Goal: Task Accomplishment & Management: Manage account settings

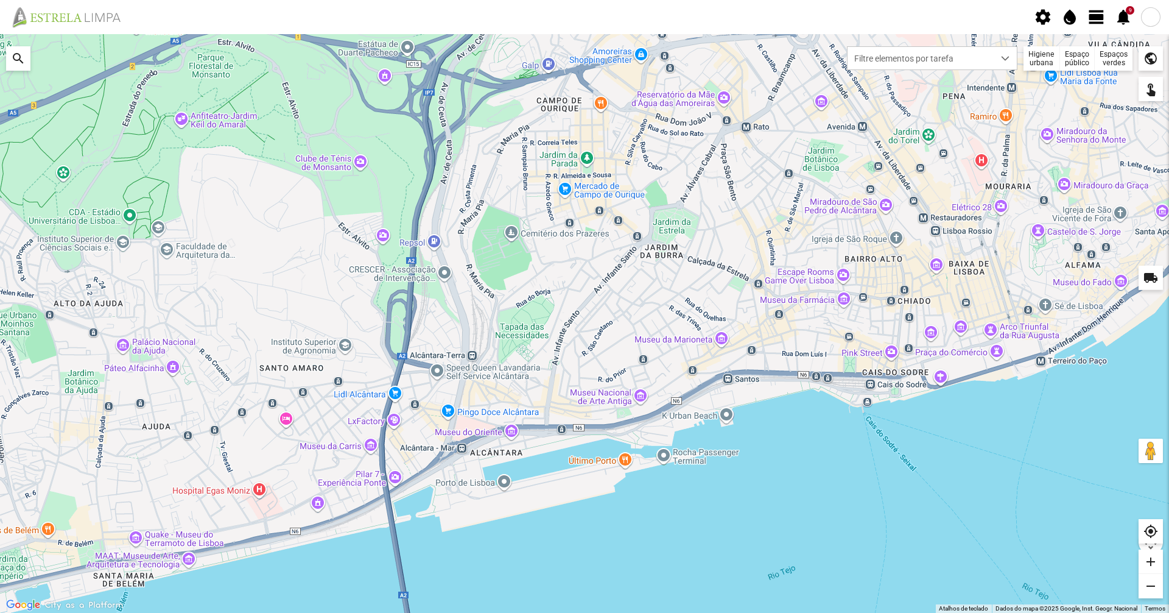
click at [1038, 58] on div "Higiene urbana" at bounding box center [1041, 58] width 37 height 24
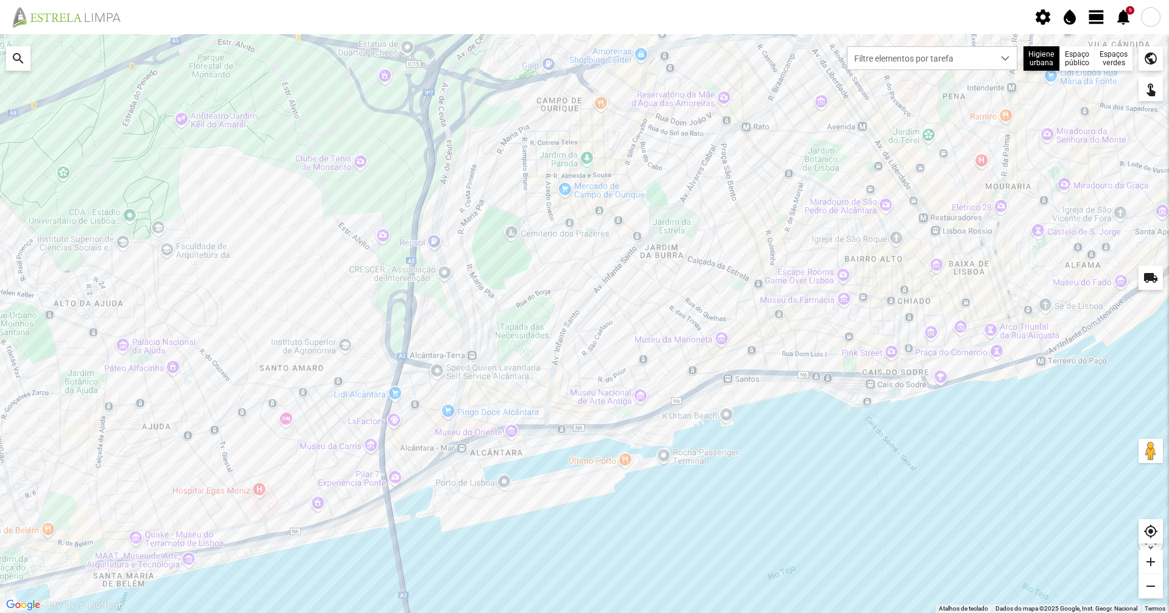
click at [1093, 20] on span "view_day" at bounding box center [1096, 17] width 18 height 18
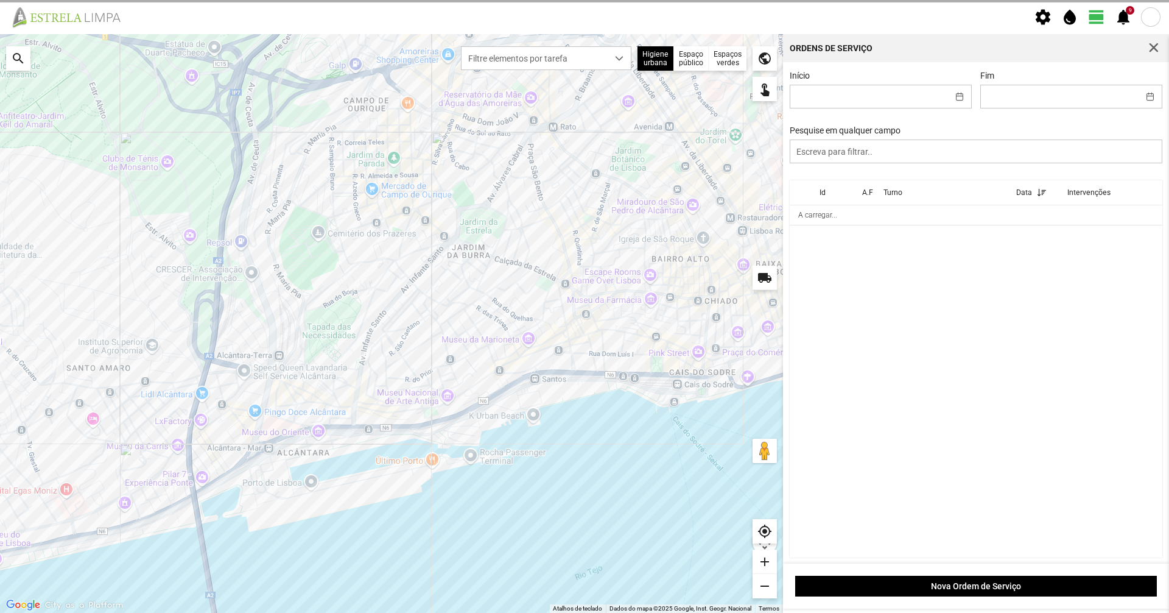
click at [1092, 19] on span "view_day" at bounding box center [1096, 17] width 18 height 18
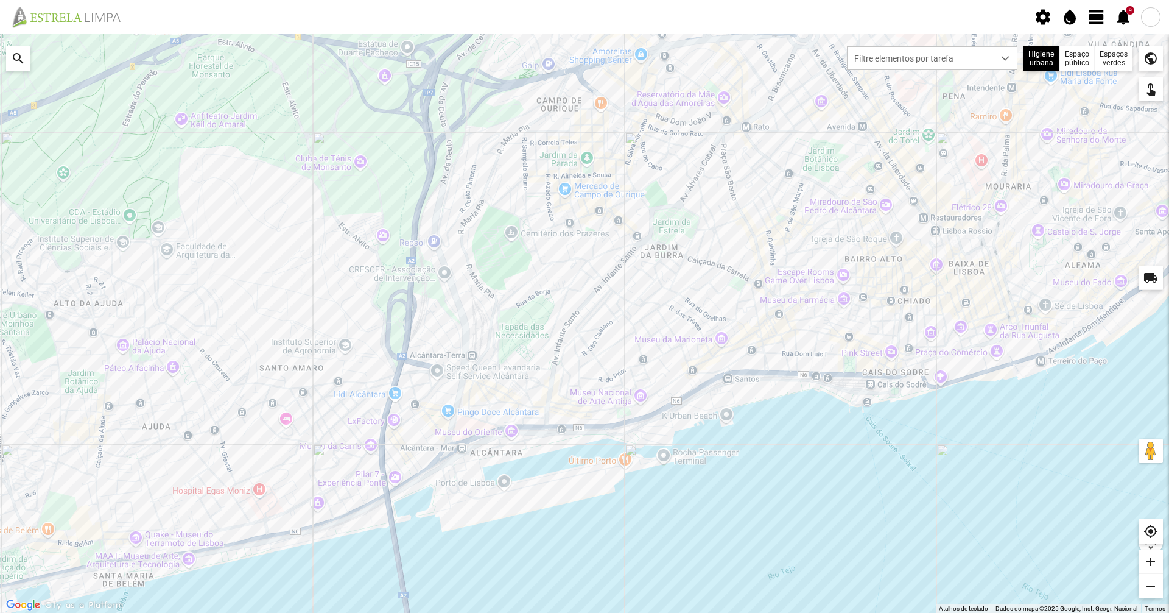
click at [1090, 19] on span "view_day" at bounding box center [1096, 17] width 18 height 18
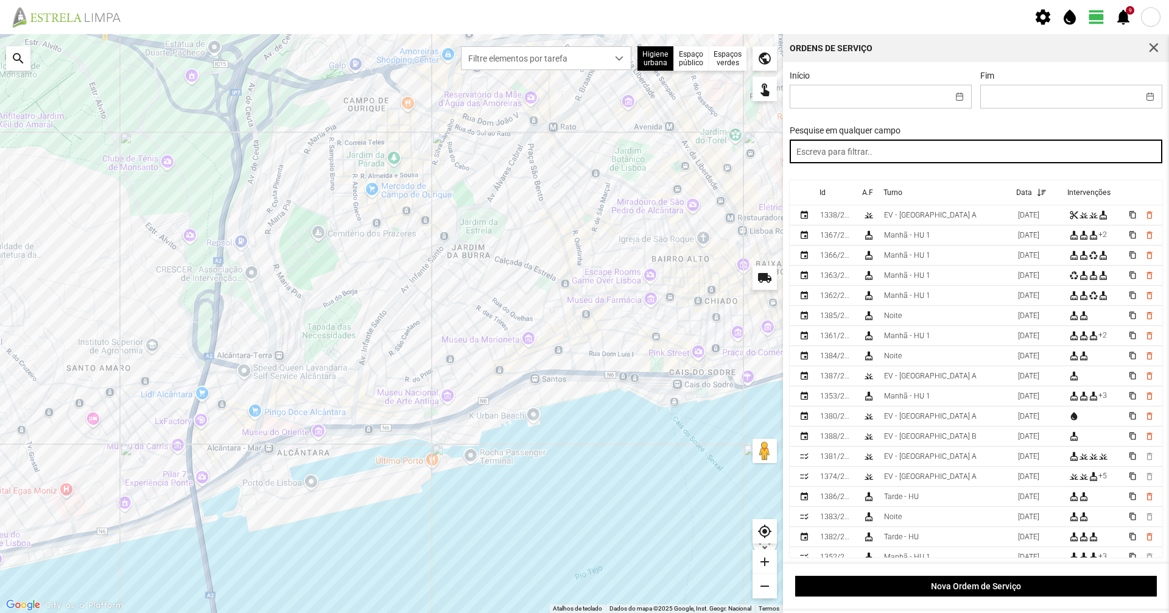
click at [1016, 148] on input "text" at bounding box center [976, 151] width 373 height 24
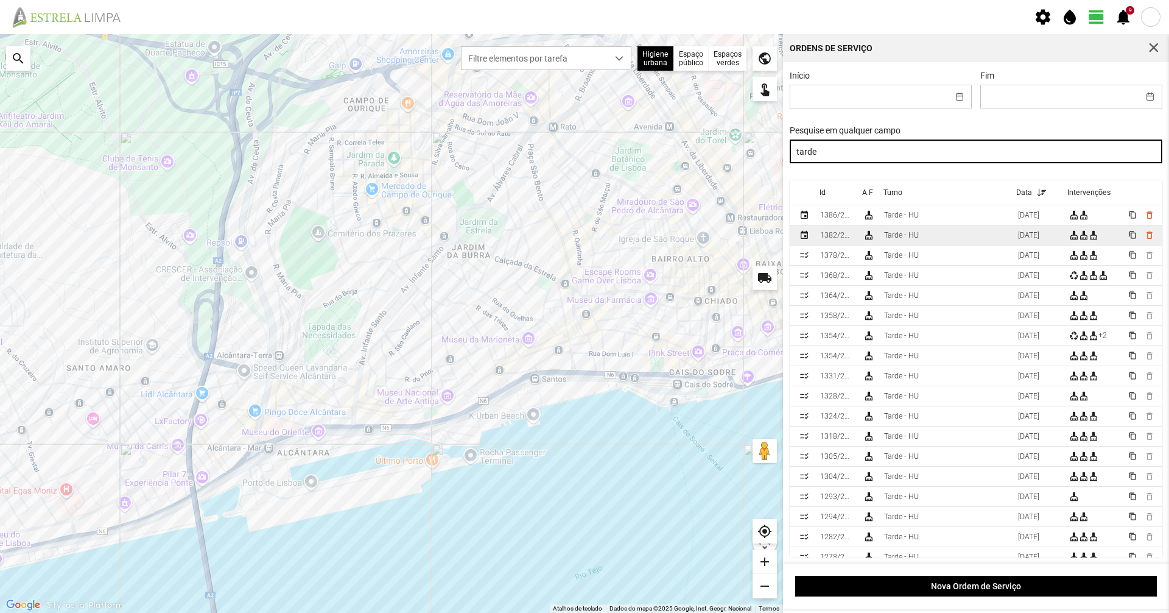
type input "tarde"
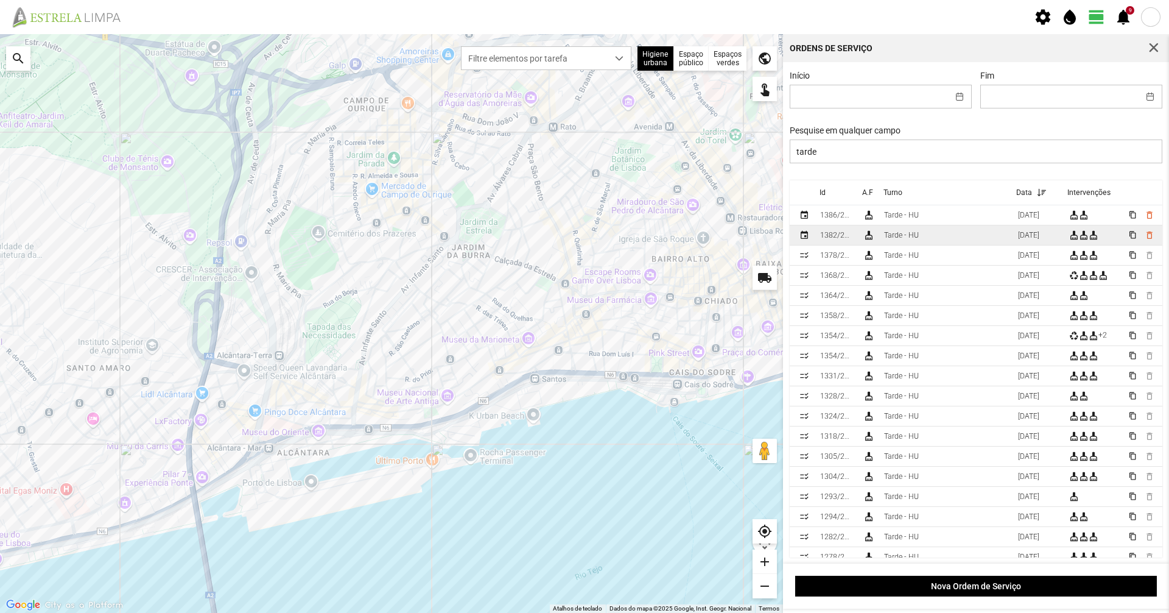
click at [974, 239] on td "Tarde - HU" at bounding box center [946, 235] width 134 height 20
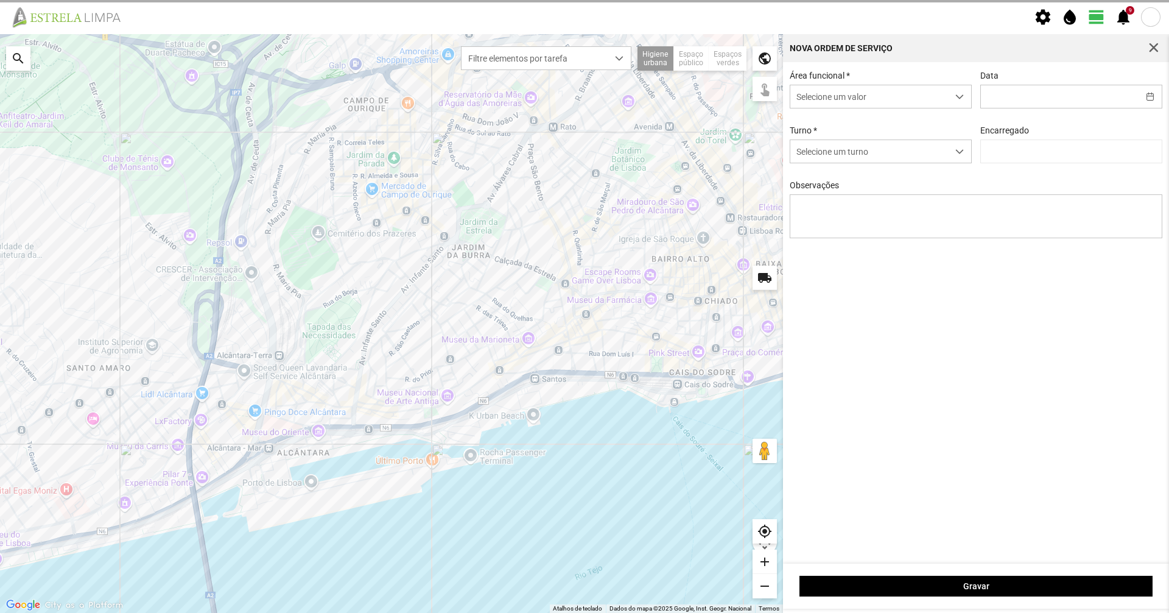
type input "[DATE]"
type input "[PERSON_NAME]"
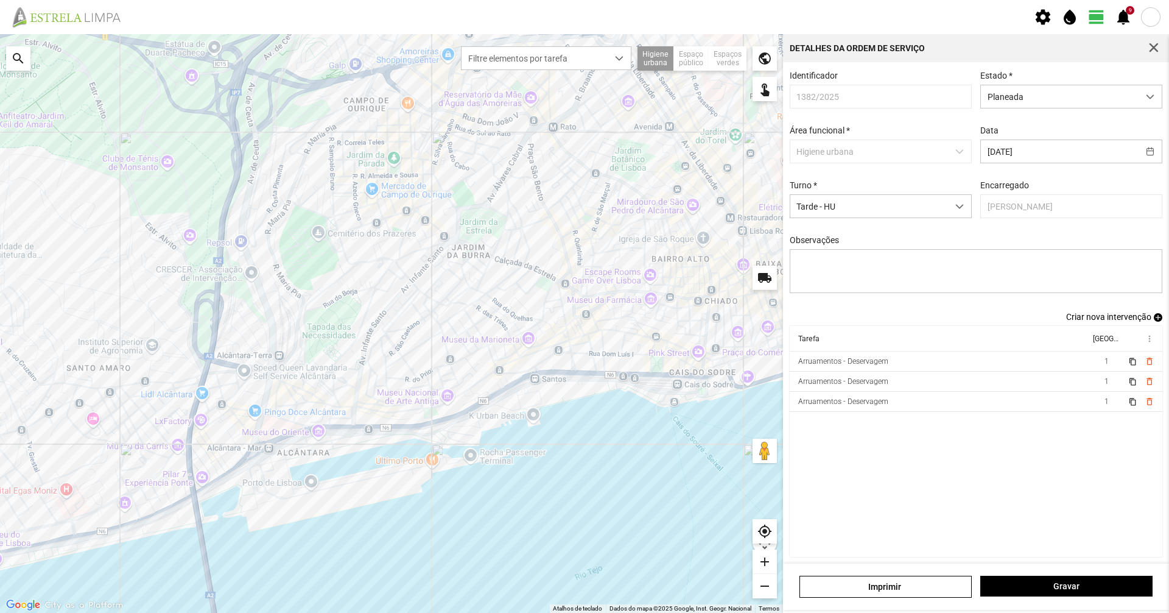
click at [1097, 23] on span "view_day" at bounding box center [1096, 17] width 18 height 18
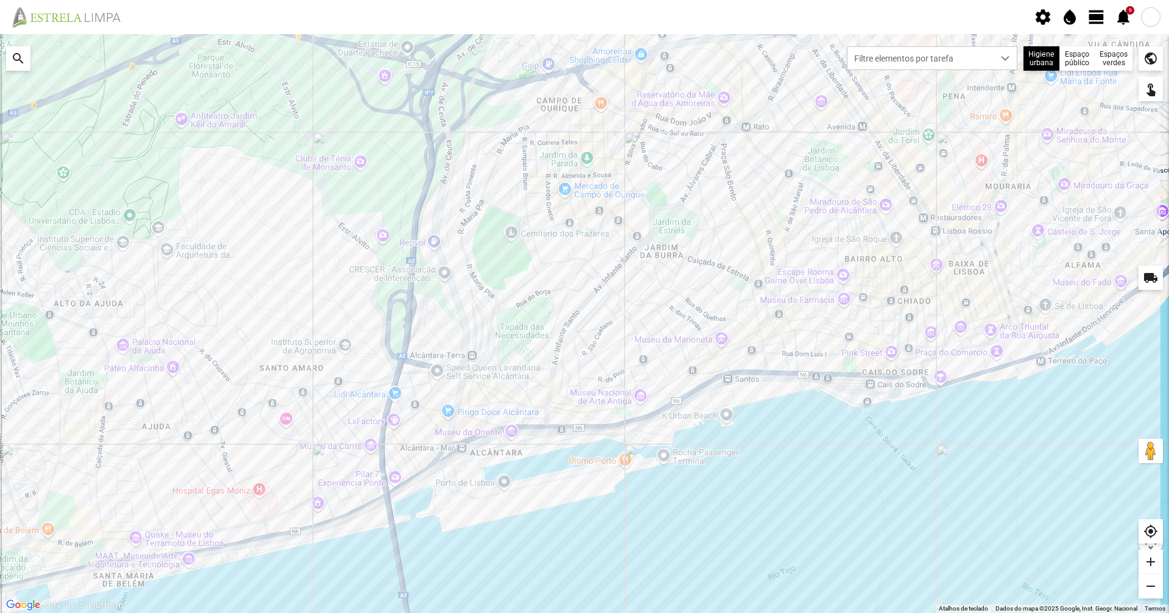
click at [1097, 23] on span "view_day" at bounding box center [1096, 17] width 18 height 18
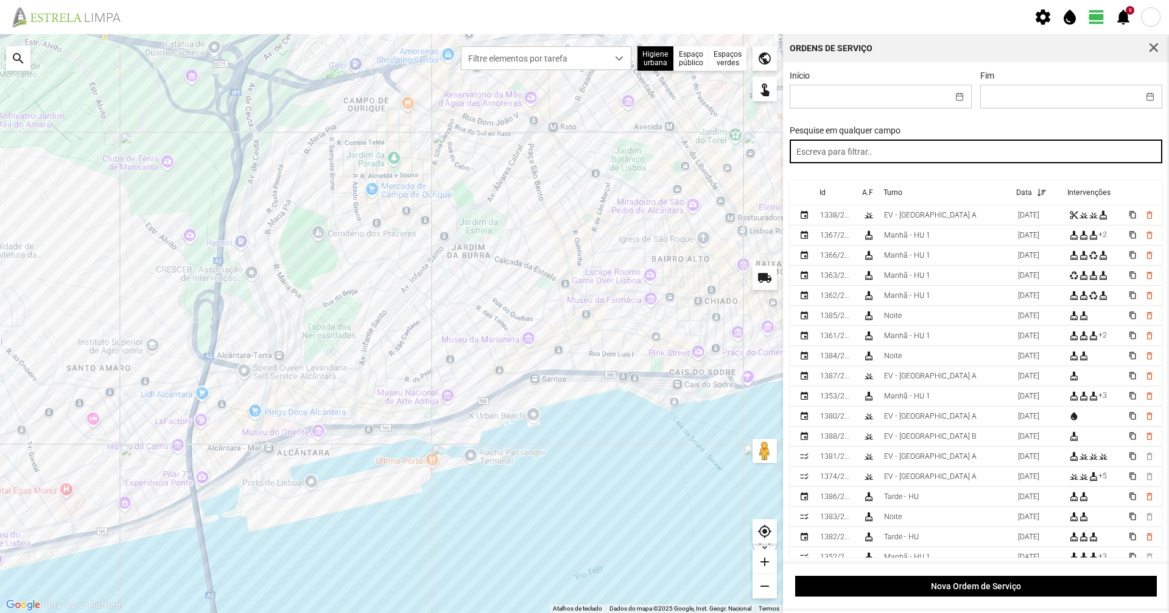
click at [910, 157] on input "text" at bounding box center [976, 151] width 373 height 24
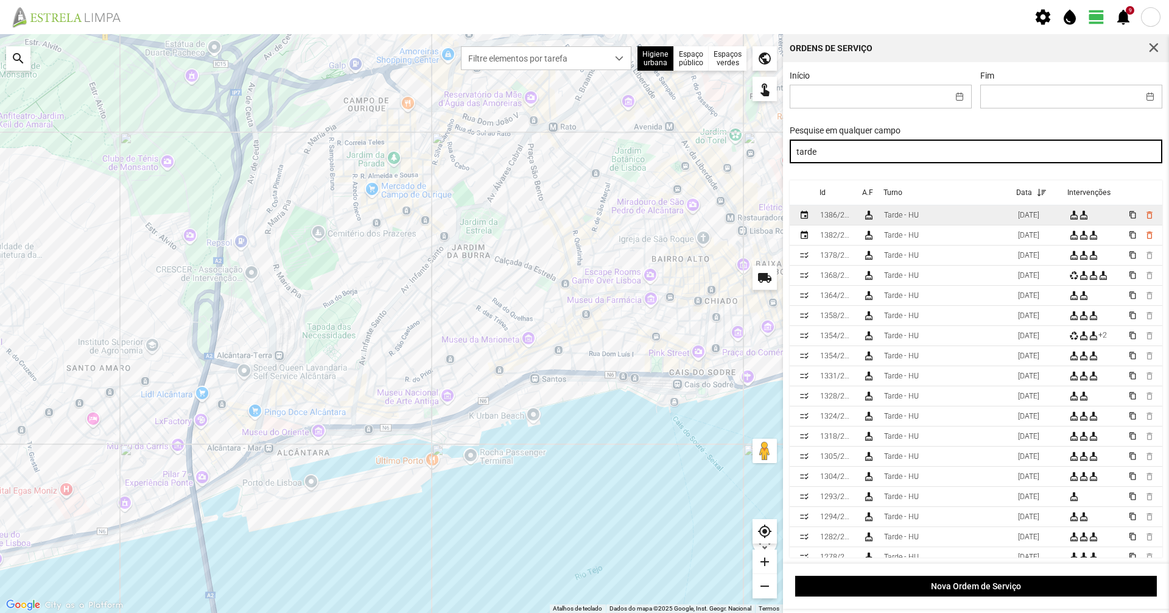
type input "tarde"
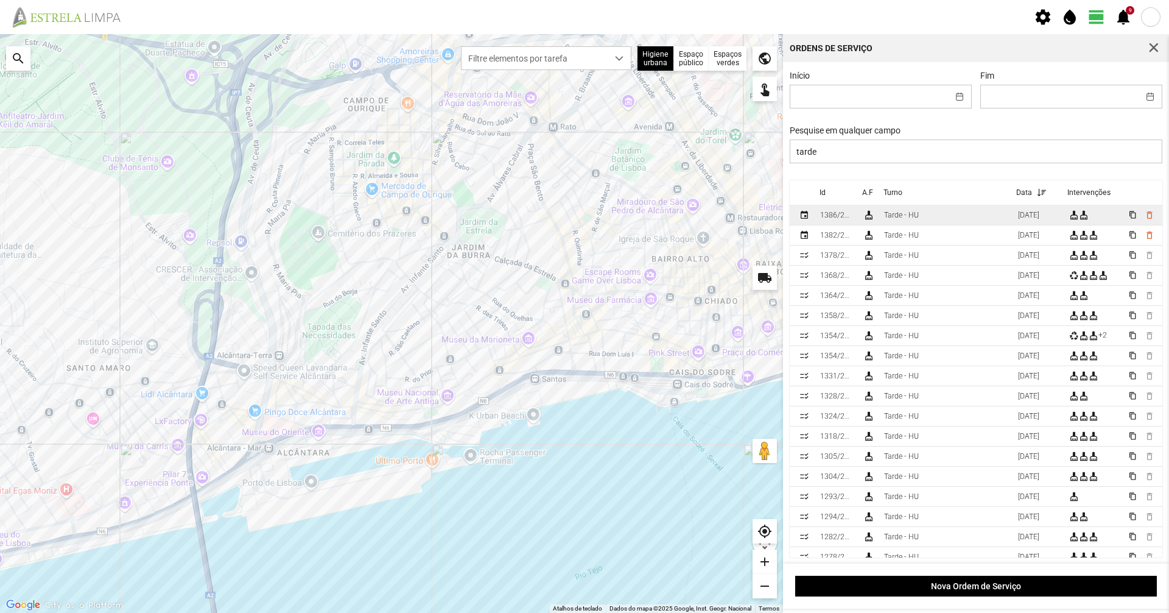
click at [874, 219] on td "cleaning_services" at bounding box center [868, 215] width 21 height 20
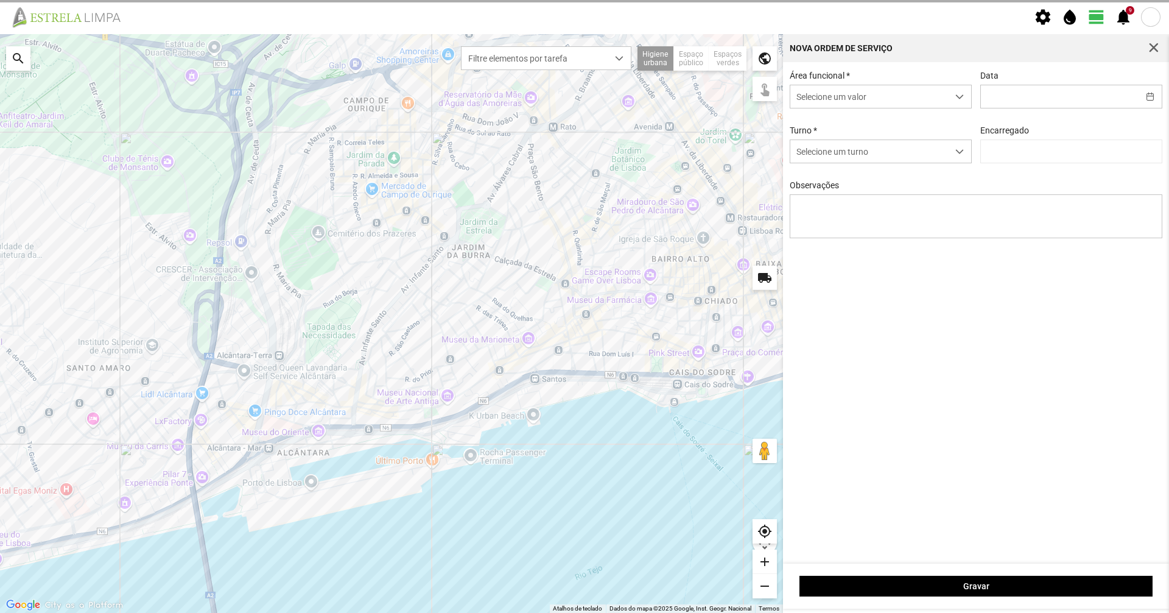
type input "[DATE]"
type input "[PERSON_NAME]"
type textarea "Hélio: [PERSON_NAME]: Faltou"
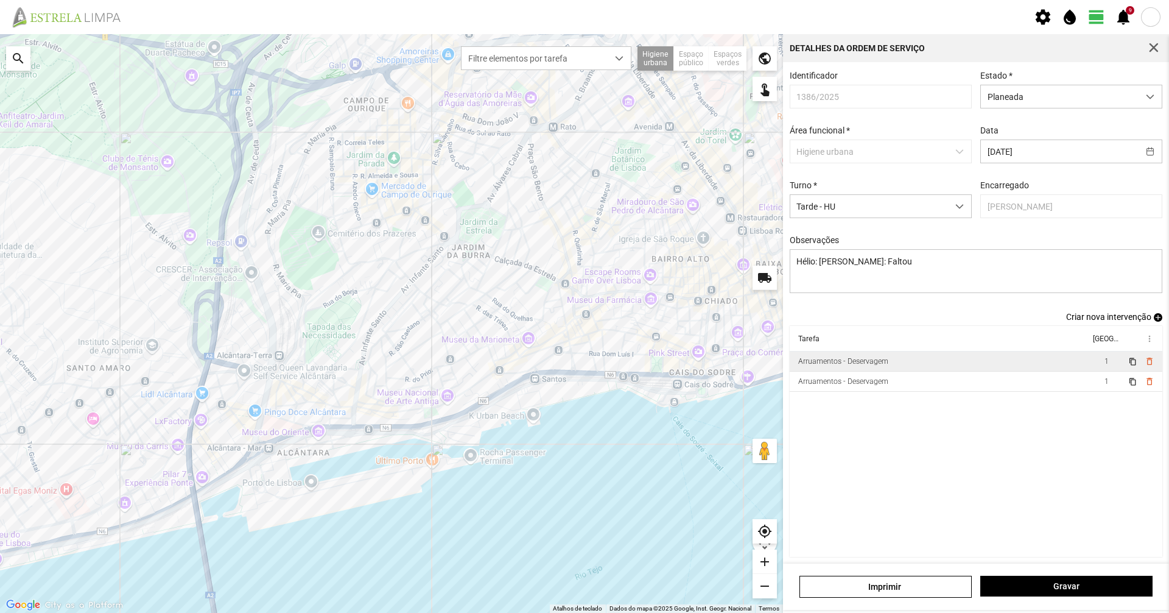
click at [902, 360] on td "Arruamentos - Deservagem" at bounding box center [940, 361] width 300 height 20
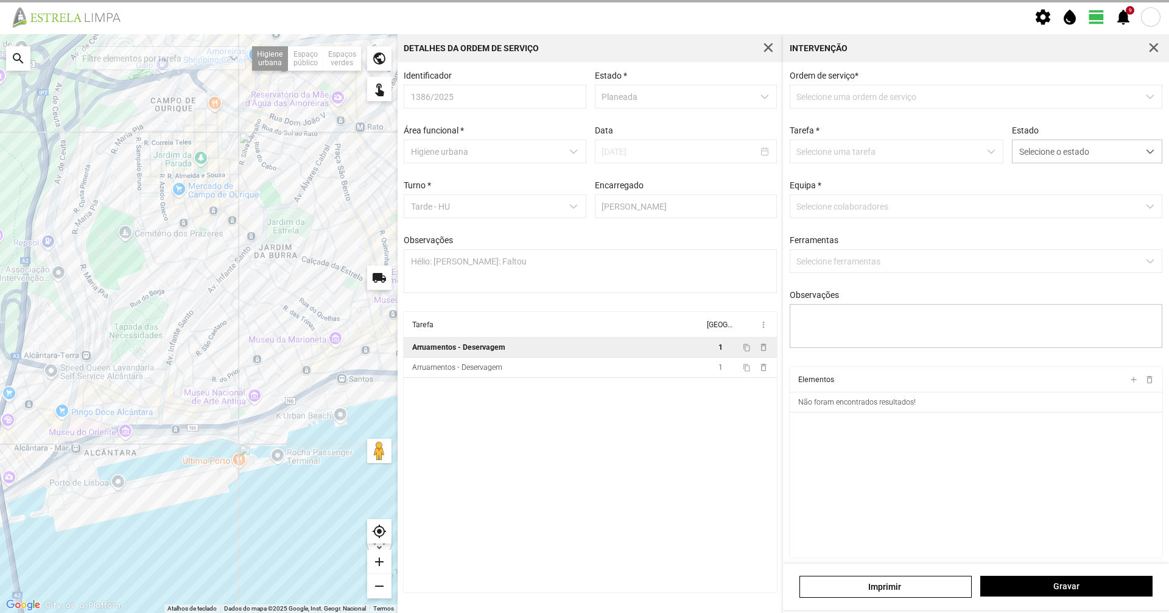
type textarea "[PERSON_NAME]"
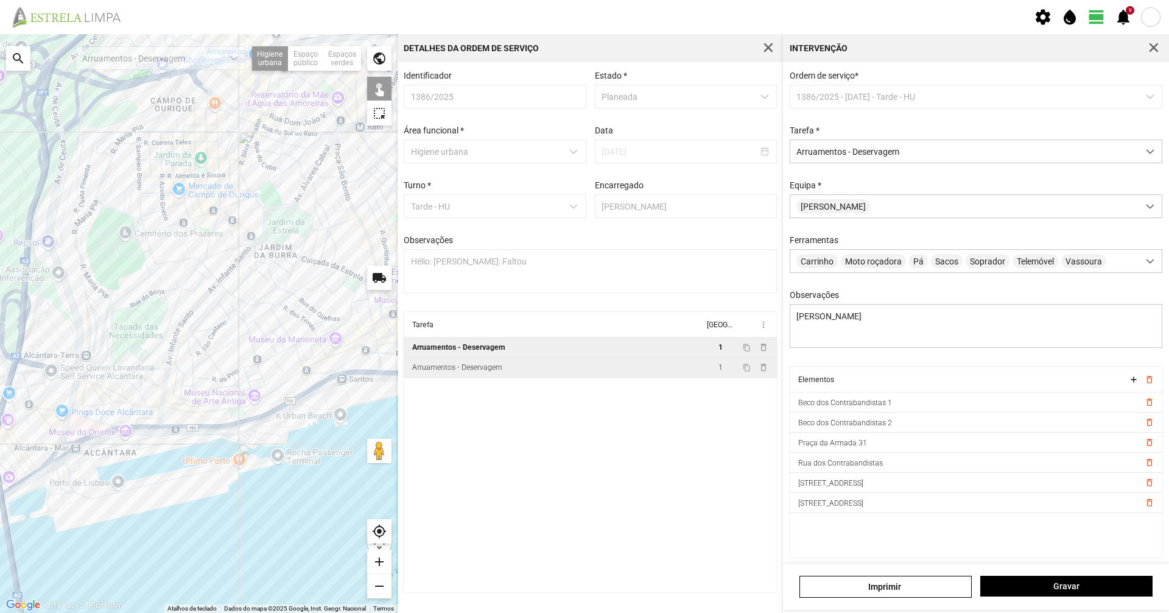
click at [679, 371] on td "Arruamentos - Deservagem" at bounding box center [554, 367] width 300 height 20
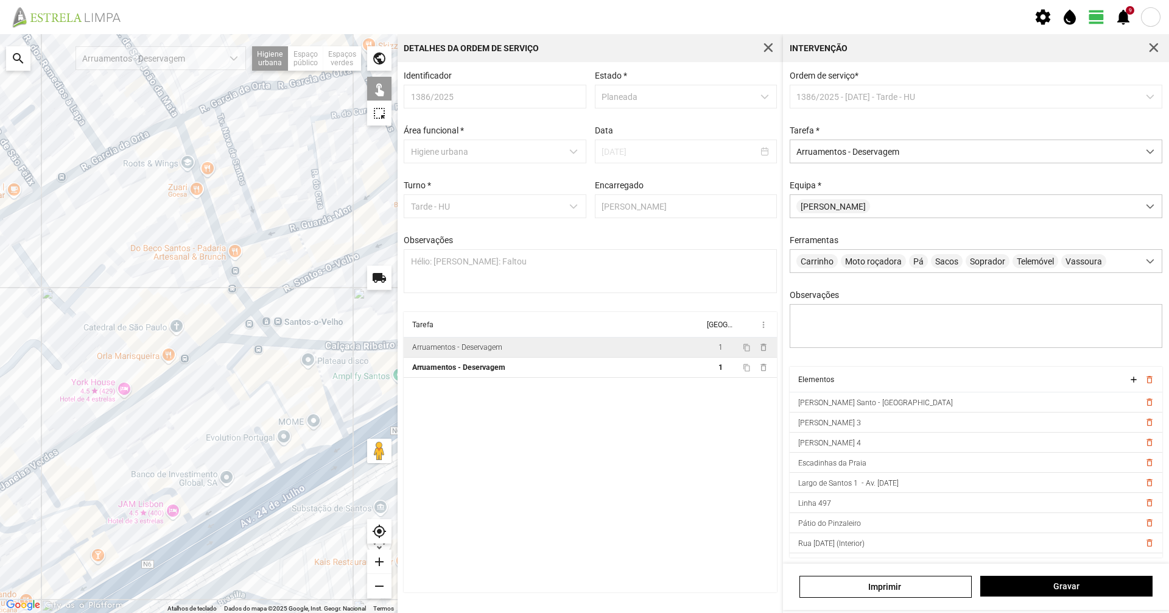
drag, startPoint x: 313, startPoint y: 313, endPoint x: 265, endPoint y: 301, distance: 49.5
click at [265, 301] on div at bounding box center [199, 323] width 398 height 578
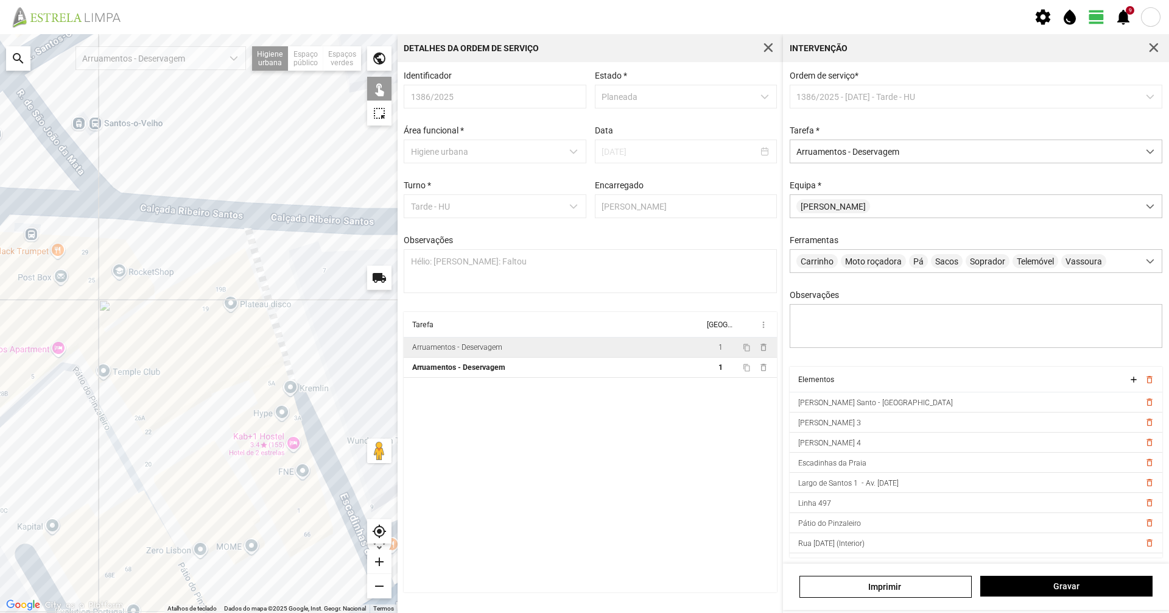
drag, startPoint x: 286, startPoint y: 346, endPoint x: 153, endPoint y: 329, distance: 133.2
click at [153, 329] on div at bounding box center [199, 323] width 398 height 578
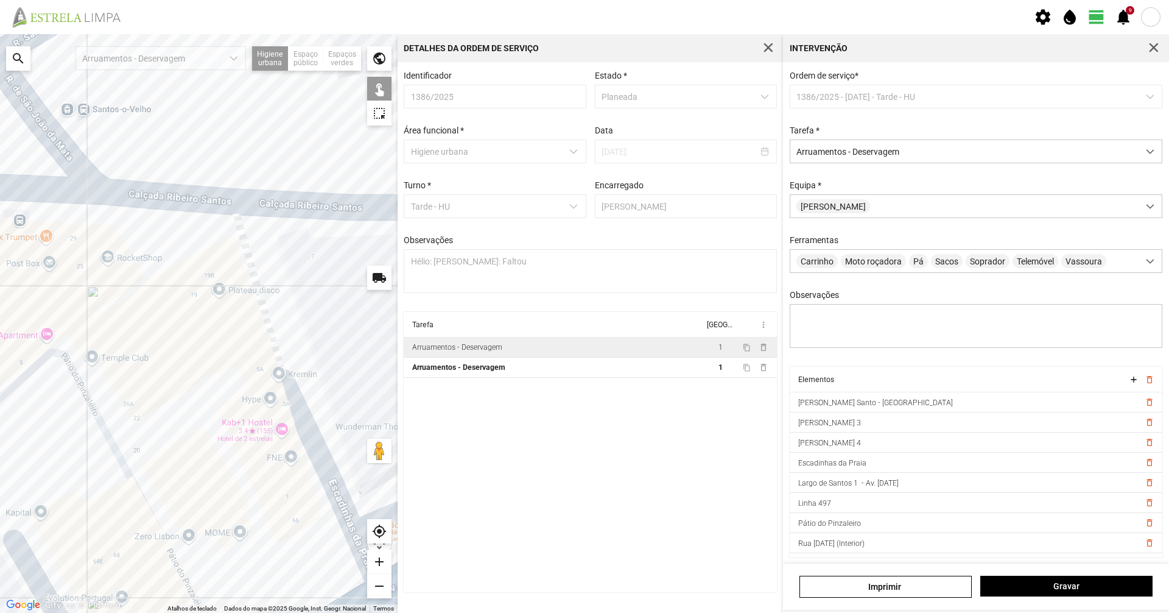
click at [152, 327] on div at bounding box center [199, 323] width 398 height 578
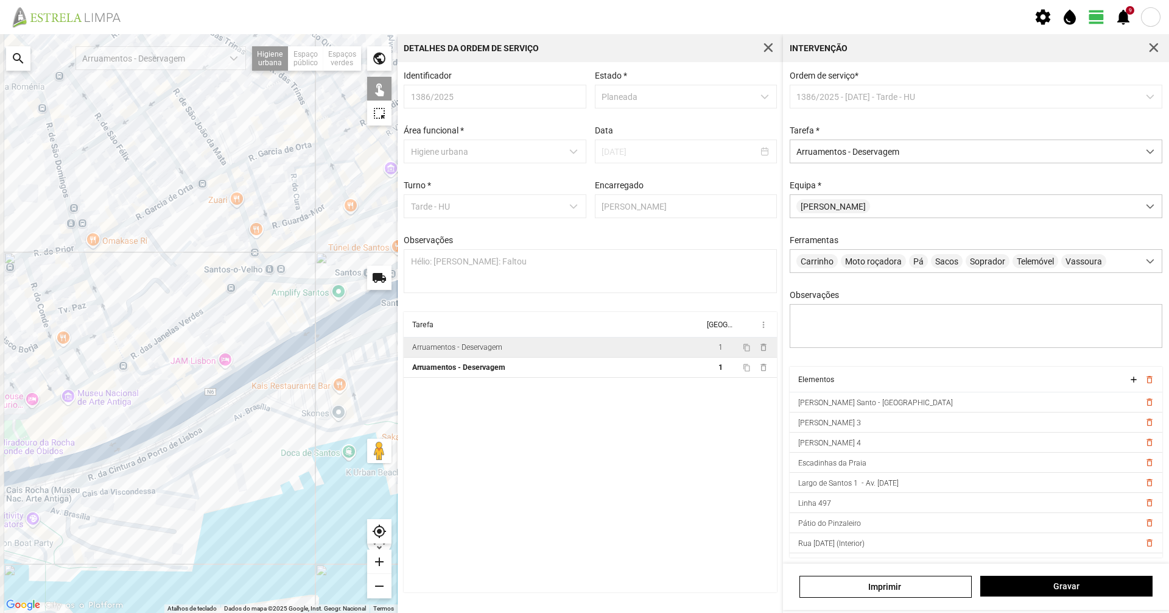
drag, startPoint x: 259, startPoint y: 346, endPoint x: 276, endPoint y: 342, distance: 17.6
click at [276, 342] on div at bounding box center [199, 323] width 398 height 578
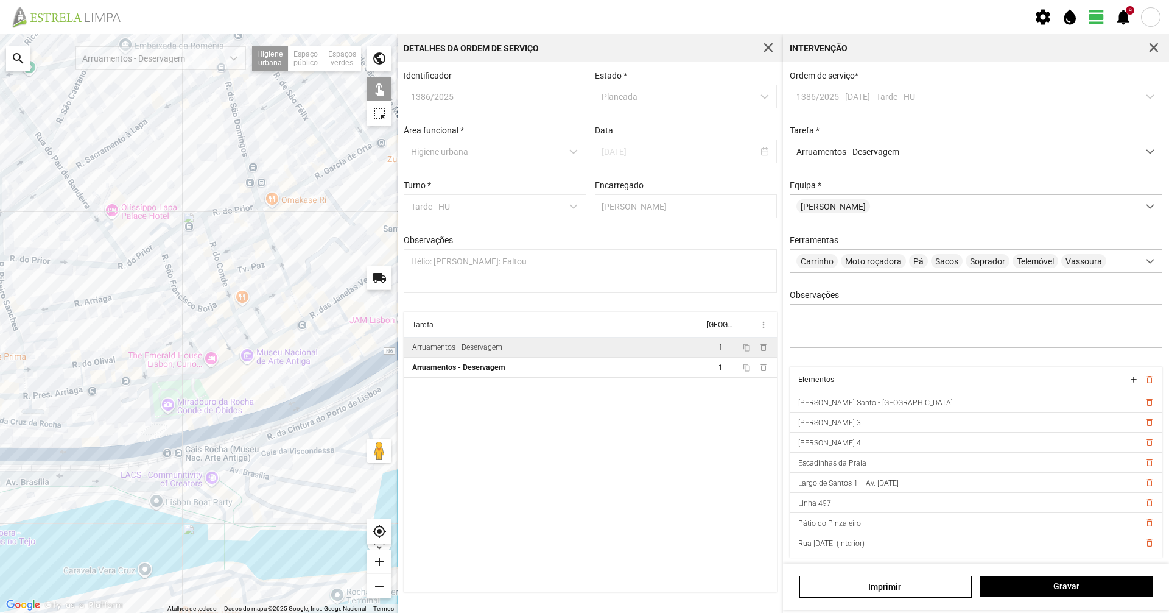
drag, startPoint x: 307, startPoint y: 335, endPoint x: 220, endPoint y: 358, distance: 90.5
click at [220, 357] on div at bounding box center [199, 323] width 398 height 578
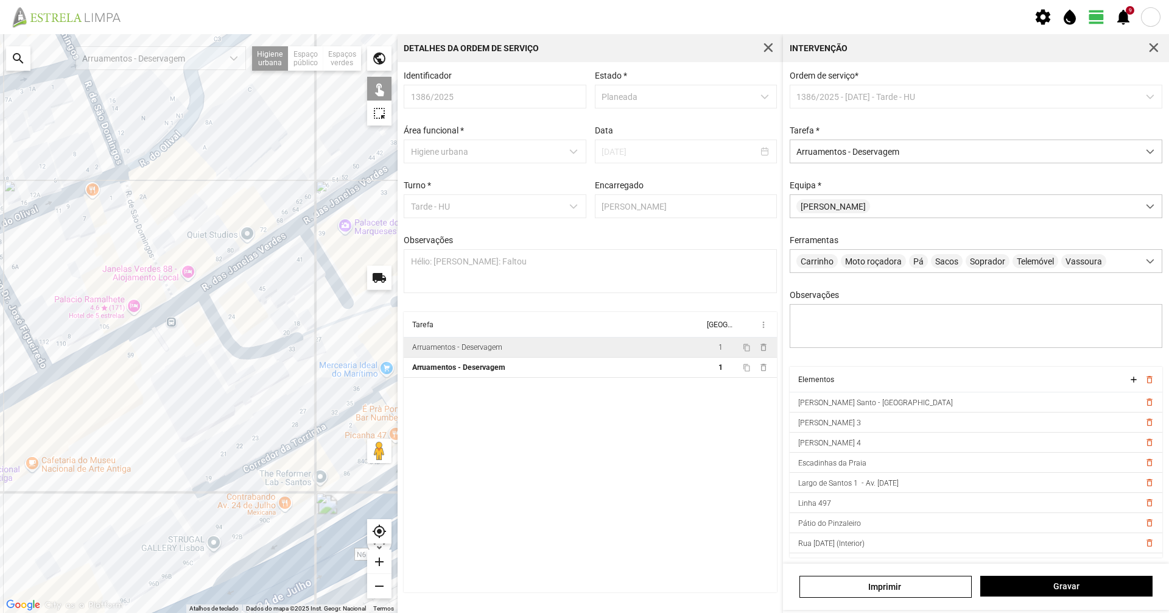
drag, startPoint x: 237, startPoint y: 280, endPoint x: 228, endPoint y: 408, distance: 128.2
click at [222, 408] on div at bounding box center [199, 323] width 398 height 578
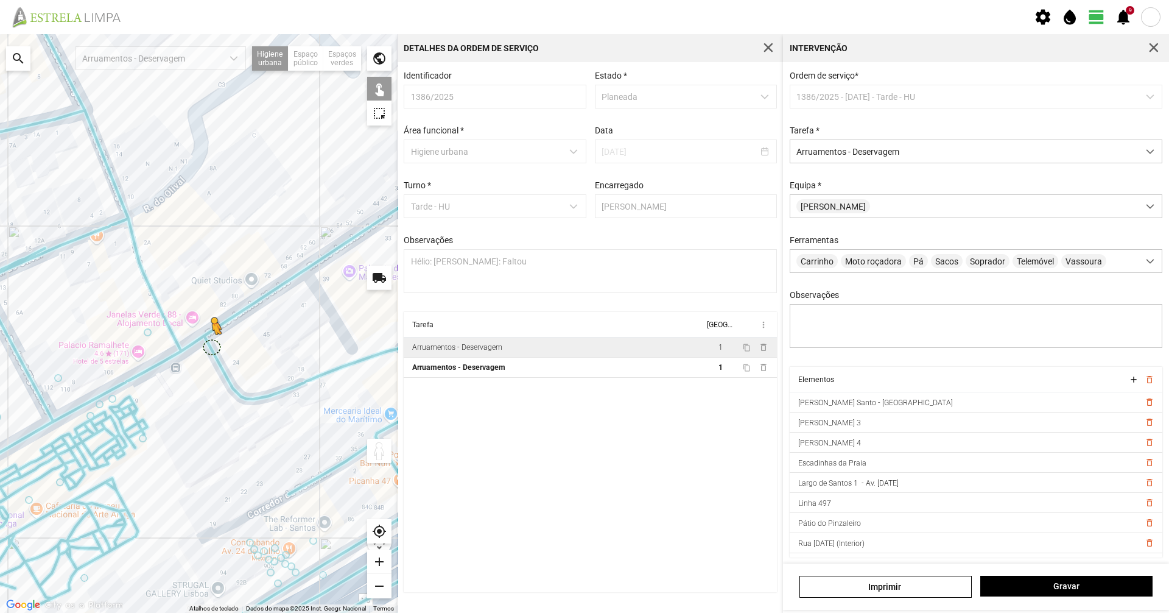
drag, startPoint x: 381, startPoint y: 449, endPoint x: 213, endPoint y: 346, distance: 197.4
click at [213, 346] on div "Para ativar a funcionalidade de arrastar com o teclado, prima Alt + Enter. Quan…" at bounding box center [199, 323] width 398 height 578
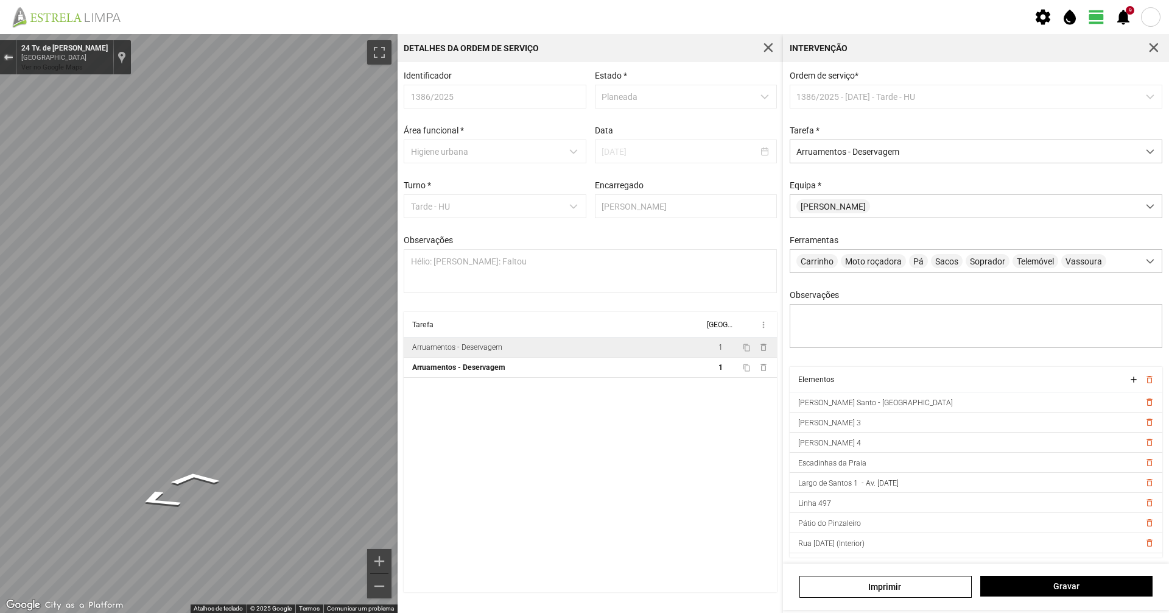
click at [3, 49] on button "Sair do Street View" at bounding box center [8, 57] width 16 height 16
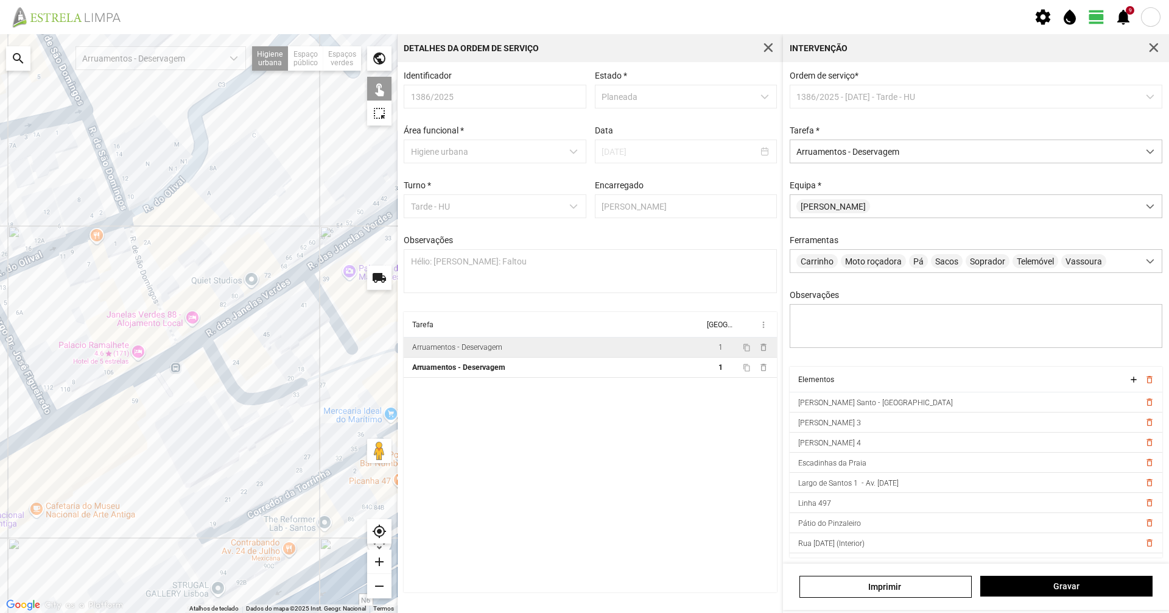
click at [247, 398] on div "A carregar..." at bounding box center [199, 323] width 398 height 578
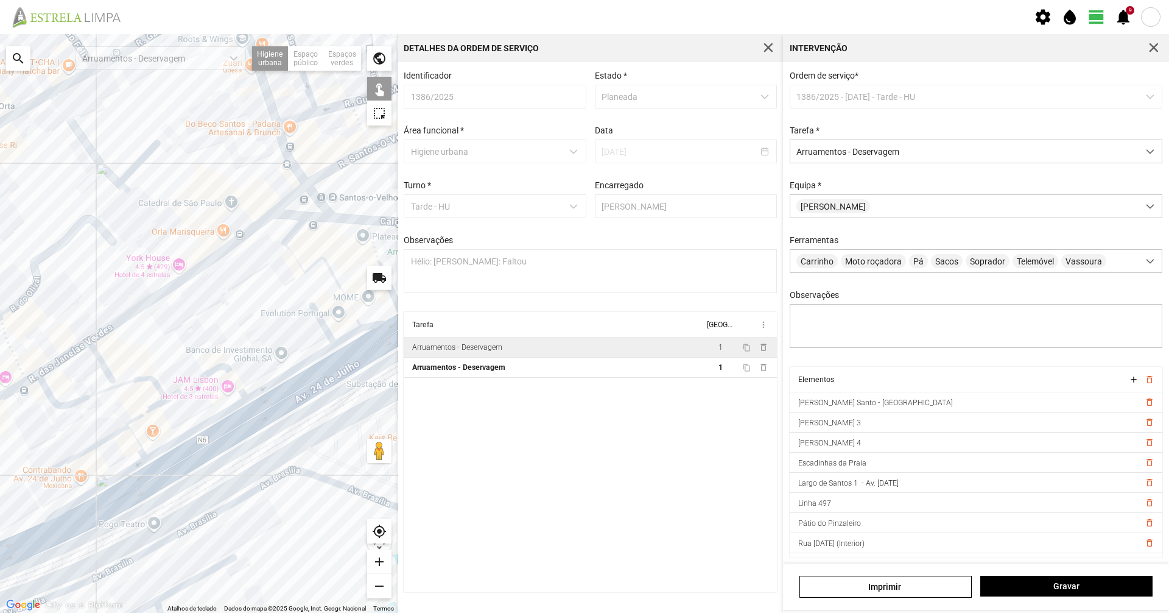
drag, startPoint x: 220, startPoint y: 352, endPoint x: 127, endPoint y: 381, distance: 96.9
click at [127, 381] on div "A carregar..." at bounding box center [199, 323] width 398 height 578
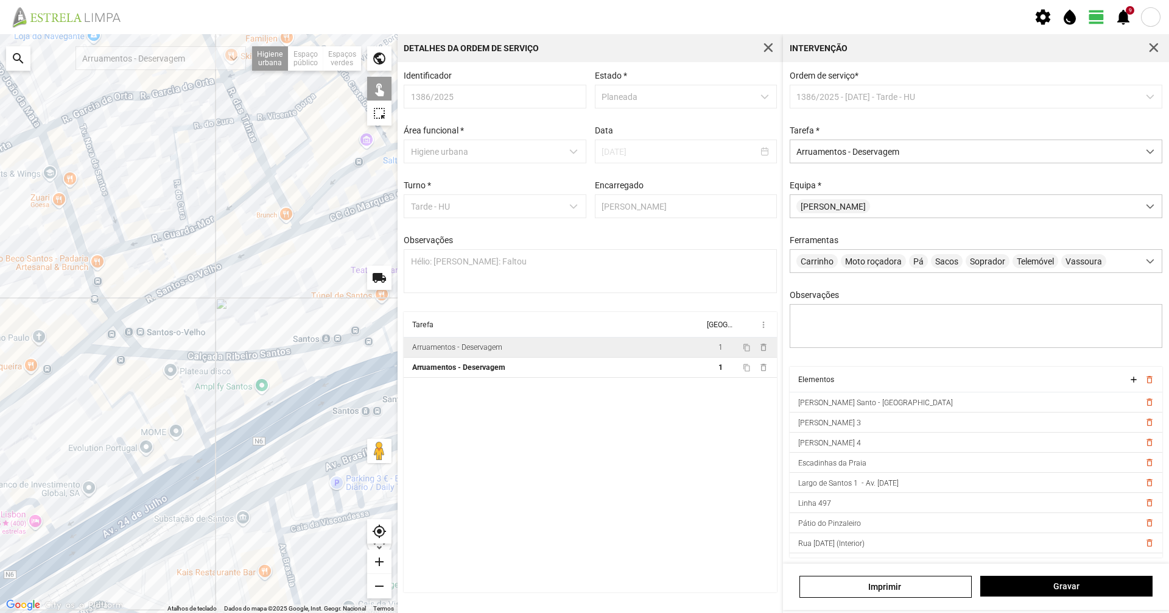
drag, startPoint x: 171, startPoint y: 353, endPoint x: 60, endPoint y: 443, distance: 142.8
click at [60, 443] on div "A carregar..." at bounding box center [199, 323] width 398 height 578
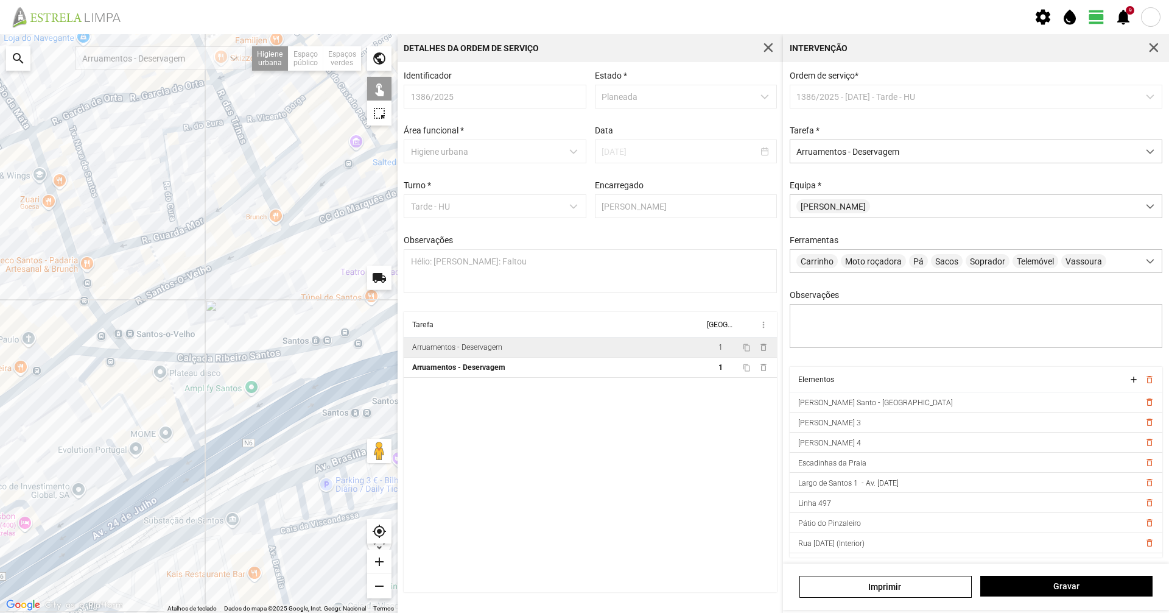
drag, startPoint x: 242, startPoint y: 382, endPoint x: 125, endPoint y: 446, distance: 132.7
click at [125, 446] on div "A carregar..." at bounding box center [199, 323] width 398 height 578
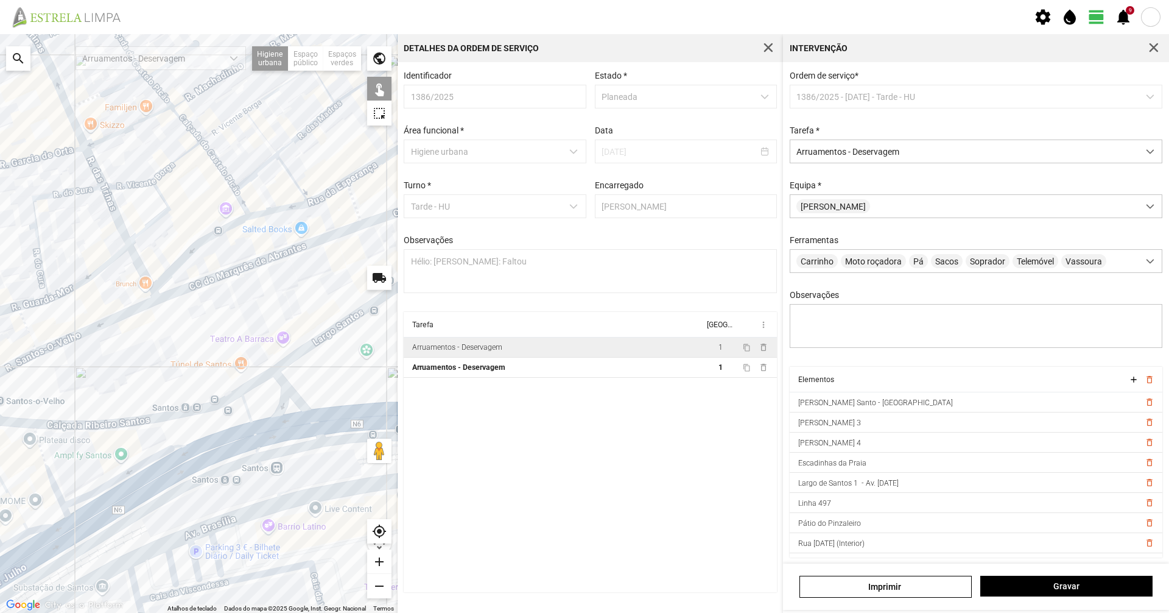
click at [164, 450] on div "A carregar..." at bounding box center [199, 323] width 398 height 578
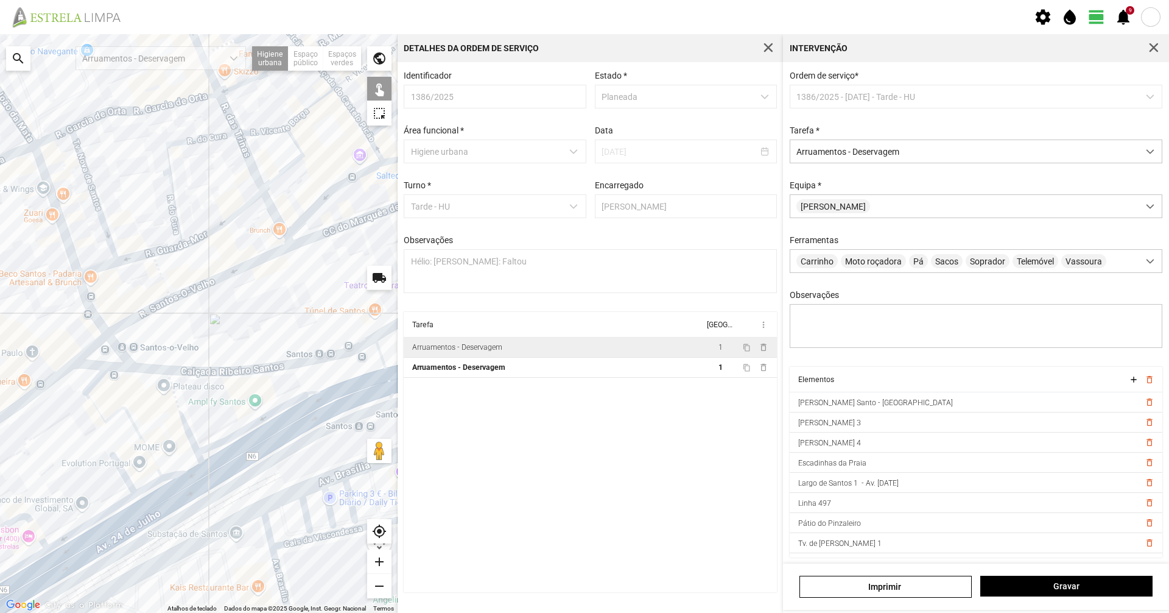
drag, startPoint x: 235, startPoint y: 345, endPoint x: 369, endPoint y: 291, distance: 144.3
click at [369, 291] on div "A carregar..." at bounding box center [199, 323] width 398 height 578
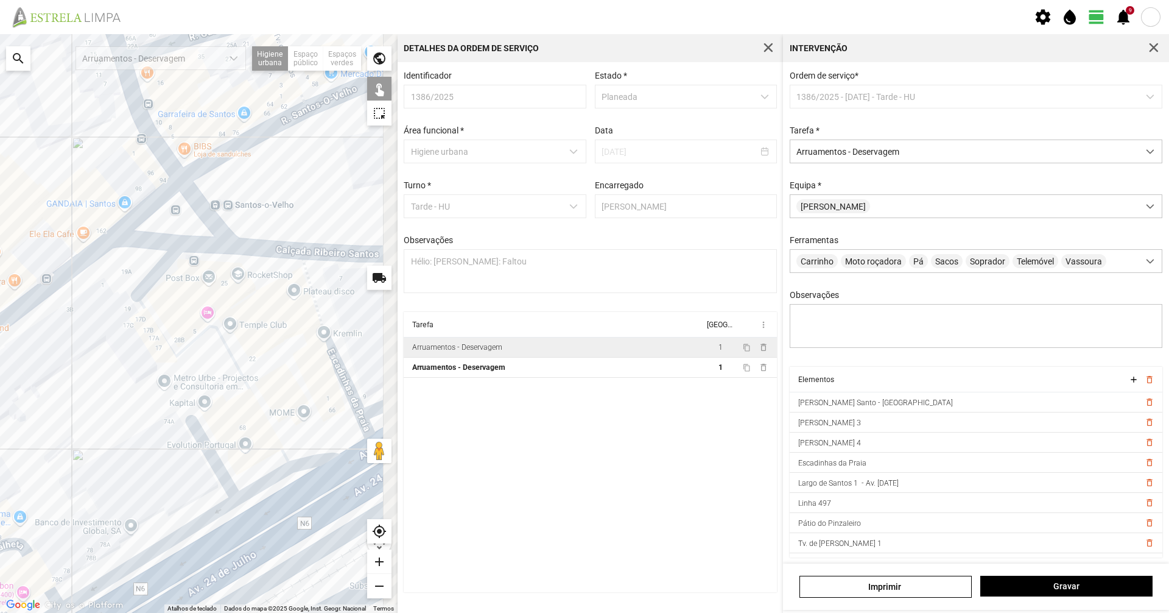
drag, startPoint x: 253, startPoint y: 421, endPoint x: 196, endPoint y: 434, distance: 58.0
click at [197, 434] on div "A carregar..." at bounding box center [199, 323] width 398 height 578
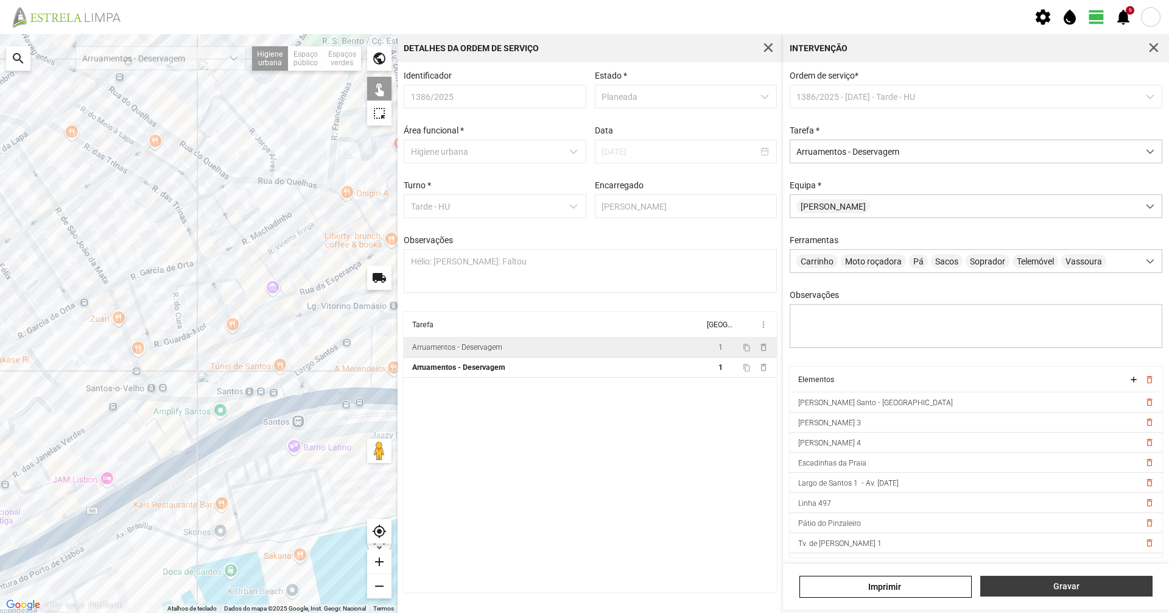
click at [1040, 594] on button "Gravar" at bounding box center [1066, 585] width 172 height 21
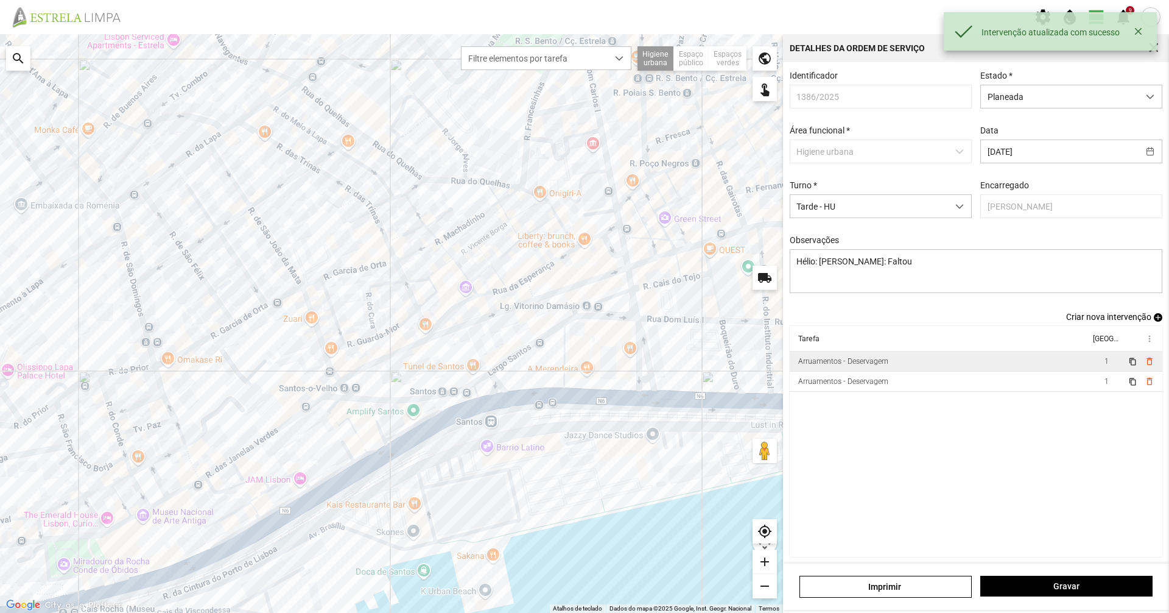
click at [885, 365] on div "Arruamentos - Deservagem" at bounding box center [843, 361] width 90 height 9
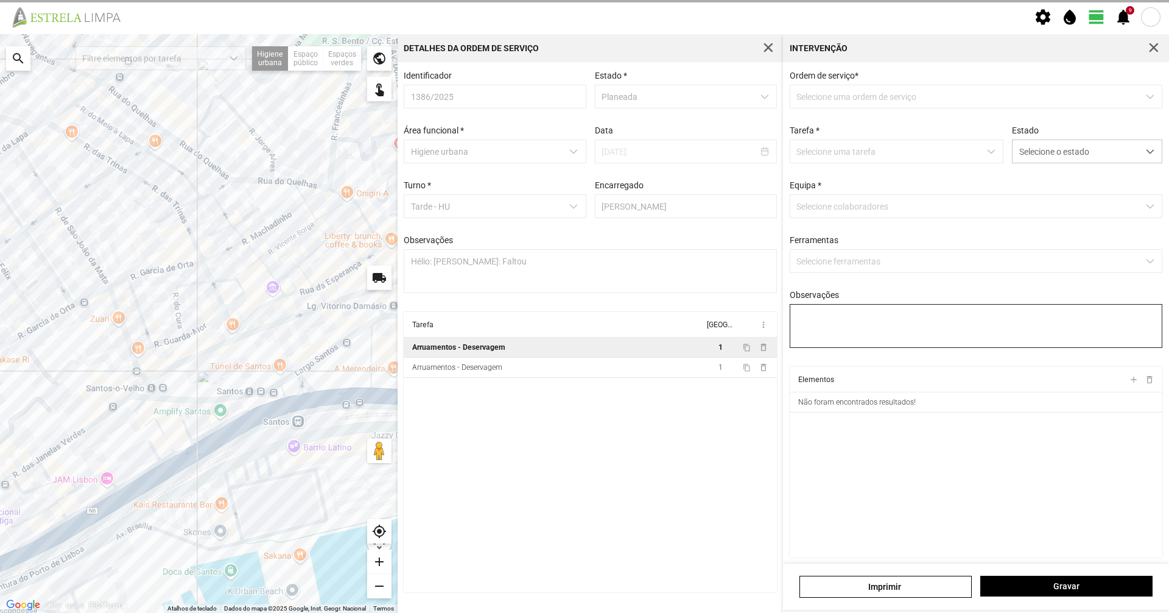
type textarea "[PERSON_NAME]"
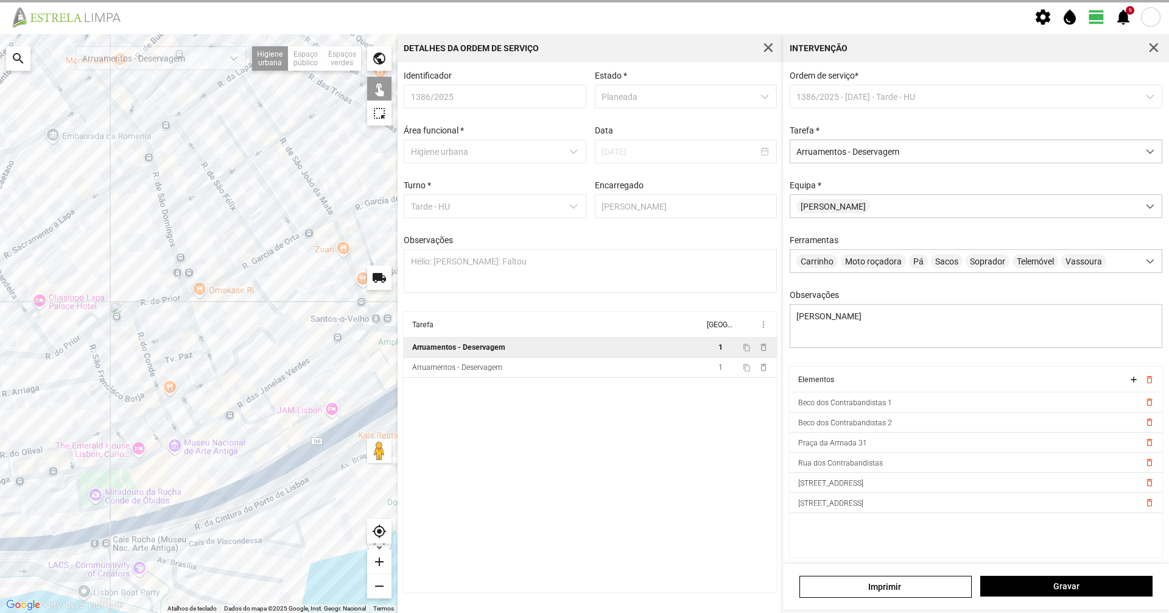
click at [452, 286] on div "Para navegar no mapa com gestos de toque, toque duas vezes sem soltar no mapa e…" at bounding box center [584, 323] width 1169 height 578
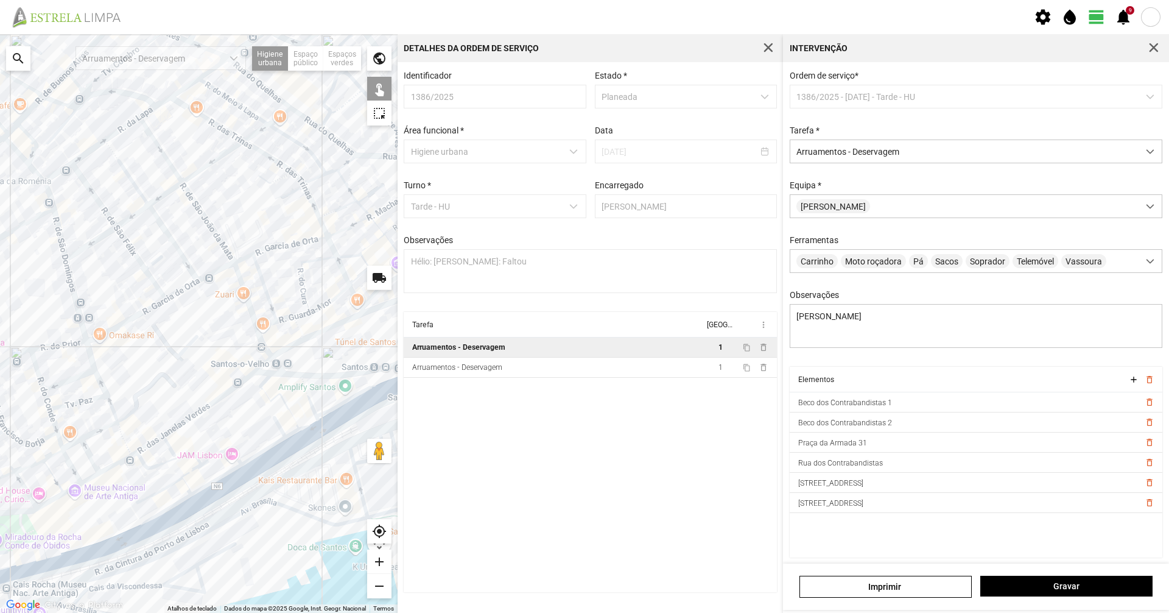
click at [490, 288] on div "Para navegar no mapa com gestos de toque, toque duas vezes sem soltar no mapa e…" at bounding box center [584, 323] width 1169 height 578
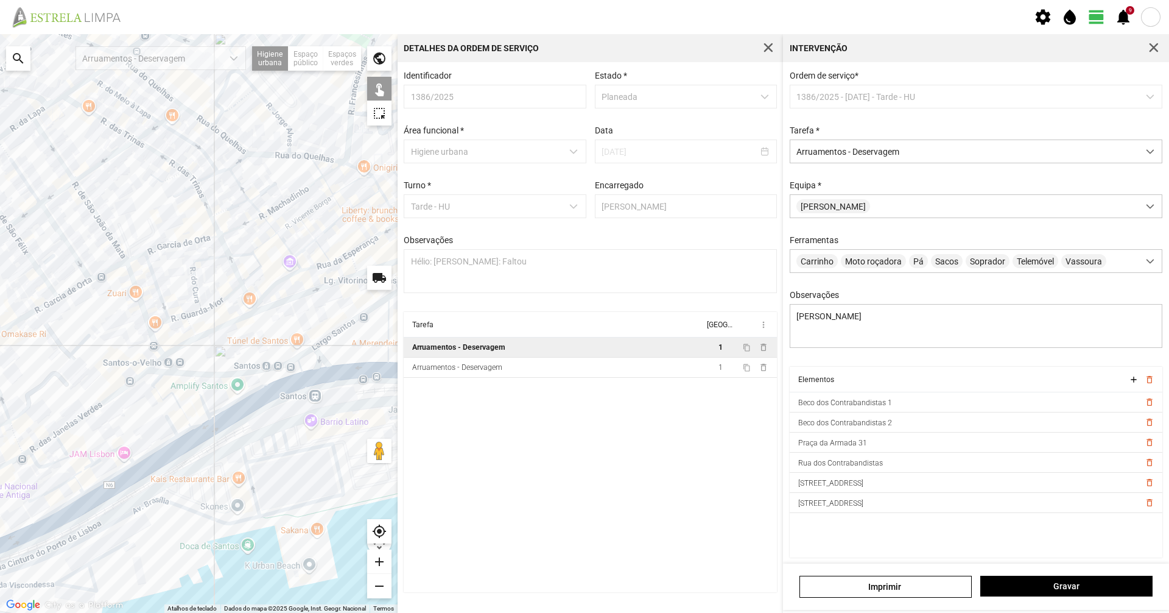
click at [241, 332] on div "A carregar..." at bounding box center [199, 323] width 398 height 578
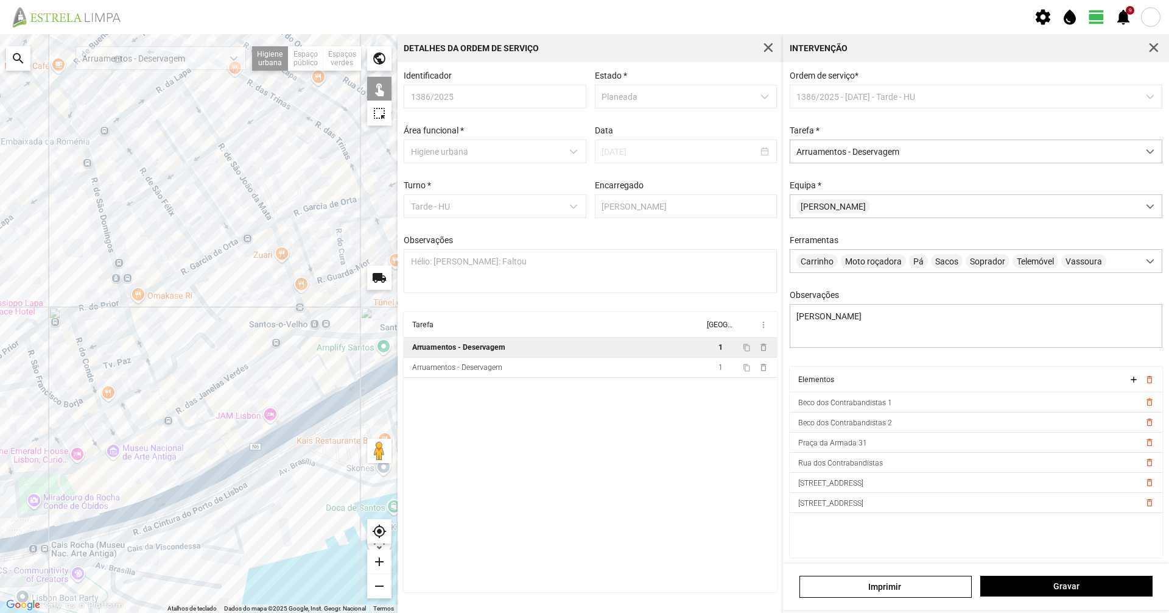
drag, startPoint x: 77, startPoint y: 373, endPoint x: 441, endPoint y: 275, distance: 377.1
click at [346, 301] on div "A carregar..." at bounding box center [199, 323] width 398 height 578
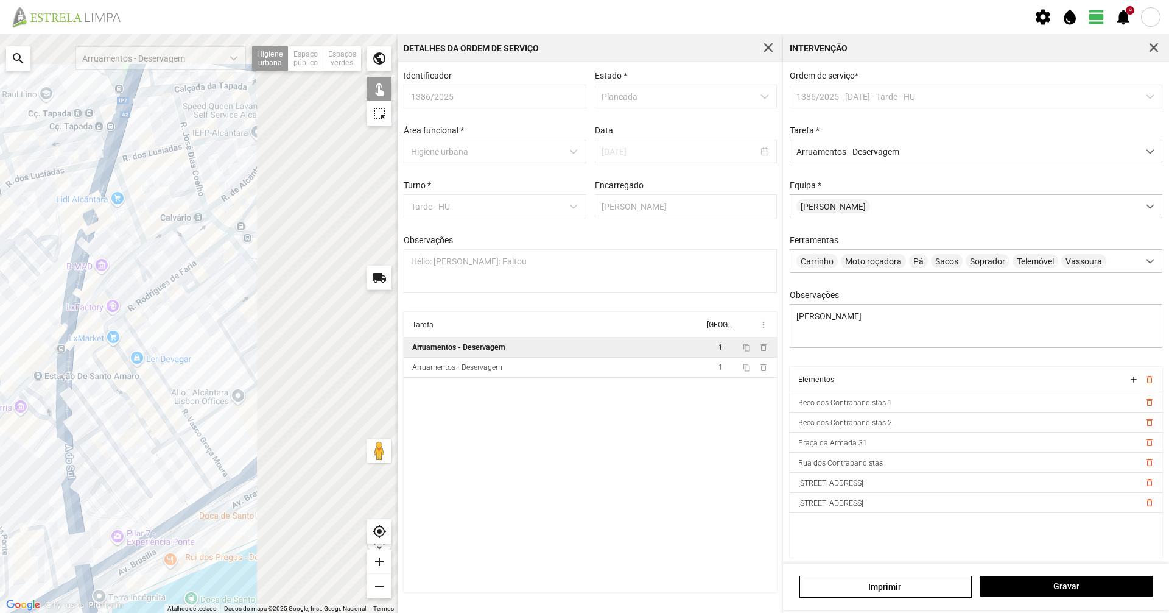
drag, startPoint x: 86, startPoint y: 425, endPoint x: 0, endPoint y: 541, distance: 144.5
click at [0, 540] on div "A carregar..." at bounding box center [199, 323] width 398 height 578
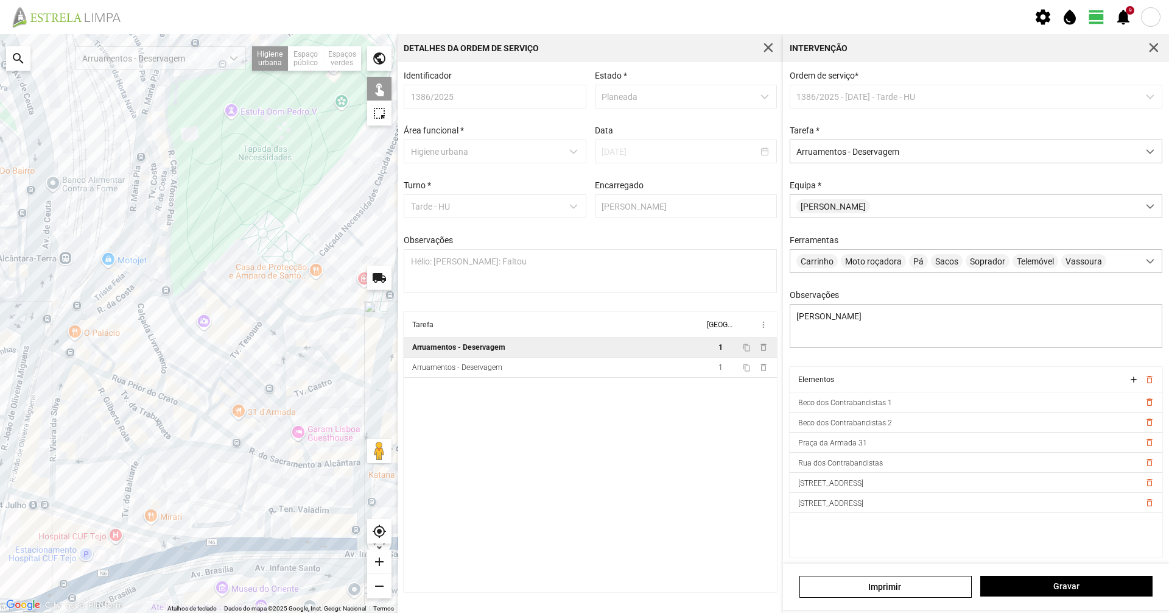
drag, startPoint x: 262, startPoint y: 390, endPoint x: 130, endPoint y: 352, distance: 138.0
click at [130, 352] on div "A carregar..." at bounding box center [199, 323] width 398 height 578
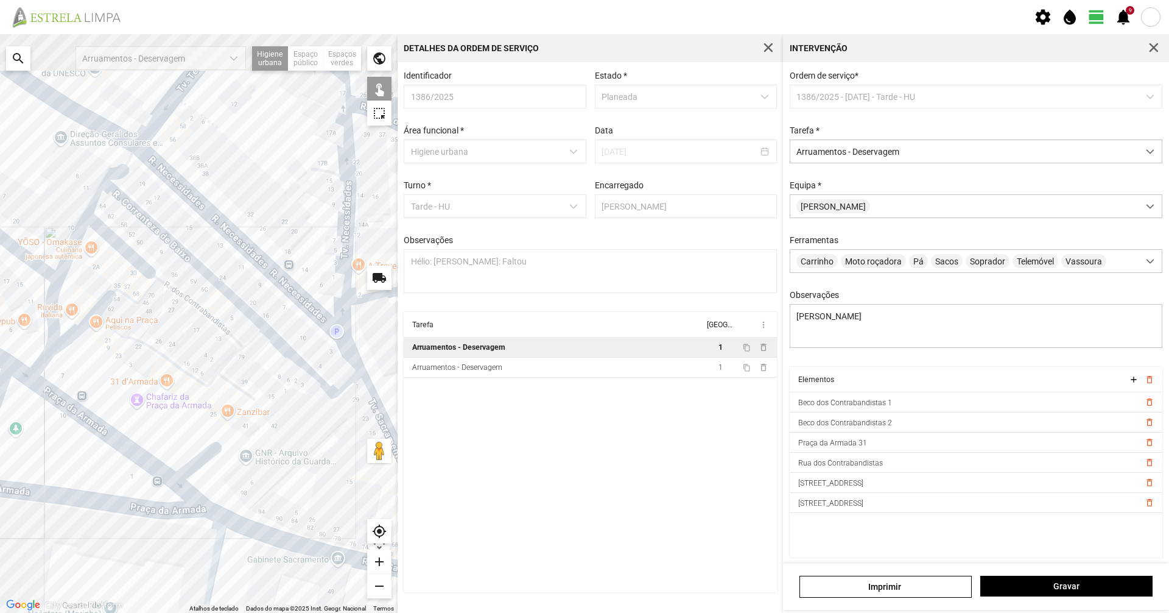
drag, startPoint x: 242, startPoint y: 268, endPoint x: 212, endPoint y: 448, distance: 182.1
click at [212, 443] on div "A carregar..." at bounding box center [199, 323] width 398 height 578
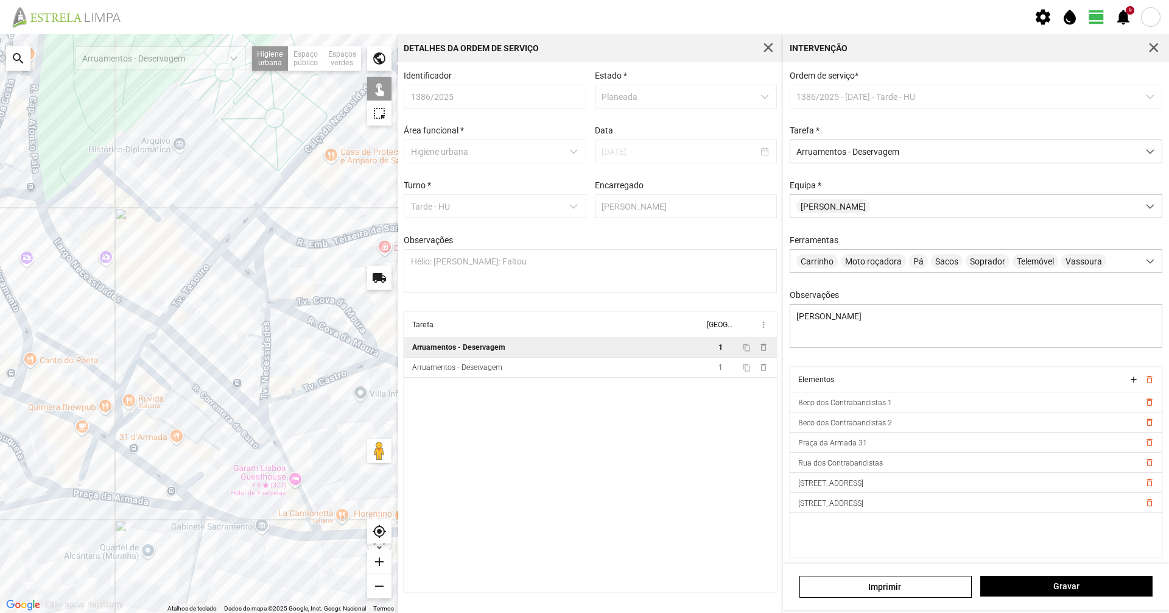
click at [141, 463] on div "A carregar..." at bounding box center [199, 323] width 398 height 578
click at [122, 497] on div "A carregar..." at bounding box center [199, 323] width 398 height 578
click at [91, 456] on div "A carregar..." at bounding box center [199, 323] width 398 height 578
click at [1073, 588] on span "Gravar" at bounding box center [1067, 586] width 160 height 10
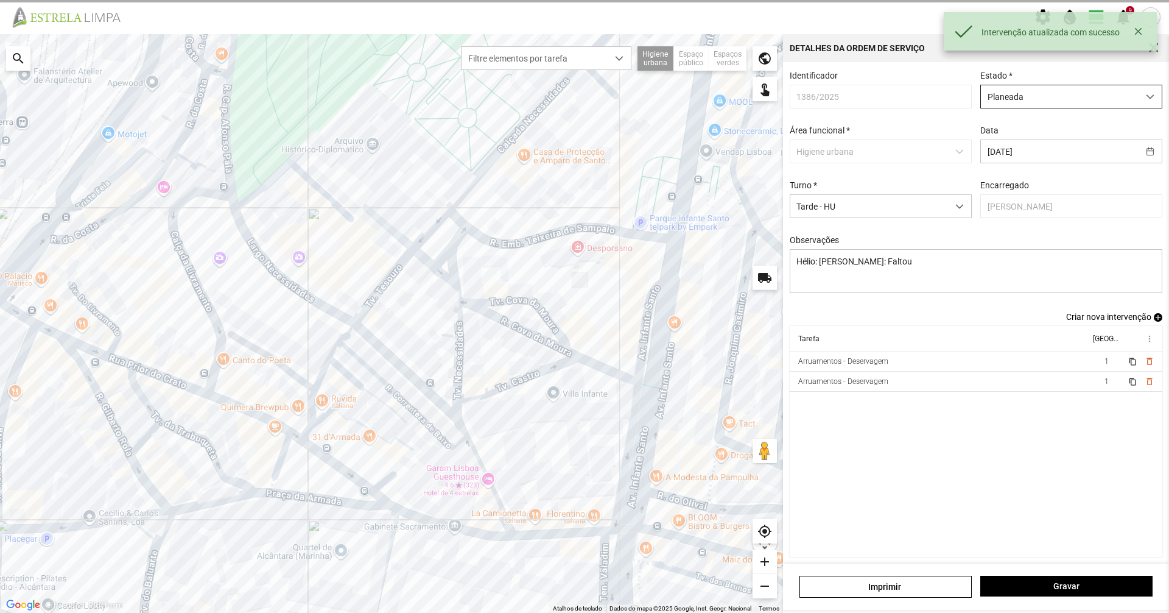
click at [1045, 100] on span "Planeada" at bounding box center [1060, 96] width 158 height 23
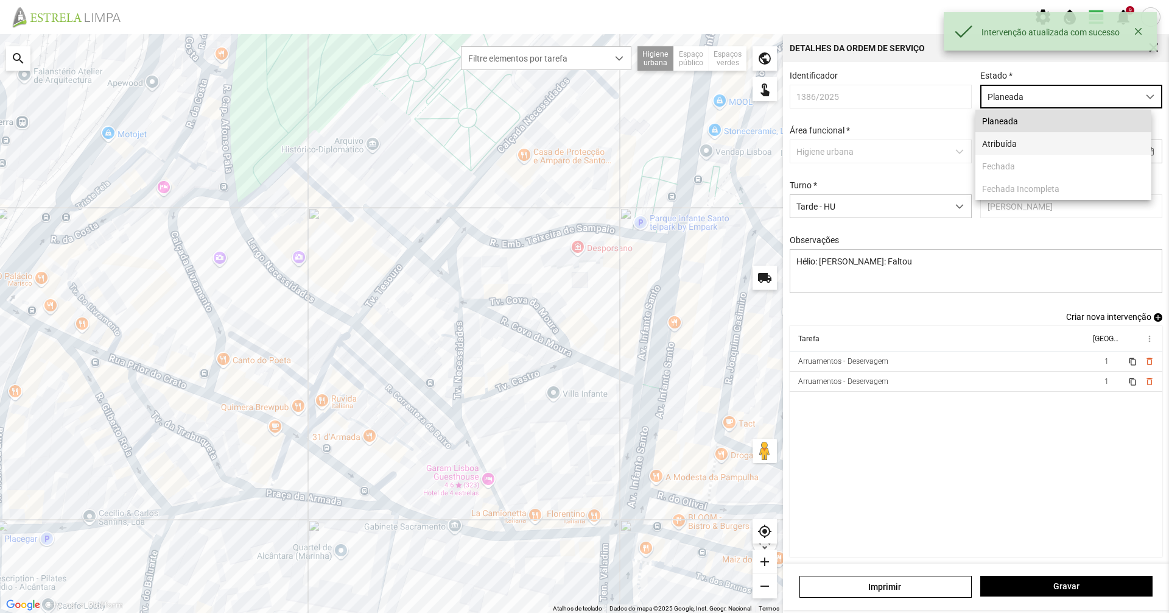
scroll to position [7, 54]
click at [1030, 145] on li "Atribuída" at bounding box center [1063, 143] width 176 height 23
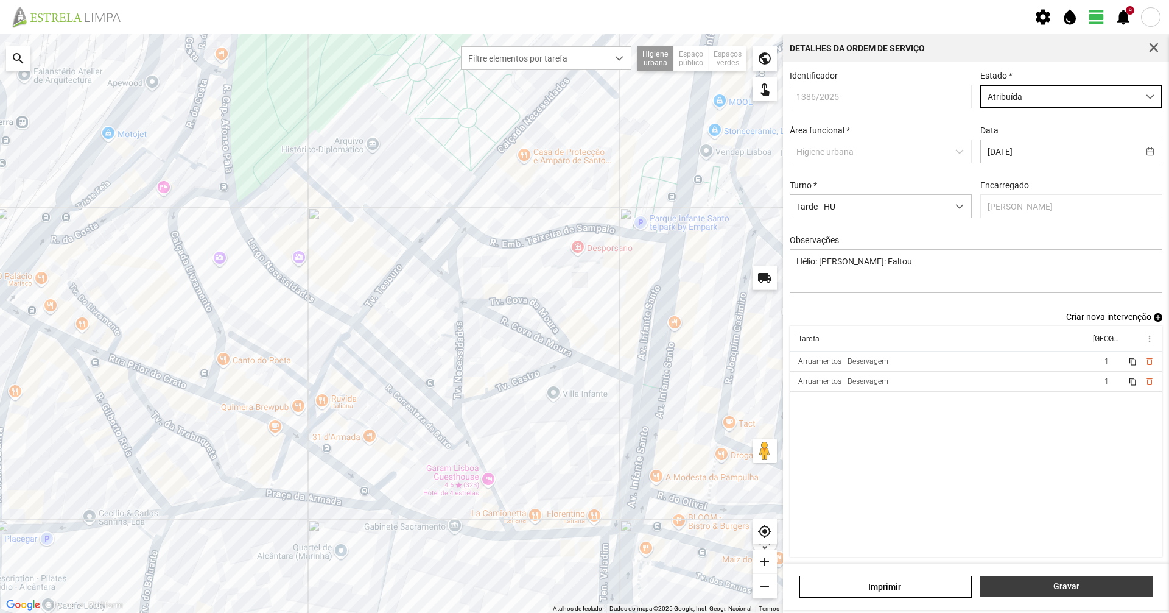
click at [1058, 589] on span "Gravar" at bounding box center [1067, 586] width 160 height 10
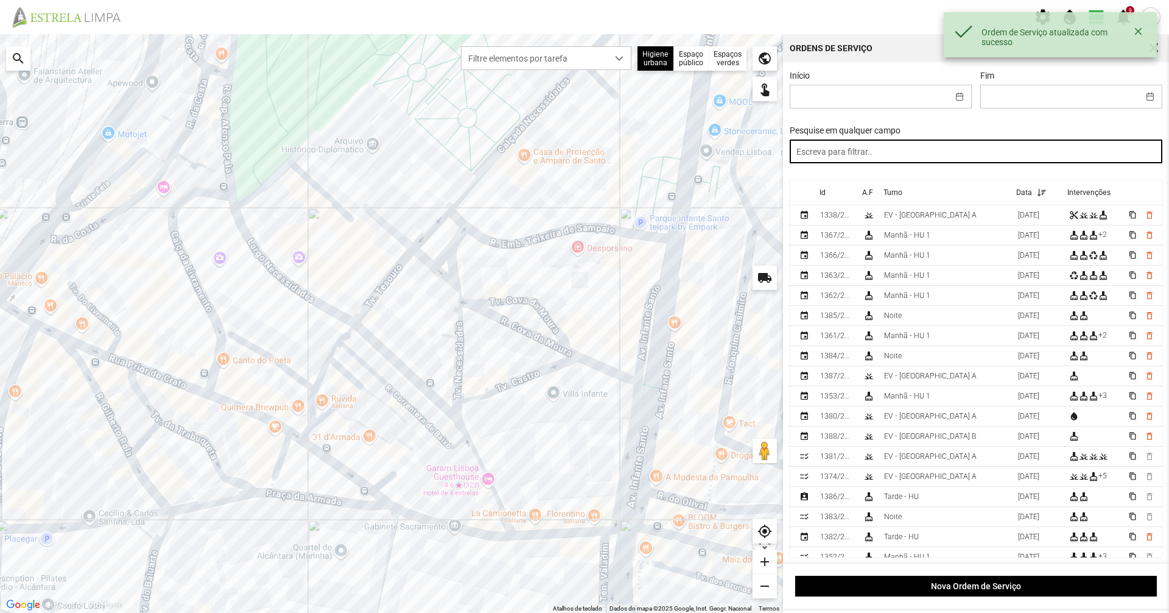
click at [932, 156] on input "text" at bounding box center [976, 151] width 373 height 24
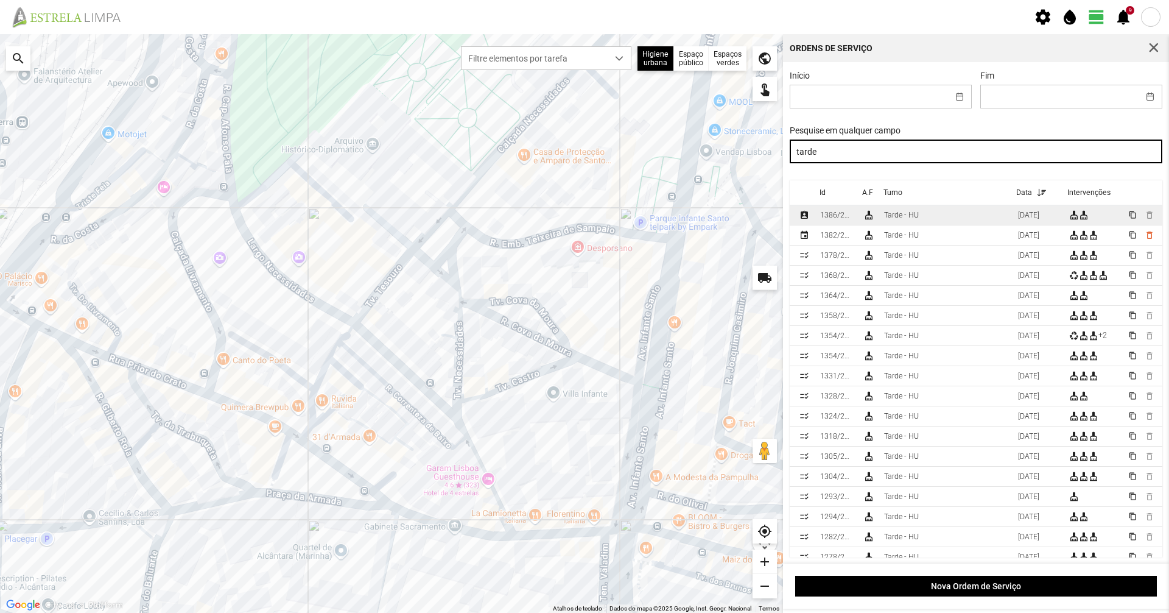
type input "tarde"
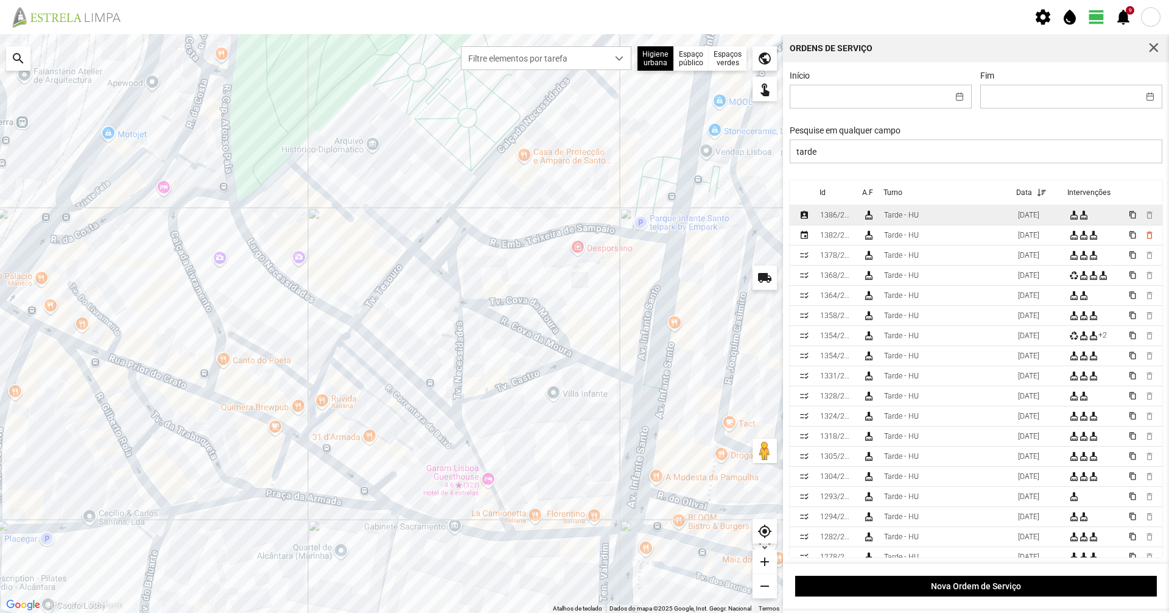
click at [941, 219] on td "Tarde - HU" at bounding box center [946, 215] width 134 height 20
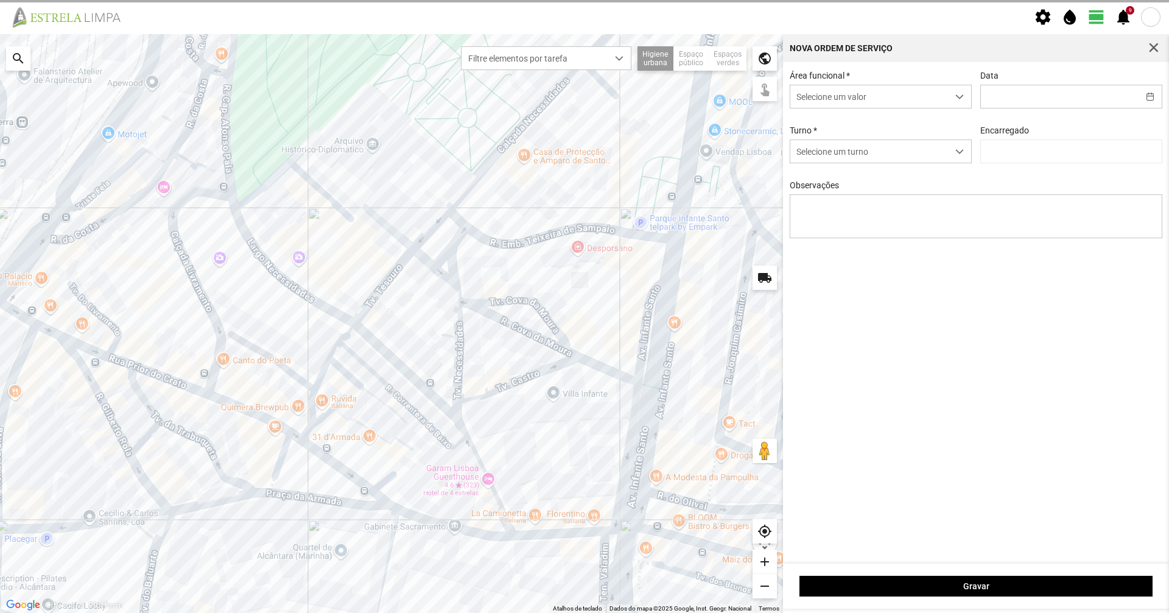
type input "[DATE]"
type textarea "Hélio: [PERSON_NAME]: Faltou"
type input "[PERSON_NAME]"
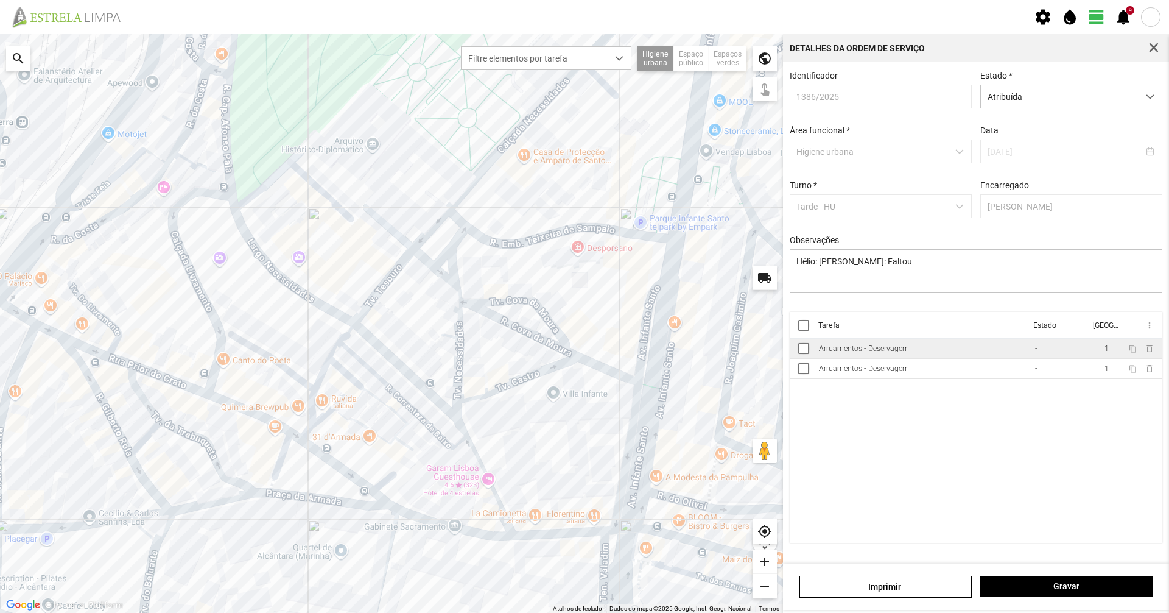
click at [938, 351] on td "Arruamentos - Deservagem" at bounding box center [922, 349] width 216 height 20
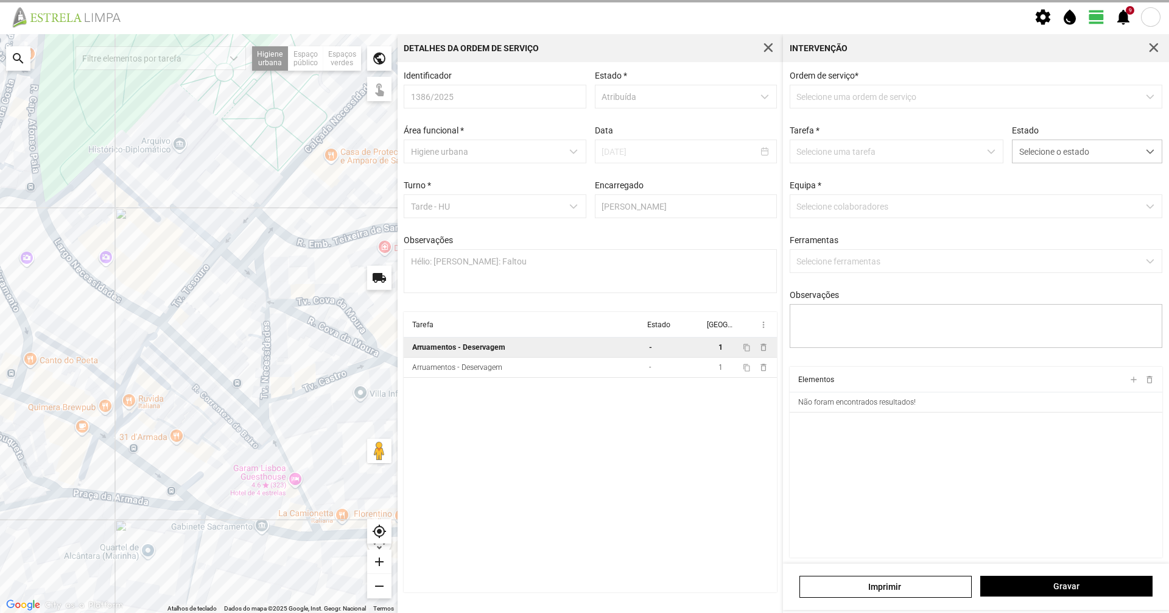
type textarea "[PERSON_NAME]"
click at [1066, 161] on span "Selecione o estado" at bounding box center [1076, 151] width 126 height 23
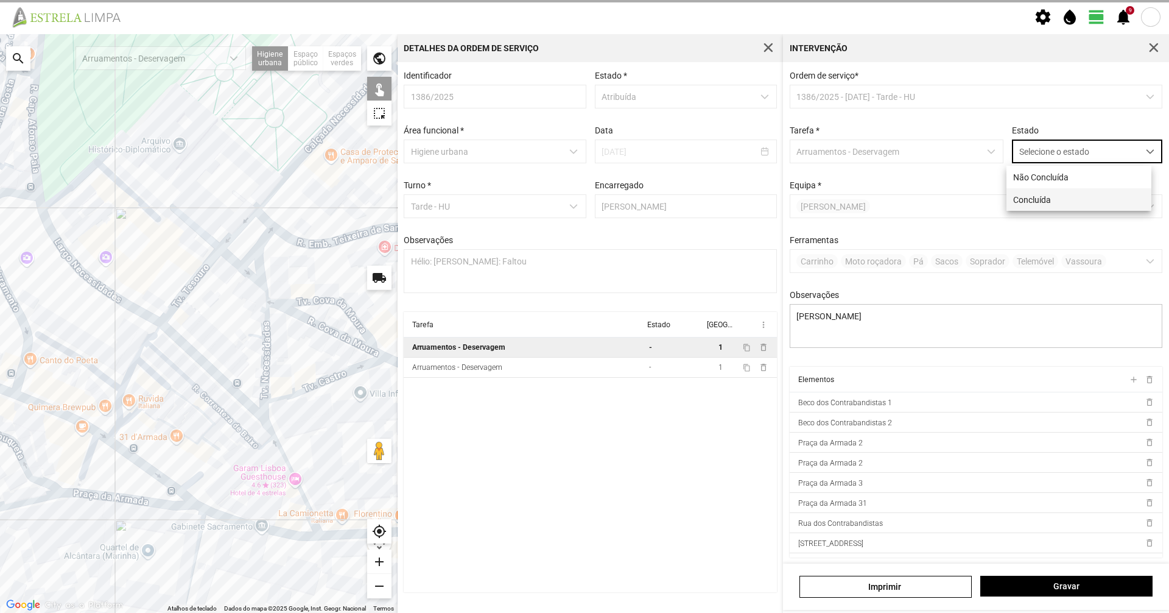
scroll to position [7, 54]
click at [1056, 194] on li "Concluída" at bounding box center [1078, 199] width 145 height 23
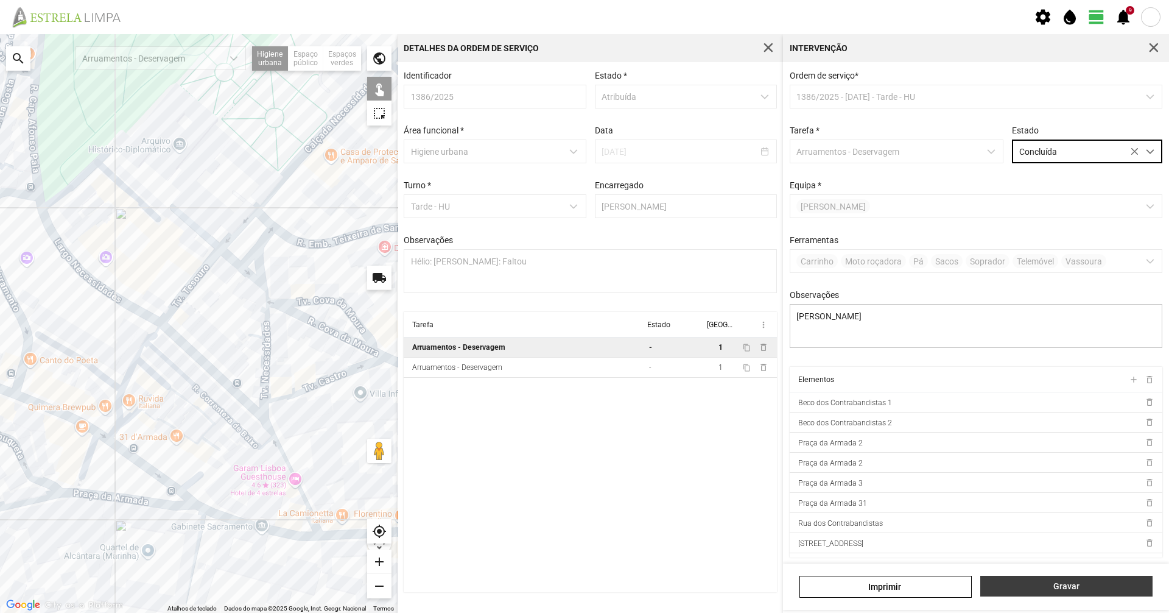
click at [1091, 588] on span "Gravar" at bounding box center [1067, 586] width 160 height 10
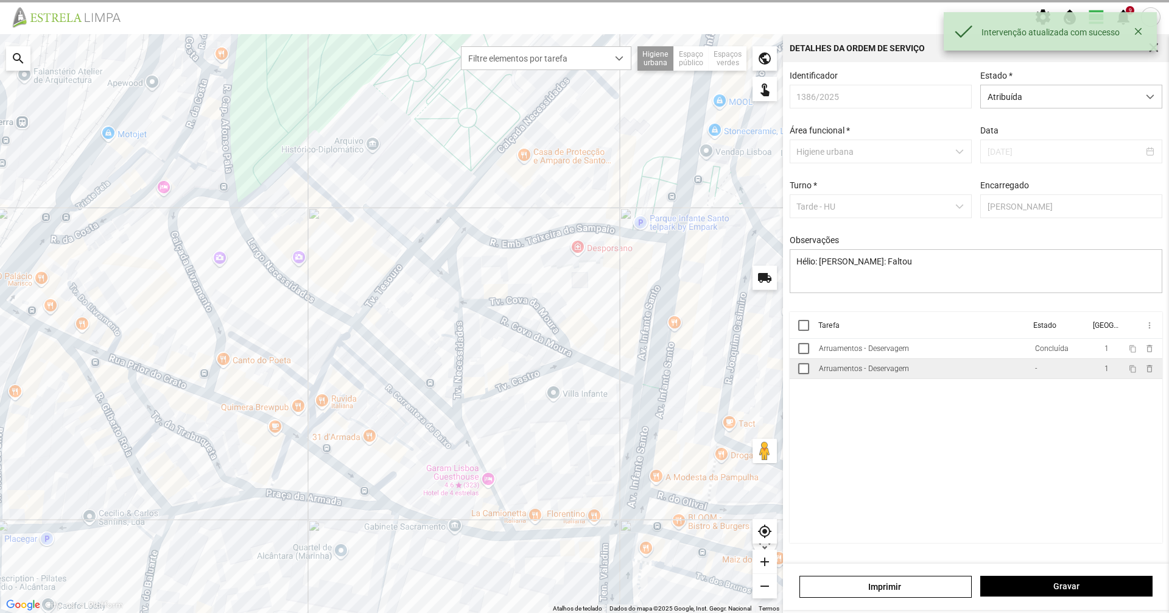
click at [1001, 376] on td "Arruamentos - Deservagem" at bounding box center [922, 369] width 216 height 20
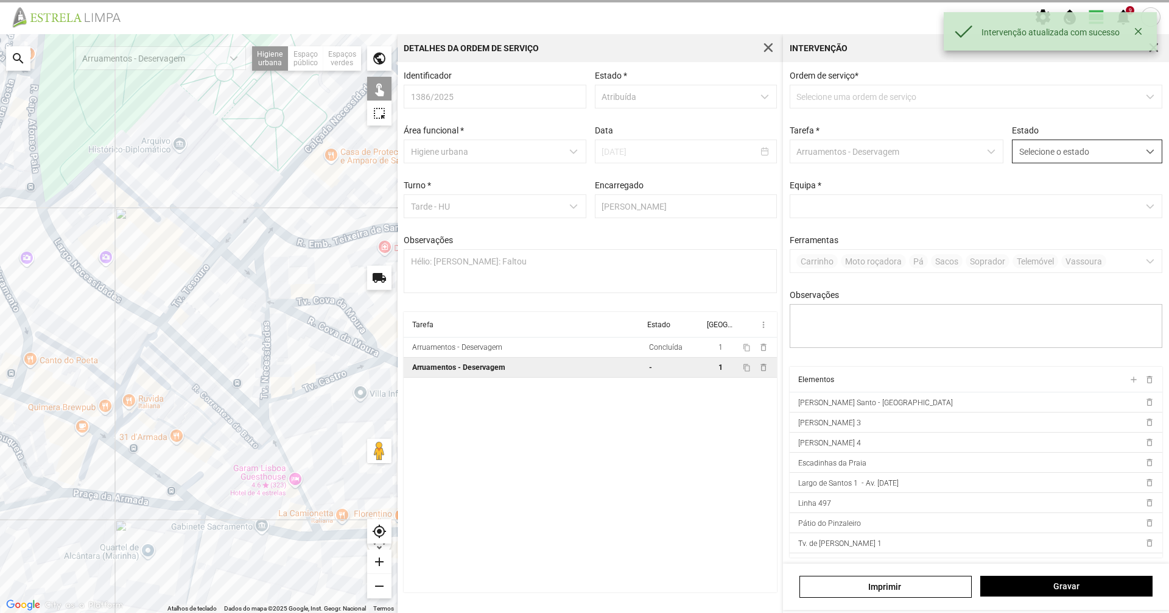
click at [1034, 158] on span "Selecione o estado" at bounding box center [1076, 151] width 126 height 23
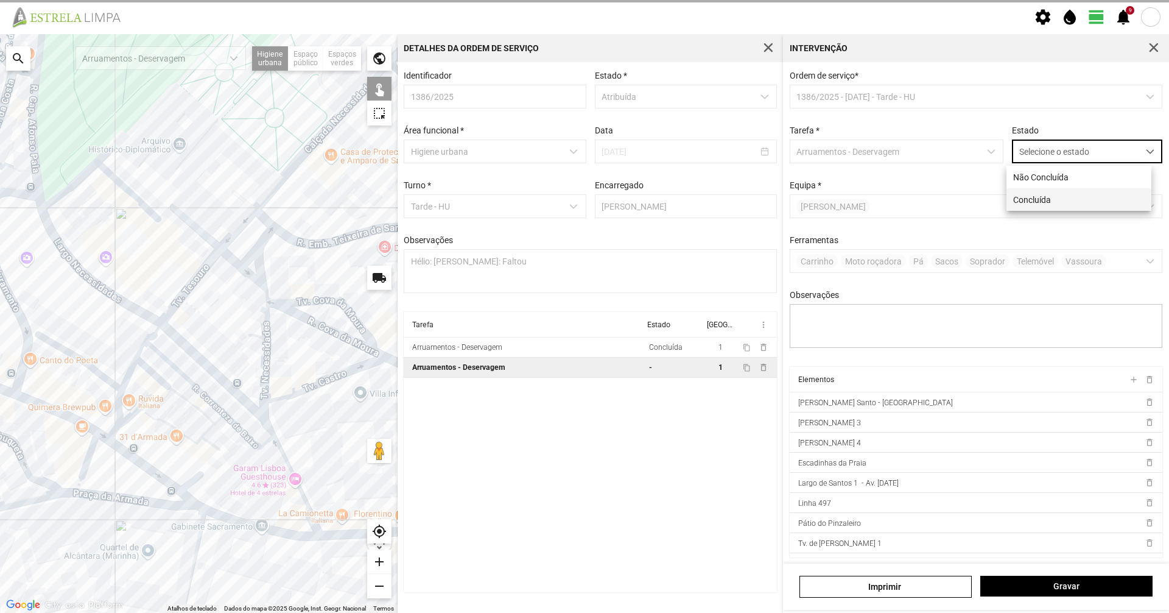
click at [1026, 191] on li "Concluída" at bounding box center [1078, 199] width 145 height 23
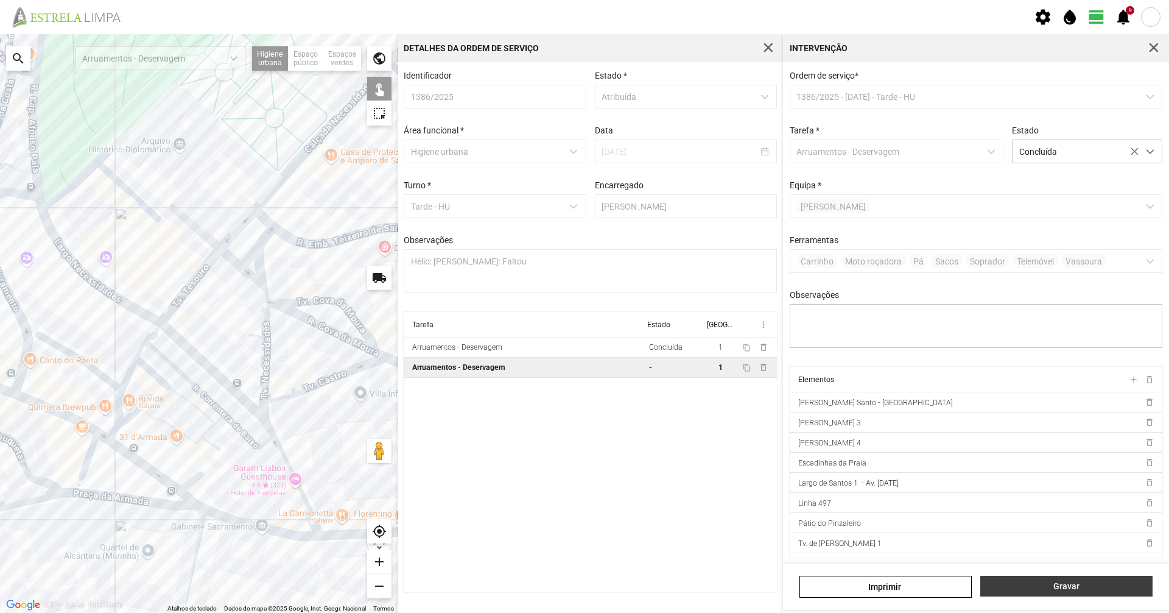
click at [1044, 590] on span "Gravar" at bounding box center [1067, 586] width 160 height 10
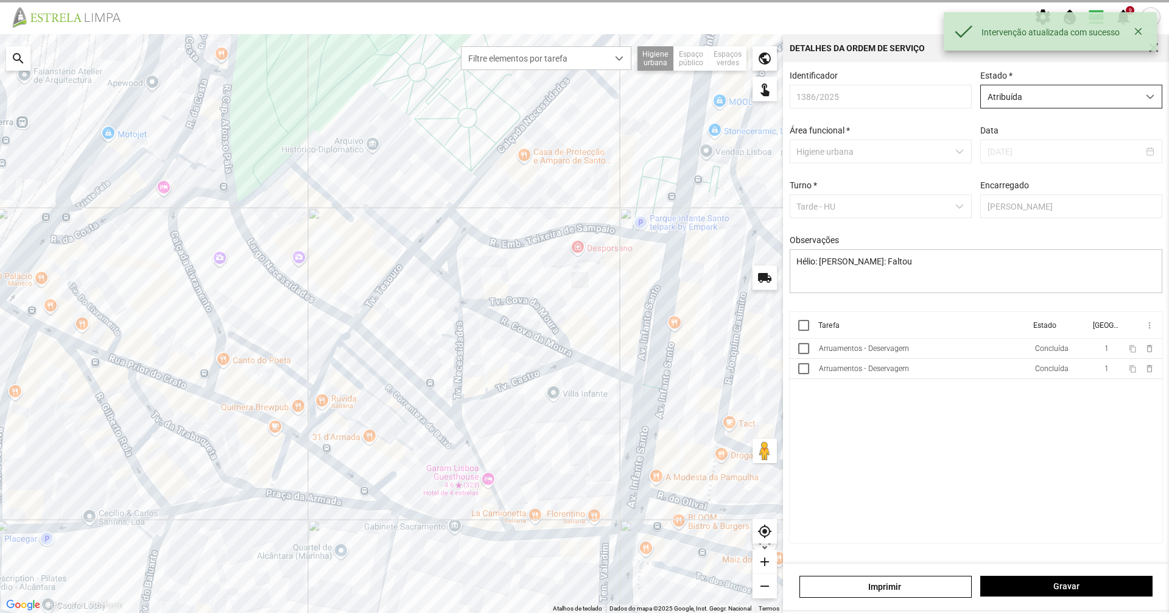
click at [1071, 97] on span "Atribuída" at bounding box center [1060, 96] width 158 height 23
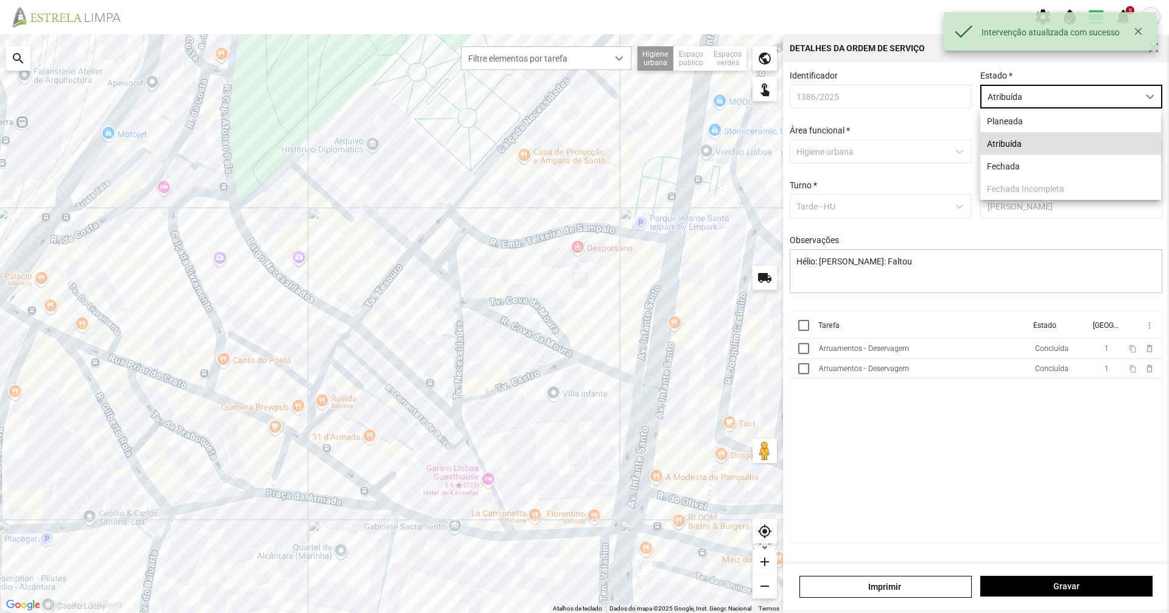
scroll to position [7, 54]
click at [1053, 168] on li "Fechada" at bounding box center [1070, 166] width 181 height 23
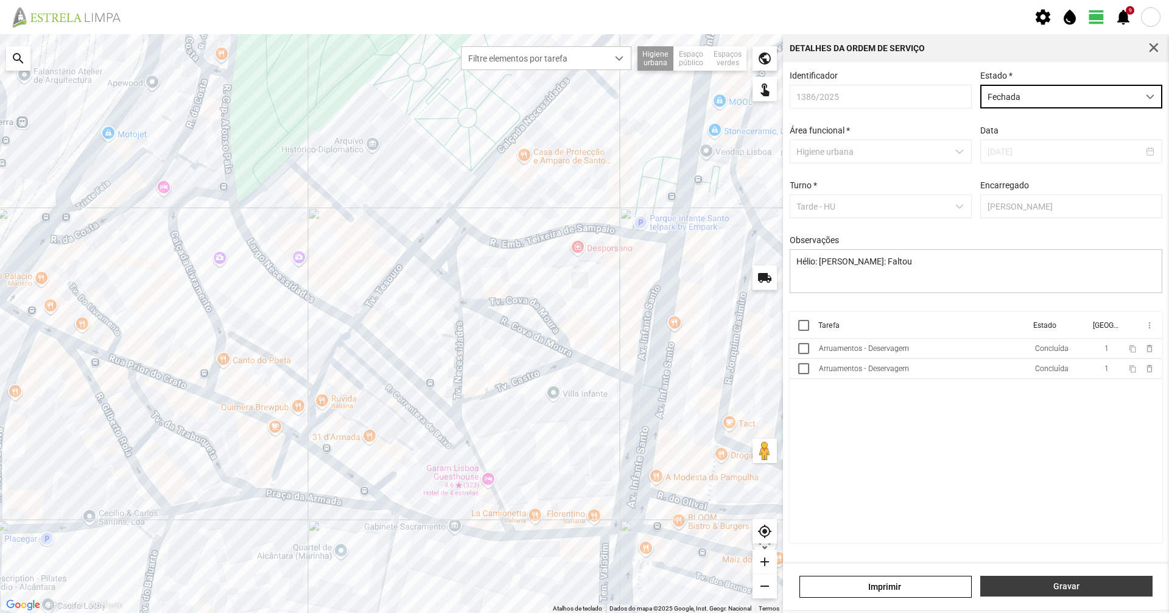
click at [1045, 584] on span "Gravar" at bounding box center [1067, 586] width 160 height 10
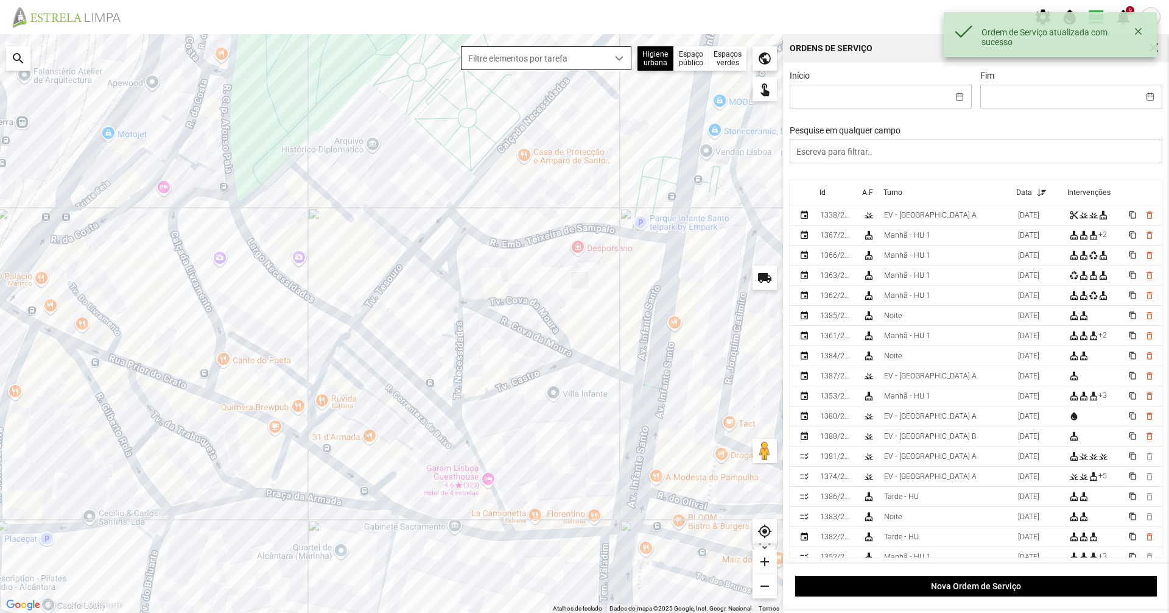
click at [544, 54] on span "Filtre elementos por tarefa" at bounding box center [535, 58] width 146 height 23
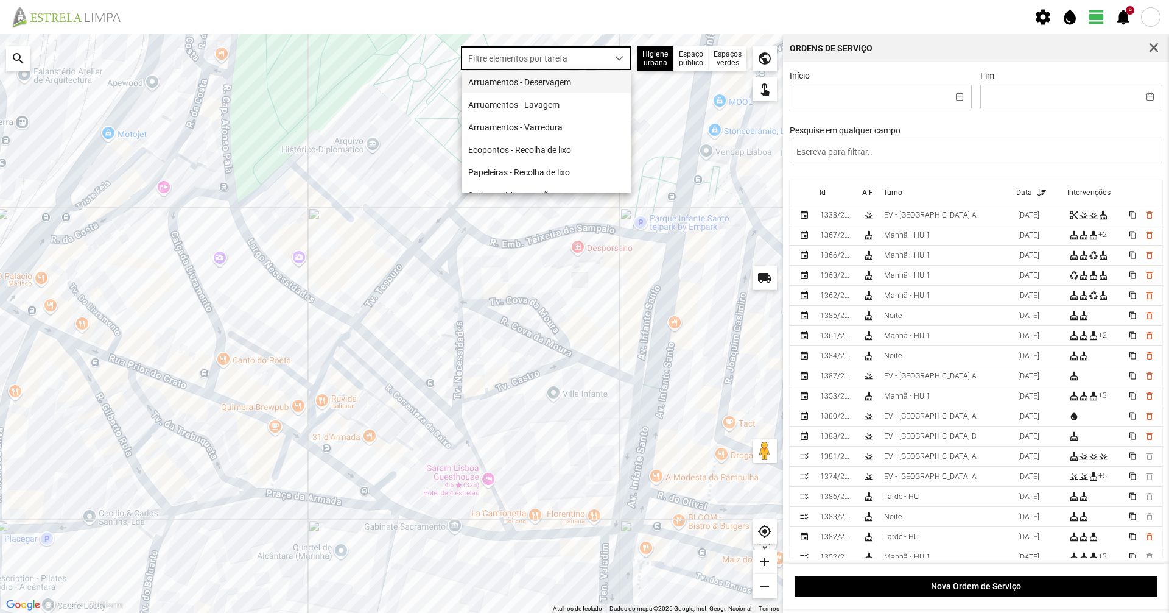
click at [555, 83] on li "Arruamentos - Deservagem" at bounding box center [546, 82] width 169 height 23
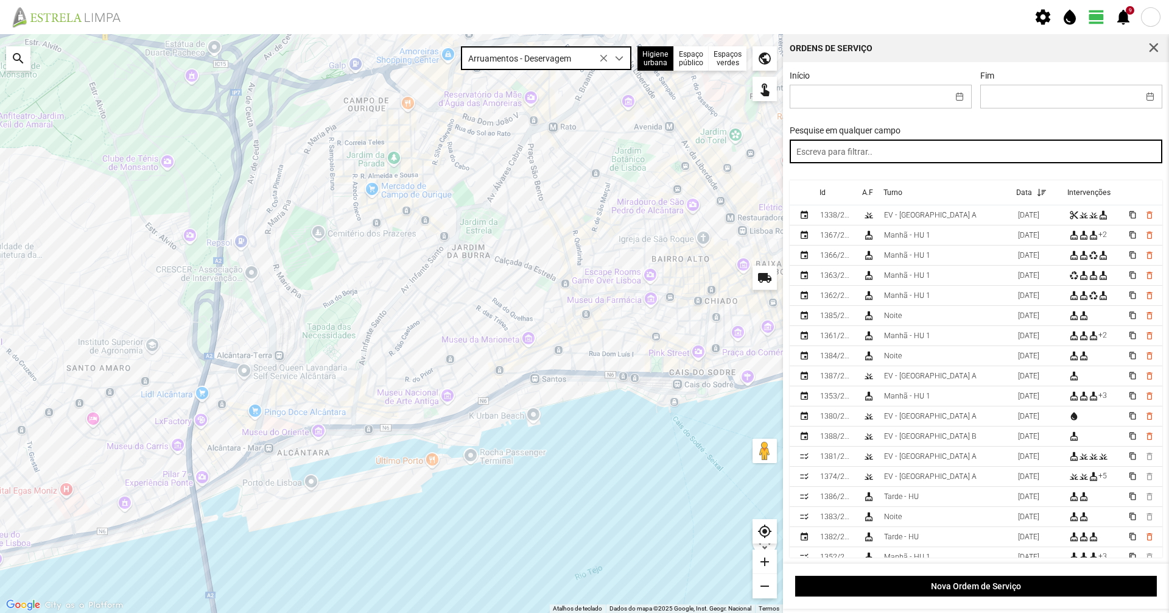
click at [876, 163] on input "text" at bounding box center [976, 151] width 373 height 24
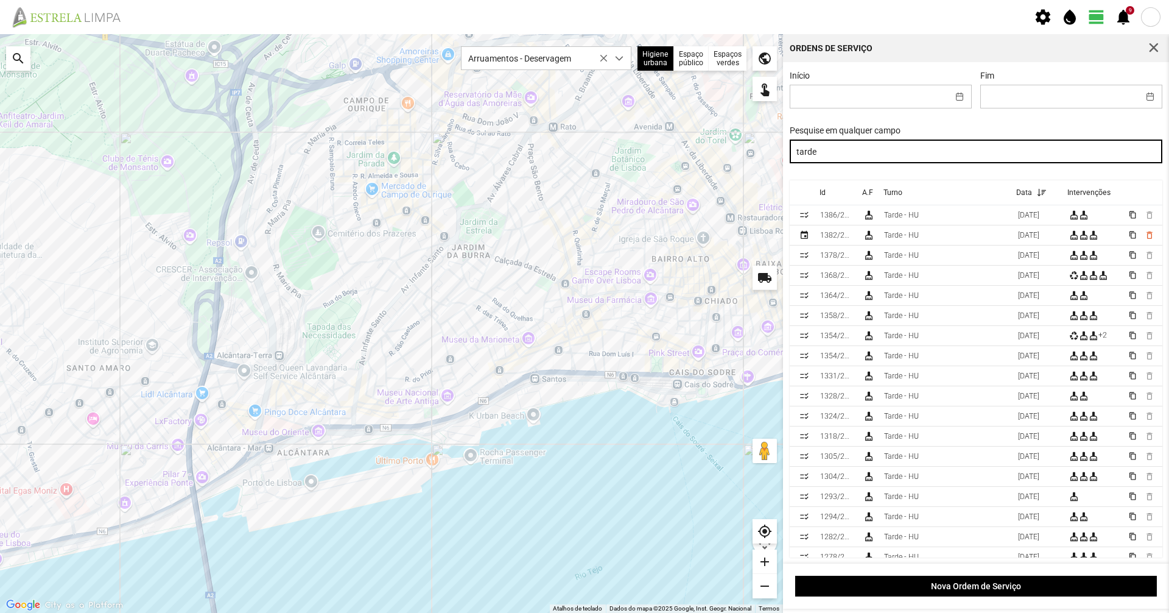
type input "tarde"
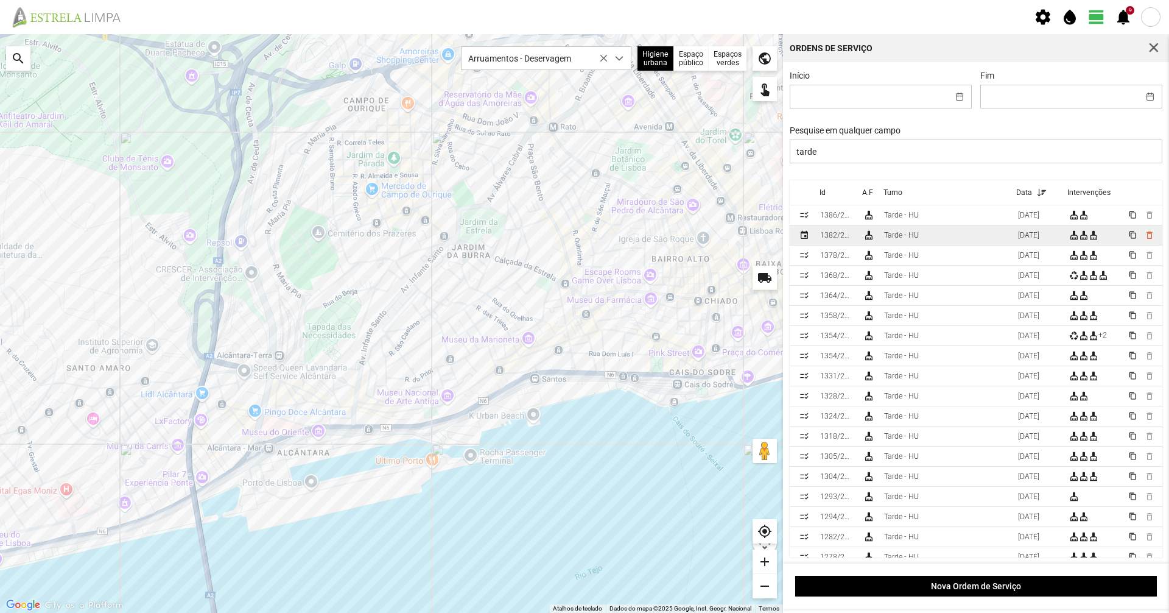
click at [932, 234] on td "Tarde - HU" at bounding box center [946, 235] width 134 height 20
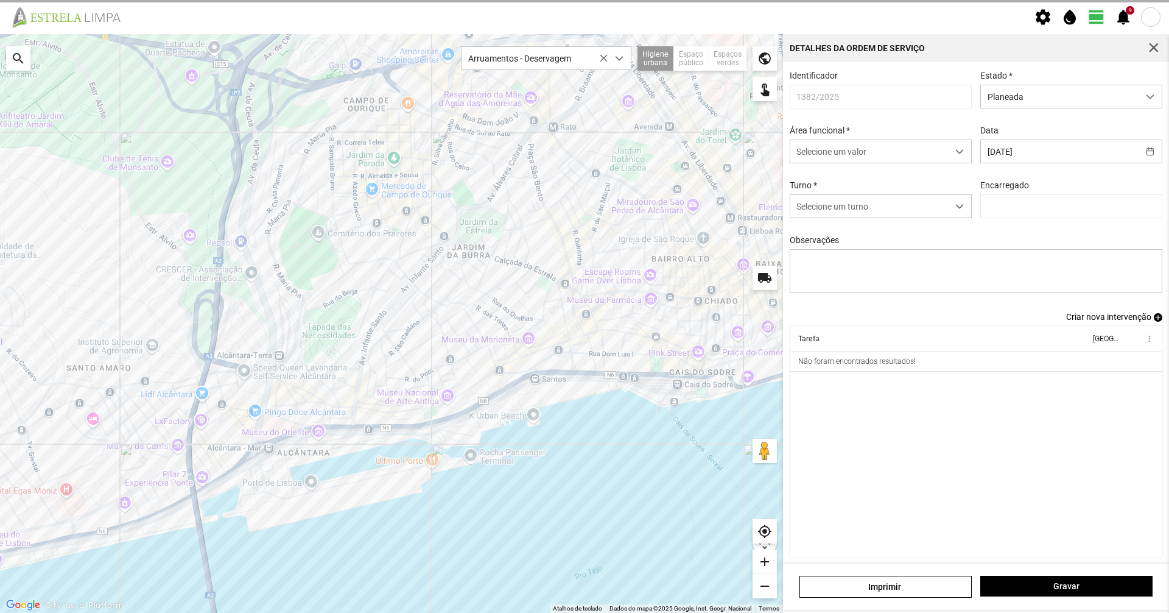
type input "[PERSON_NAME]"
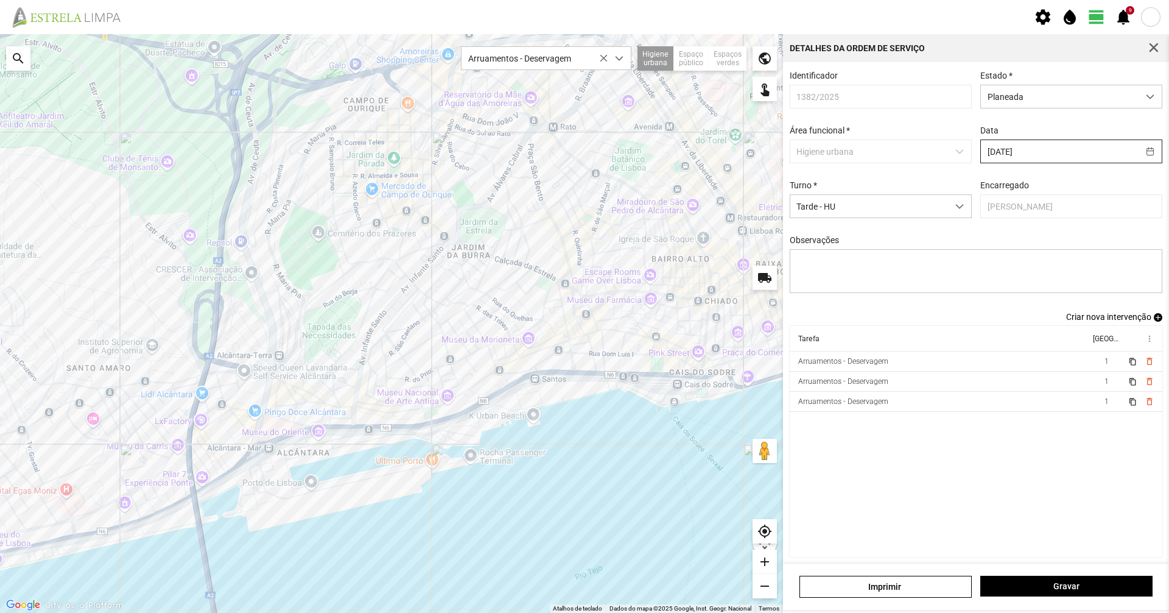
drag, startPoint x: 1003, startPoint y: 136, endPoint x: 1001, endPoint y: 155, distance: 18.4
click at [1003, 142] on div "Data [DATE]" at bounding box center [1071, 144] width 191 height 38
click at [1001, 155] on input "[DATE]" at bounding box center [1060, 151] width 158 height 23
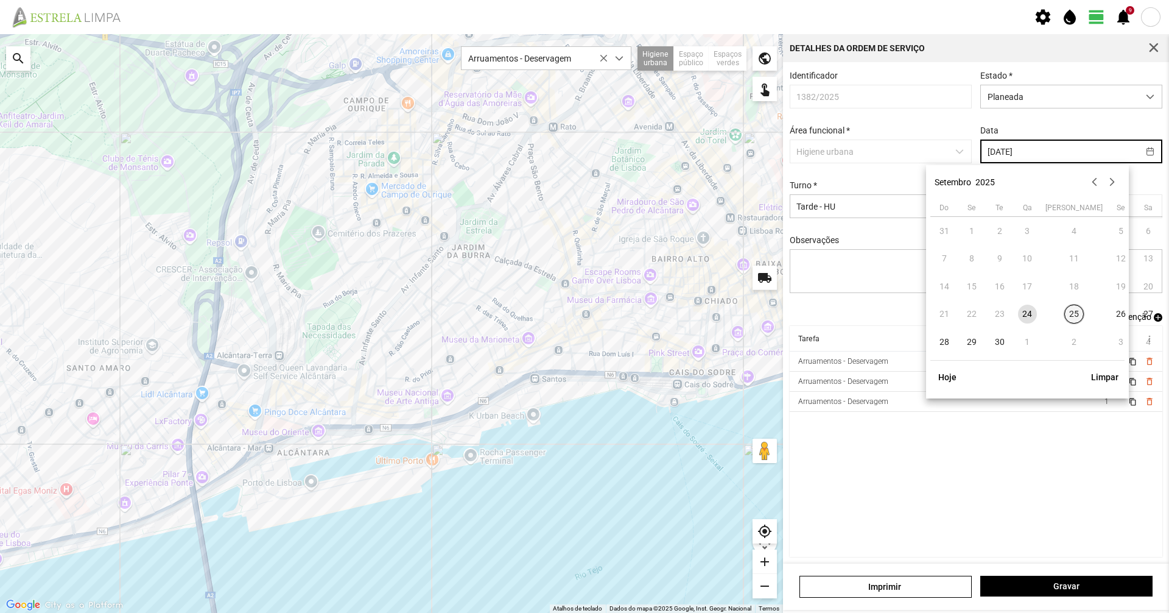
click at [1064, 314] on span "25" at bounding box center [1073, 313] width 19 height 19
type input "[DATE]"
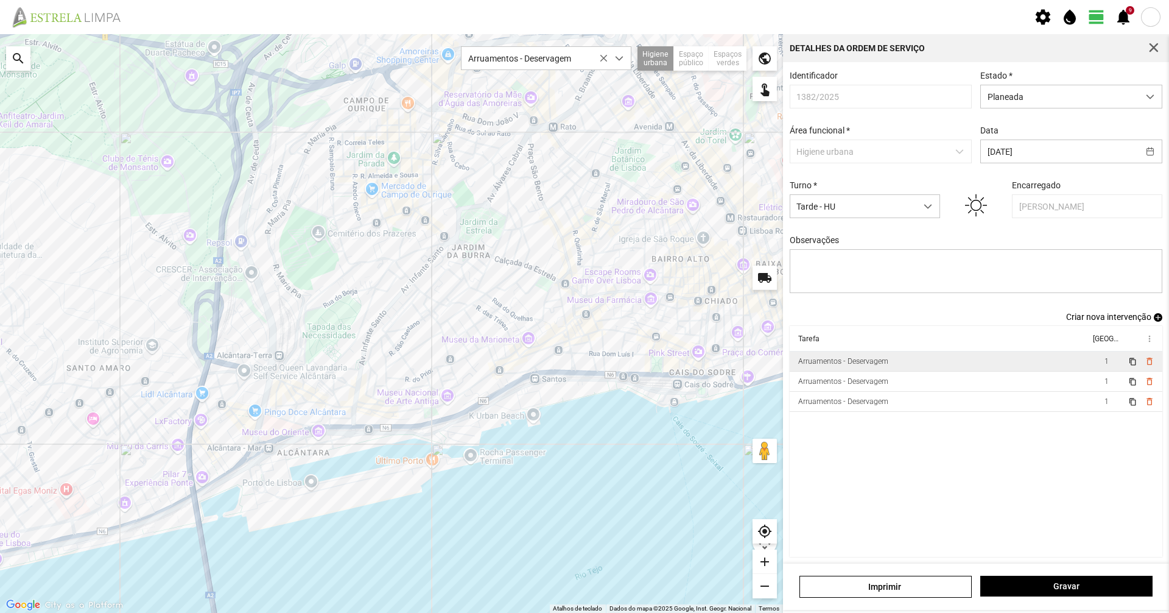
click at [975, 368] on td "Arruamentos - Deservagem" at bounding box center [940, 361] width 300 height 20
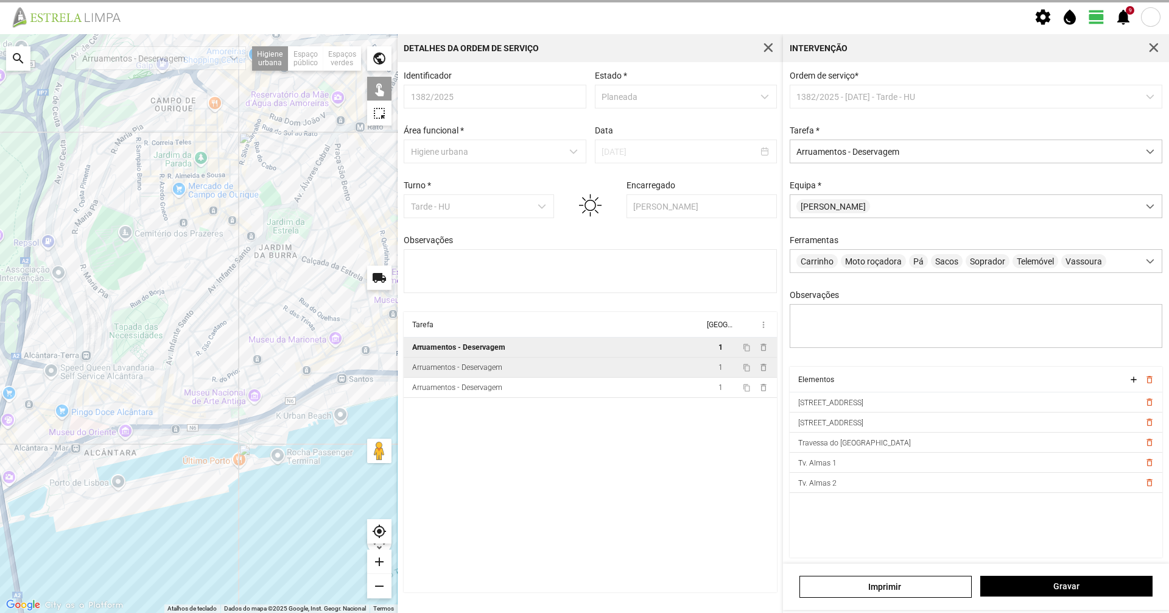
click at [472, 363] on td "Arruamentos - Deservagem" at bounding box center [554, 367] width 300 height 20
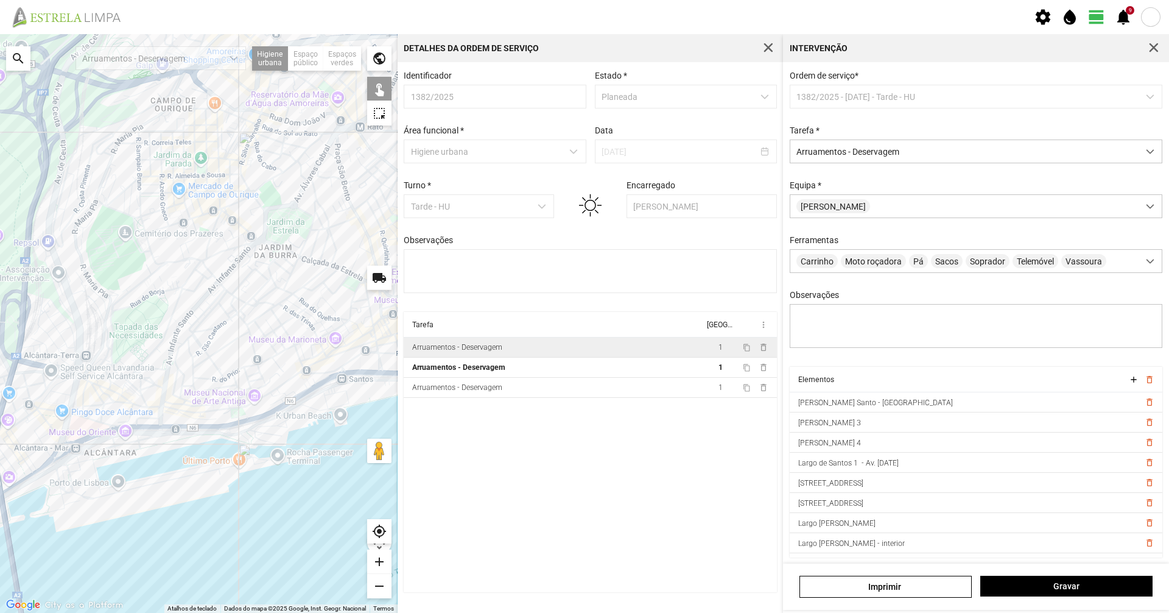
click at [303, 351] on div "A carregar..." at bounding box center [199, 323] width 398 height 578
click at [321, 374] on div "A carregar..." at bounding box center [199, 323] width 398 height 578
click at [345, 373] on div "A carregar..." at bounding box center [199, 323] width 398 height 578
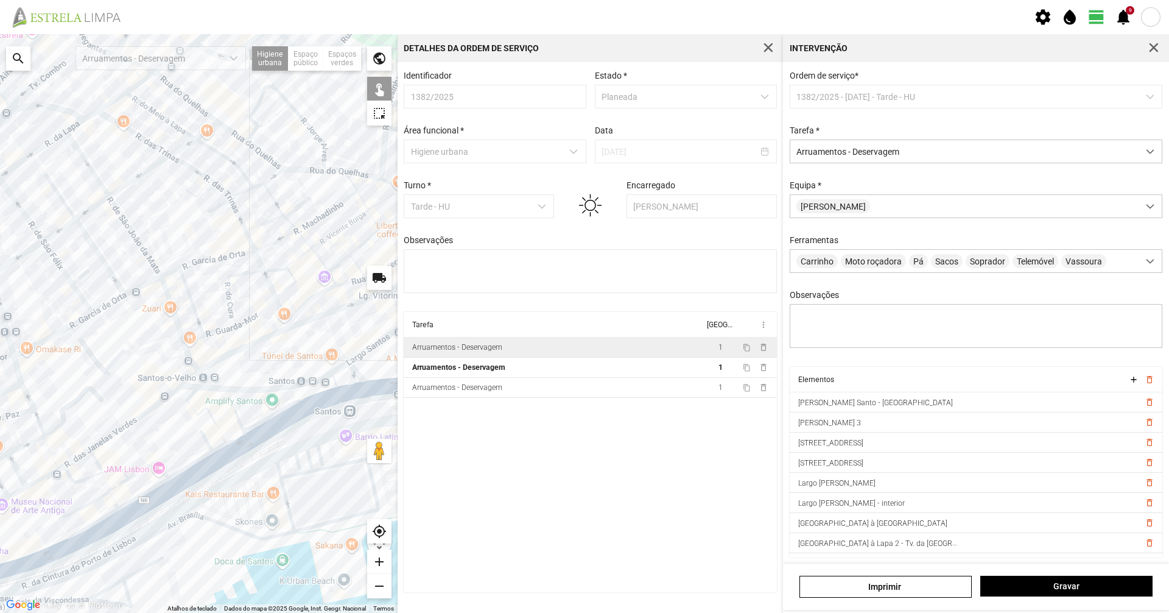
click at [220, 387] on div "A carregar..." at bounding box center [199, 323] width 398 height 578
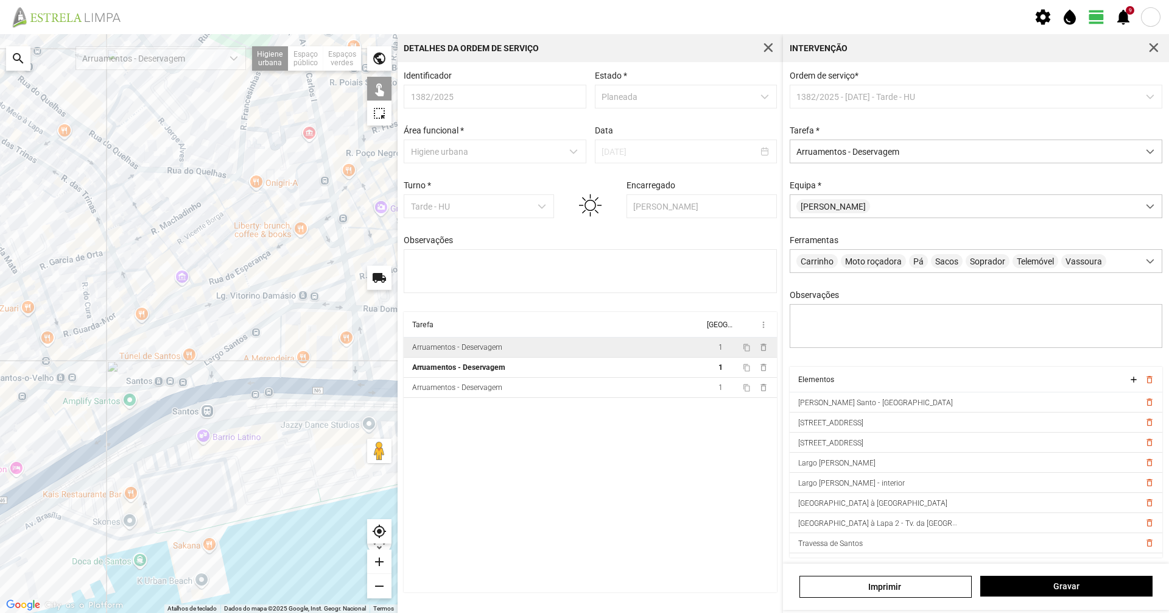
drag, startPoint x: 267, startPoint y: 375, endPoint x: 125, endPoint y: 374, distance: 141.9
click at [125, 374] on div "A carregar..." at bounding box center [199, 323] width 398 height 578
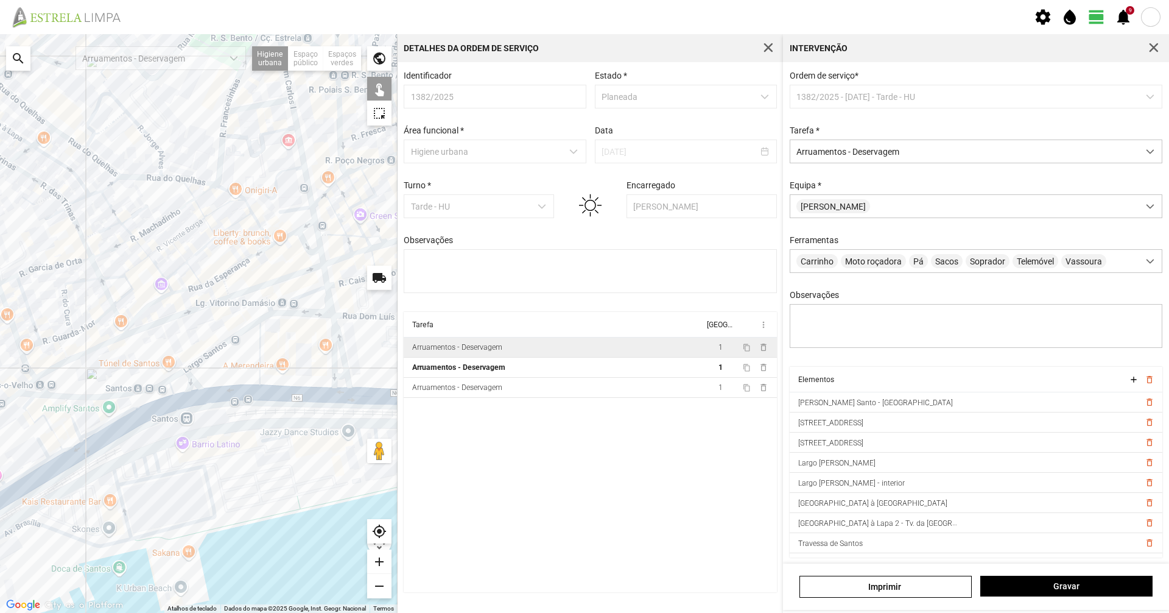
drag, startPoint x: 212, startPoint y: 346, endPoint x: 188, endPoint y: 353, distance: 24.7
click at [188, 353] on div "A carregar..." at bounding box center [199, 323] width 398 height 578
click at [331, 359] on div "A carregar..." at bounding box center [199, 323] width 398 height 578
click at [341, 356] on div "A carregar..." at bounding box center [199, 323] width 398 height 578
click at [331, 302] on div "A carregar..." at bounding box center [199, 323] width 398 height 578
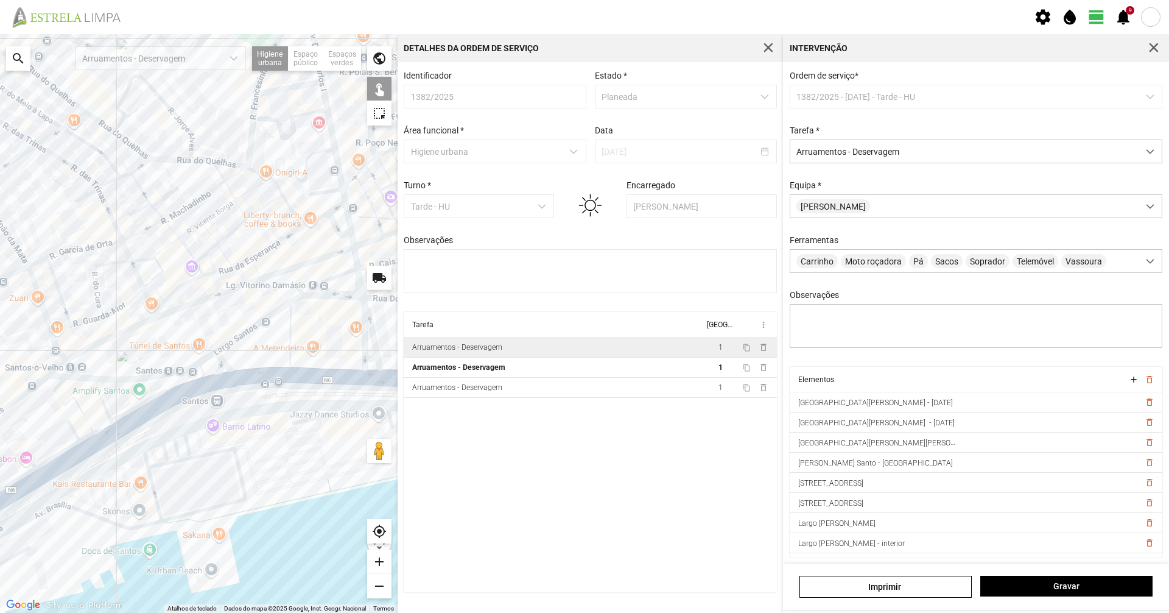
drag, startPoint x: 298, startPoint y: 320, endPoint x: 332, endPoint y: 300, distance: 40.1
click at [332, 300] on div "A carregar..." at bounding box center [199, 323] width 398 height 578
click at [355, 258] on div "A carregar..." at bounding box center [199, 323] width 398 height 578
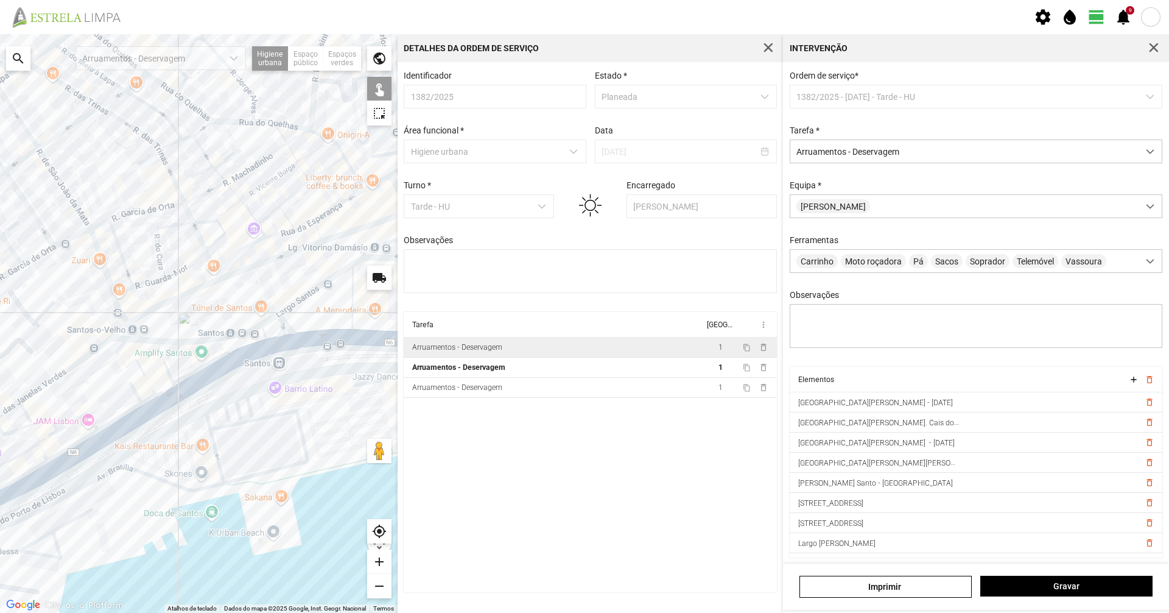
drag, startPoint x: 351, startPoint y: 303, endPoint x: 374, endPoint y: 290, distance: 27.0
click at [374, 290] on div "A carregar..." at bounding box center [199, 323] width 398 height 578
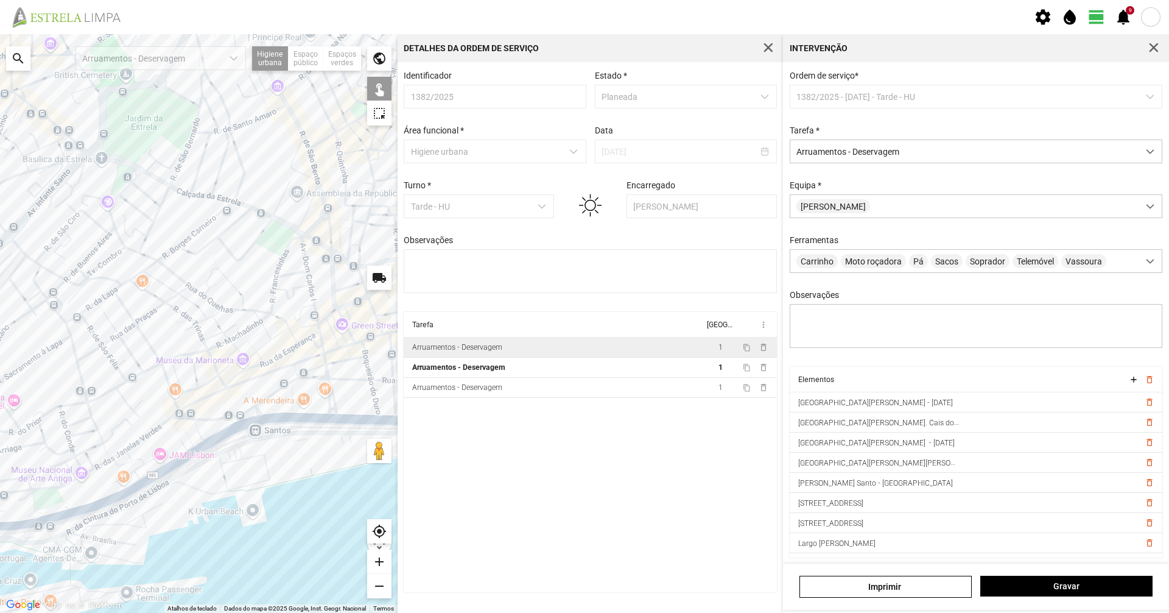
drag, startPoint x: 279, startPoint y: 225, endPoint x: 302, endPoint y: 304, distance: 81.9
click at [302, 304] on div "A carregar..." at bounding box center [199, 323] width 398 height 578
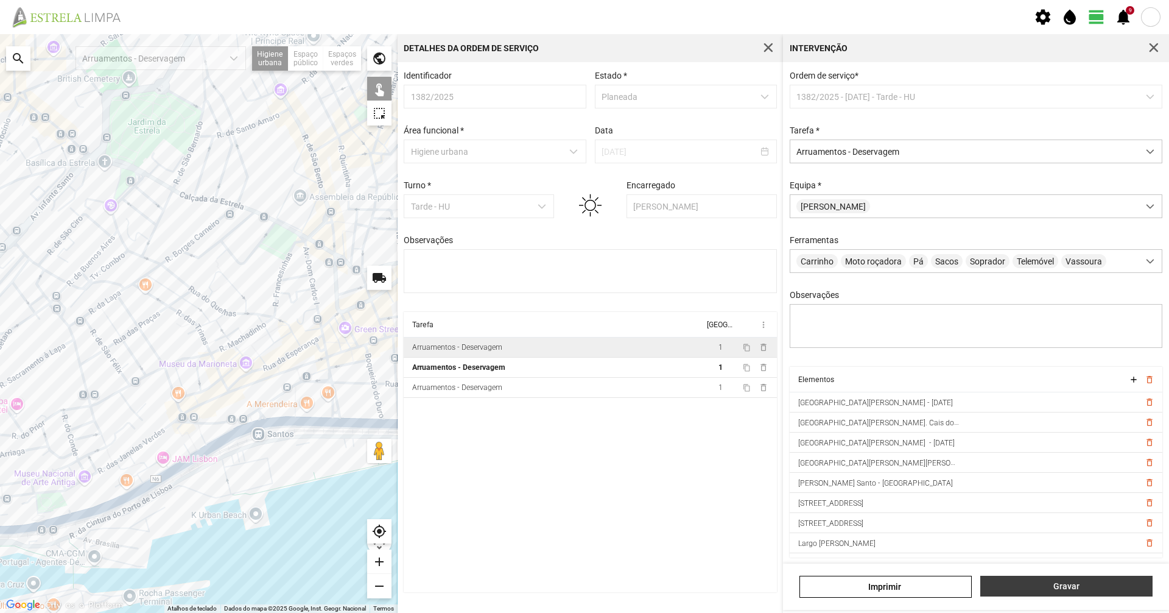
click at [1053, 589] on span "Gravar" at bounding box center [1067, 586] width 160 height 10
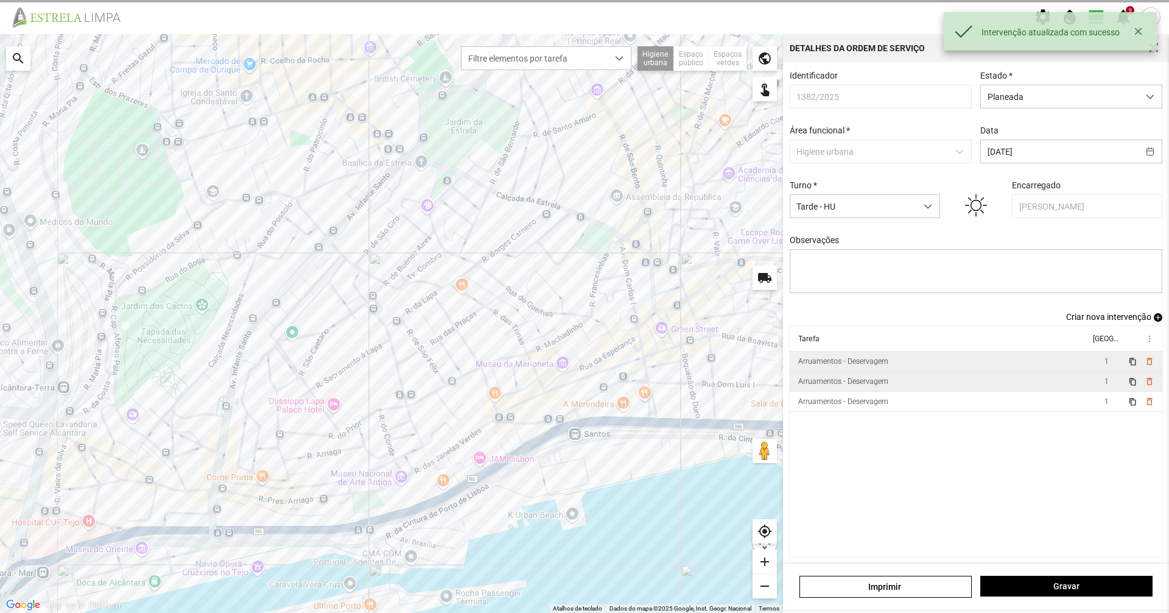
click at [851, 391] on td "Arruamentos - Deservagem" at bounding box center [940, 381] width 300 height 20
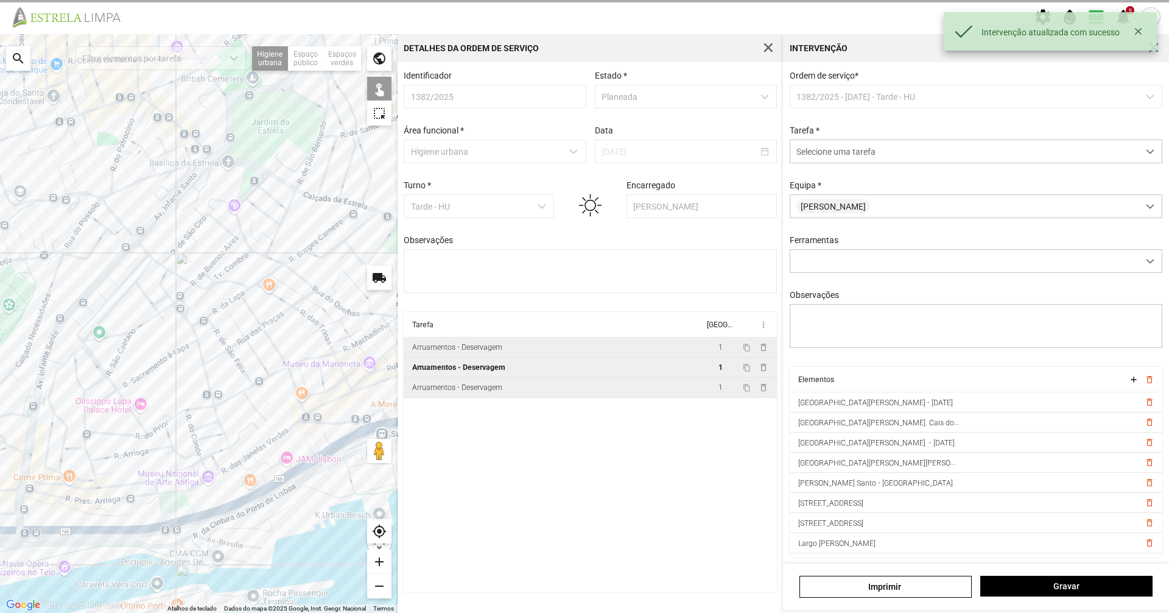
click at [591, 390] on td "Arruamentos - Deservagem" at bounding box center [554, 387] width 300 height 20
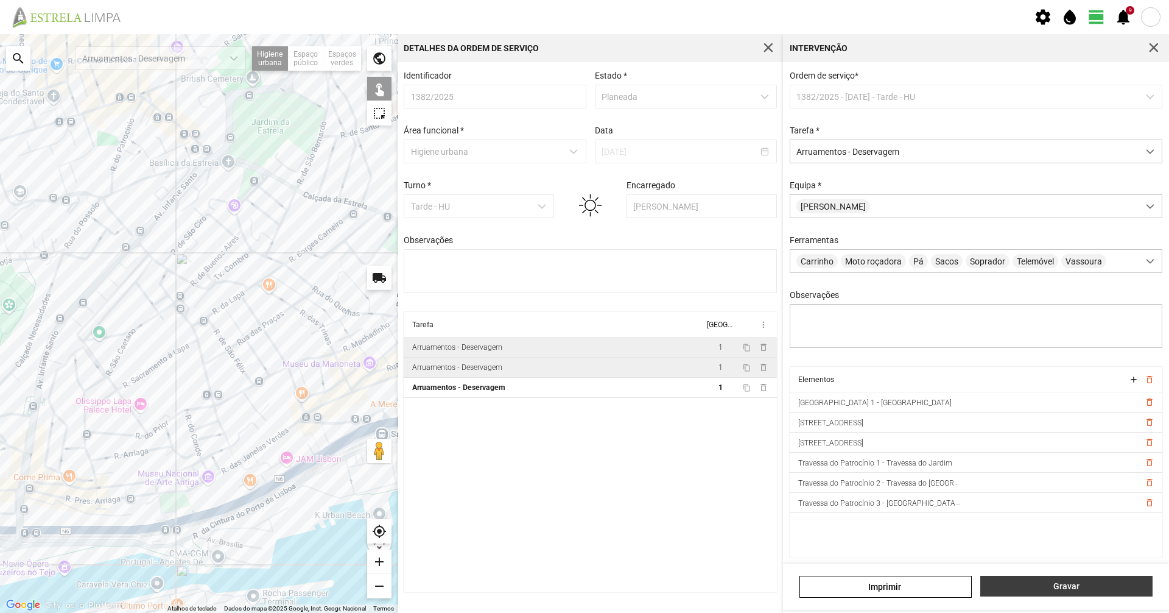
click at [1041, 589] on span "Gravar" at bounding box center [1067, 586] width 160 height 10
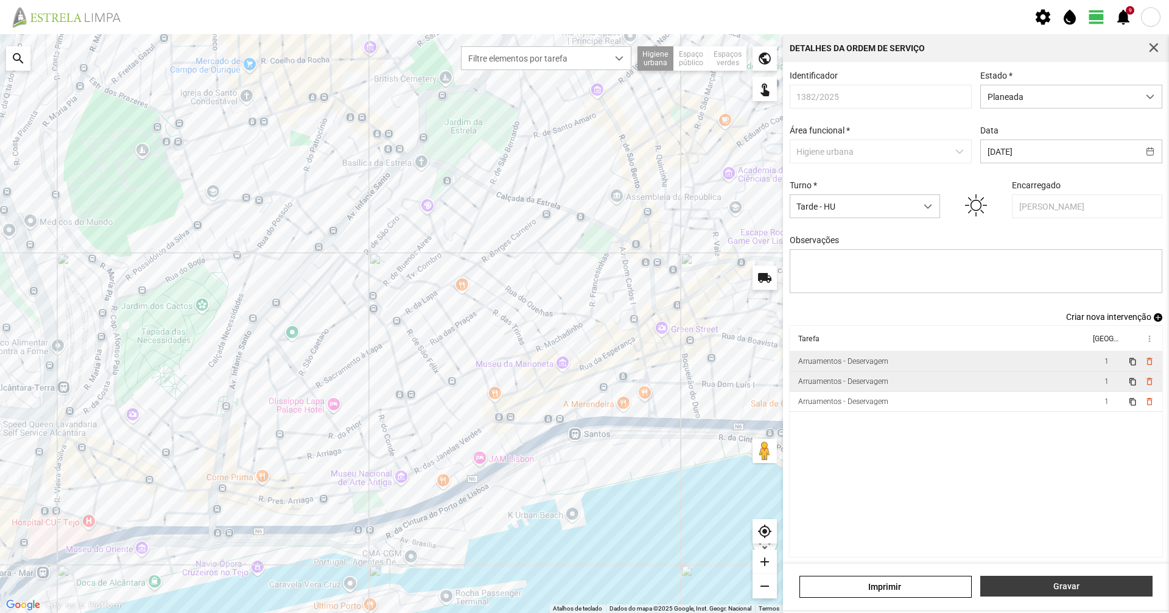
click at [1041, 589] on span "Gravar" at bounding box center [1067, 586] width 160 height 10
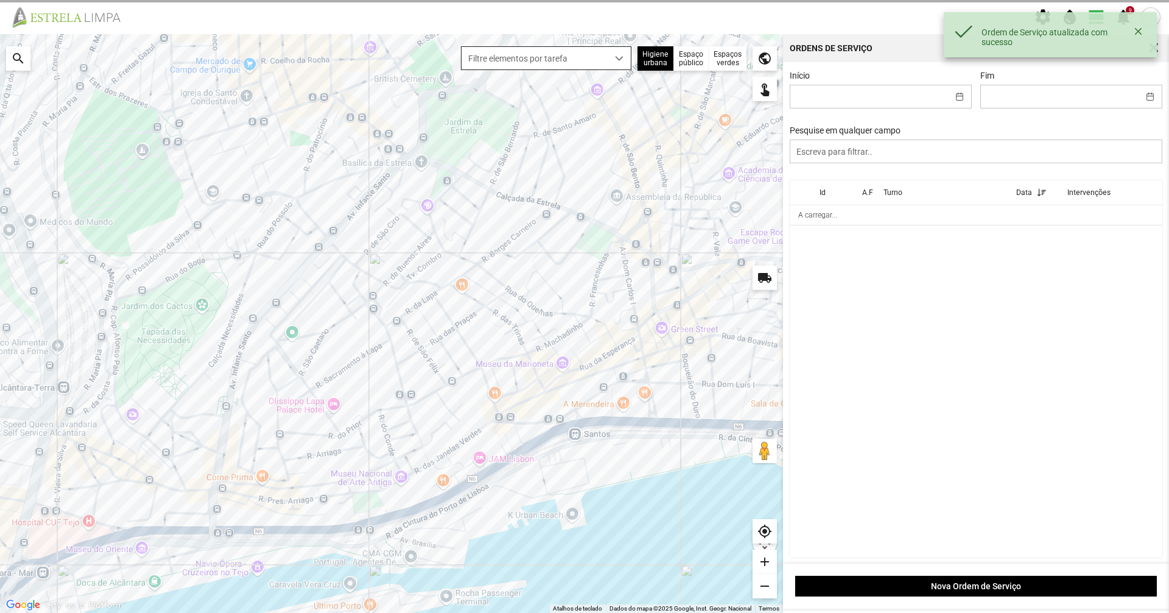
click at [541, 57] on span "Filtre elementos por tarefa" at bounding box center [535, 58] width 146 height 23
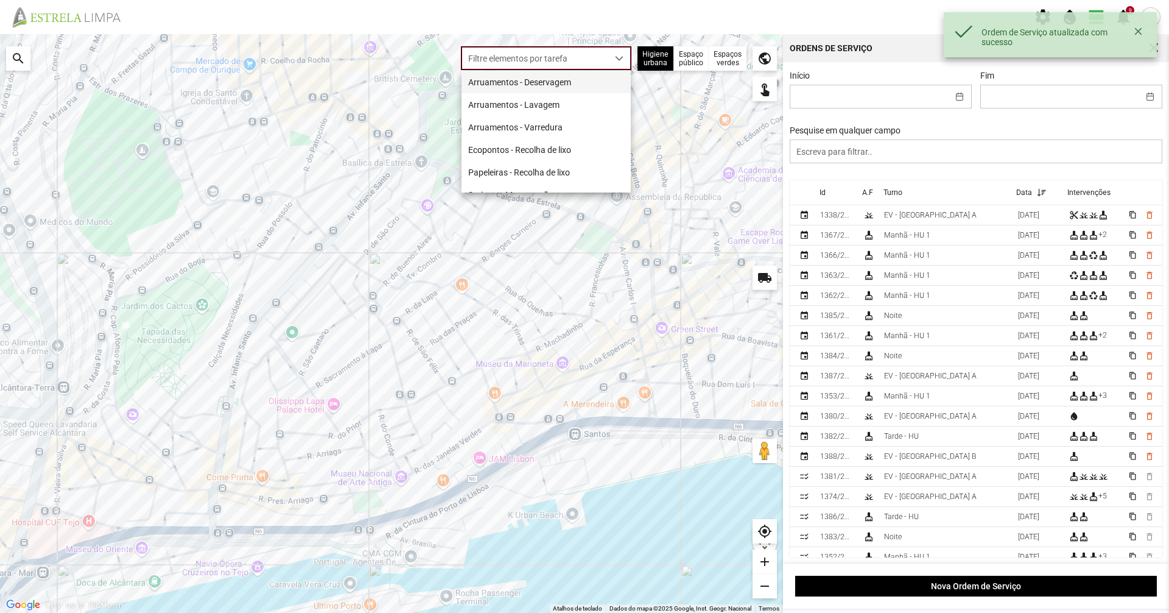
click at [539, 74] on li "Arruamentos - Deservagem" at bounding box center [546, 82] width 169 height 23
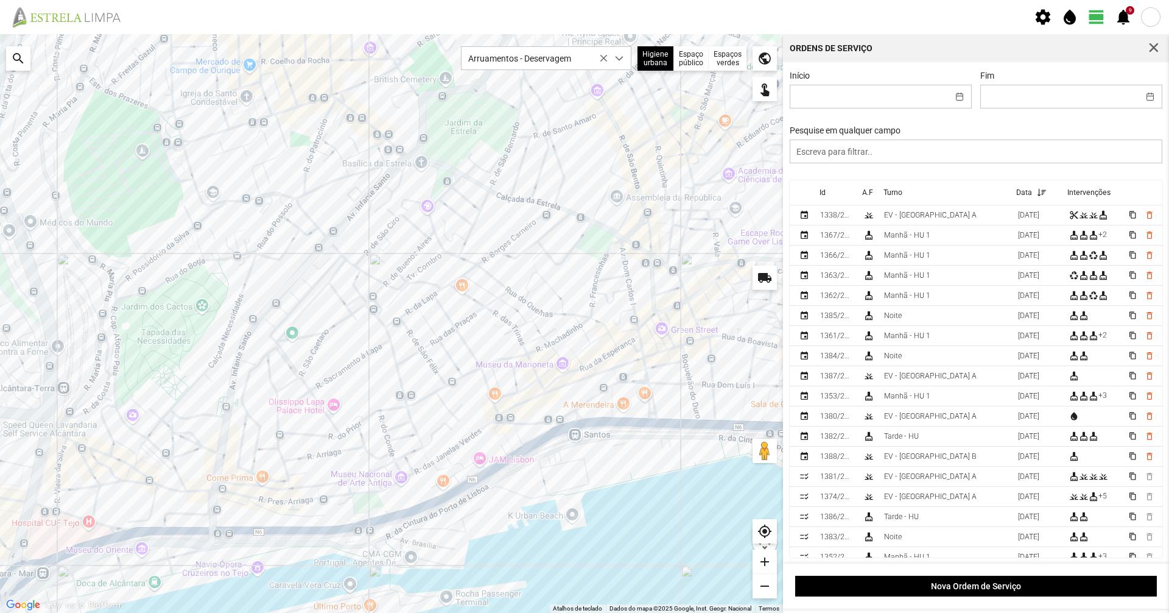
drag, startPoint x: 589, startPoint y: 250, endPoint x: 558, endPoint y: 248, distance: 30.5
click at [558, 248] on div "A carregar..." at bounding box center [391, 323] width 783 height 578
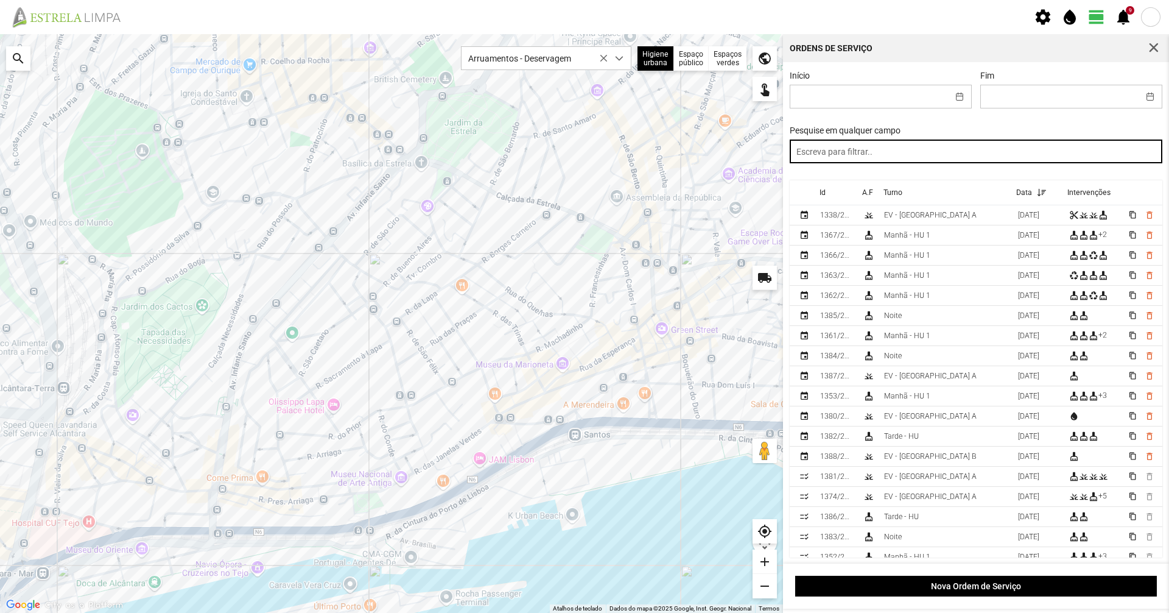
click at [899, 158] on input "text" at bounding box center [976, 151] width 373 height 24
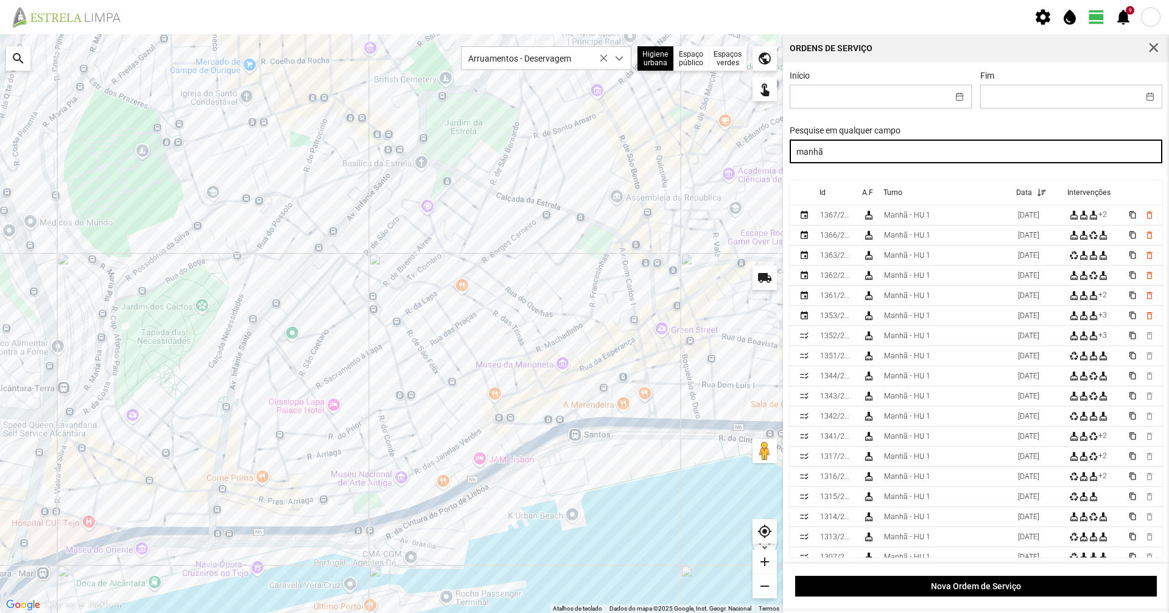
click at [902, 158] on input "manhã" at bounding box center [976, 151] width 373 height 24
drag, startPoint x: 902, startPoint y: 158, endPoint x: 617, endPoint y: 142, distance: 285.4
click at [617, 142] on div "Para navegar no mapa com gestos de toque, toque duas vezes sem soltar no mapa e…" at bounding box center [584, 323] width 1169 height 578
type input "noite"
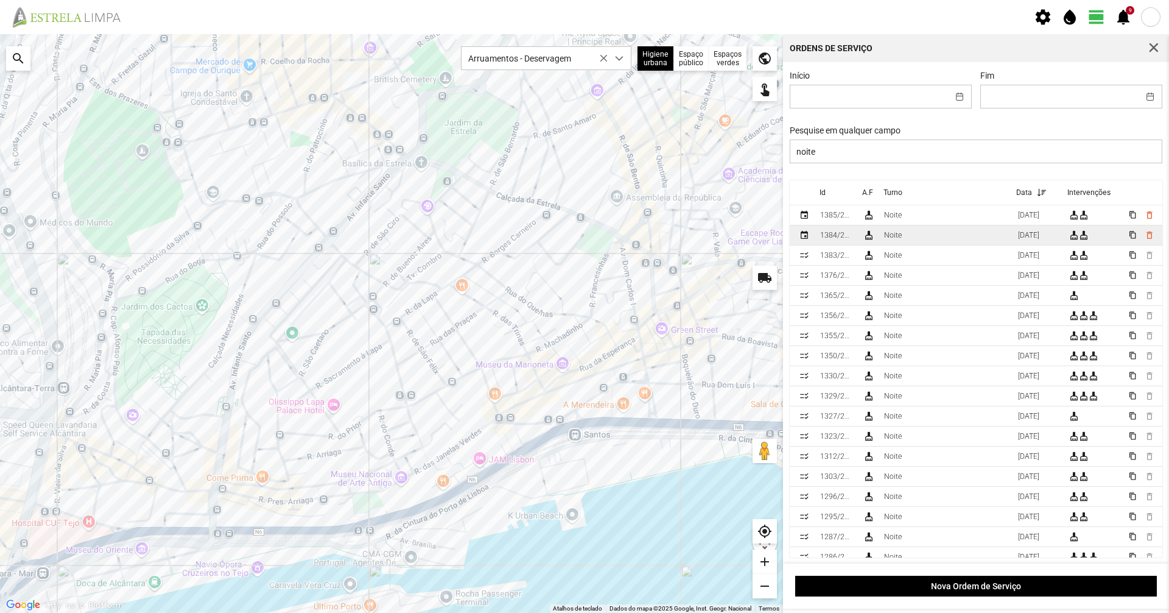
click at [932, 234] on td "Noite" at bounding box center [946, 235] width 134 height 20
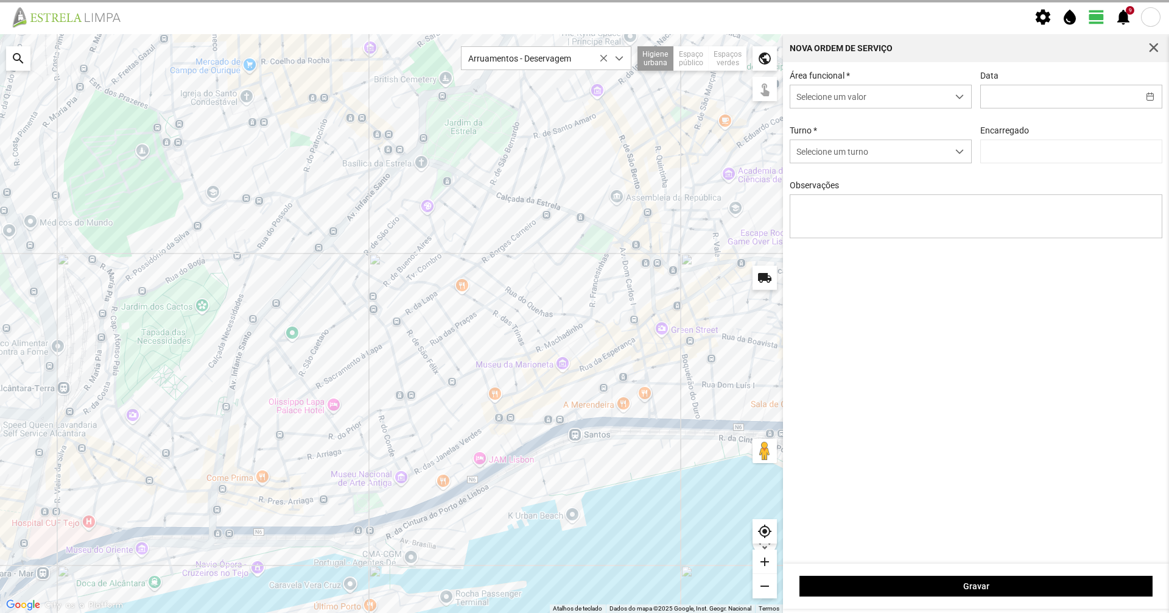
type input "[DATE]"
type input "[PERSON_NAME]"
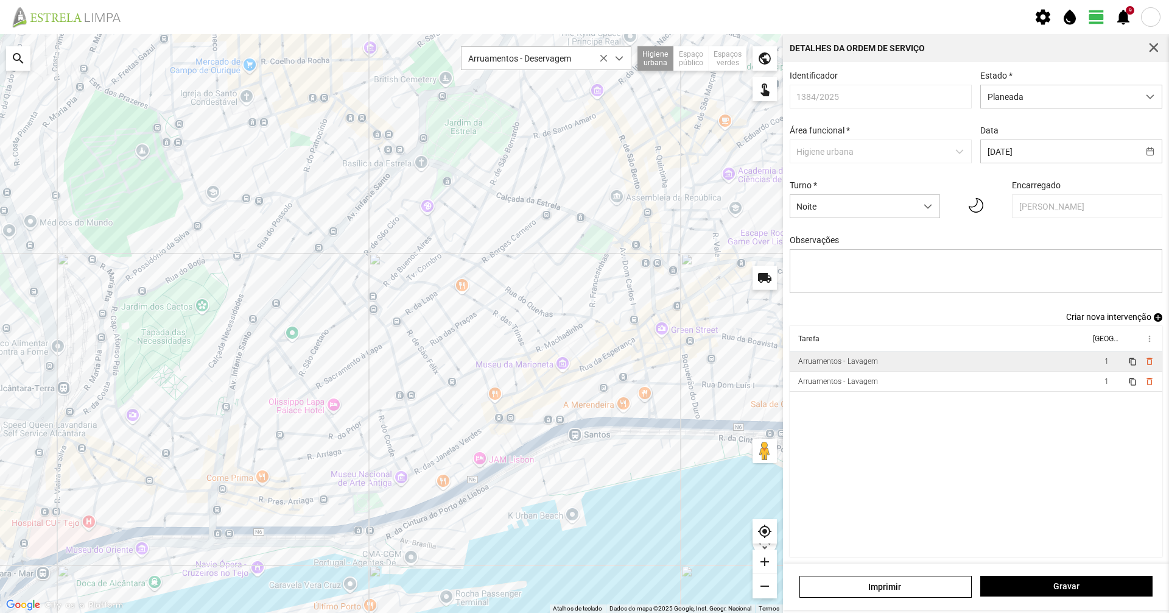
click at [880, 368] on td "Arruamentos - Lavagem" at bounding box center [940, 361] width 300 height 20
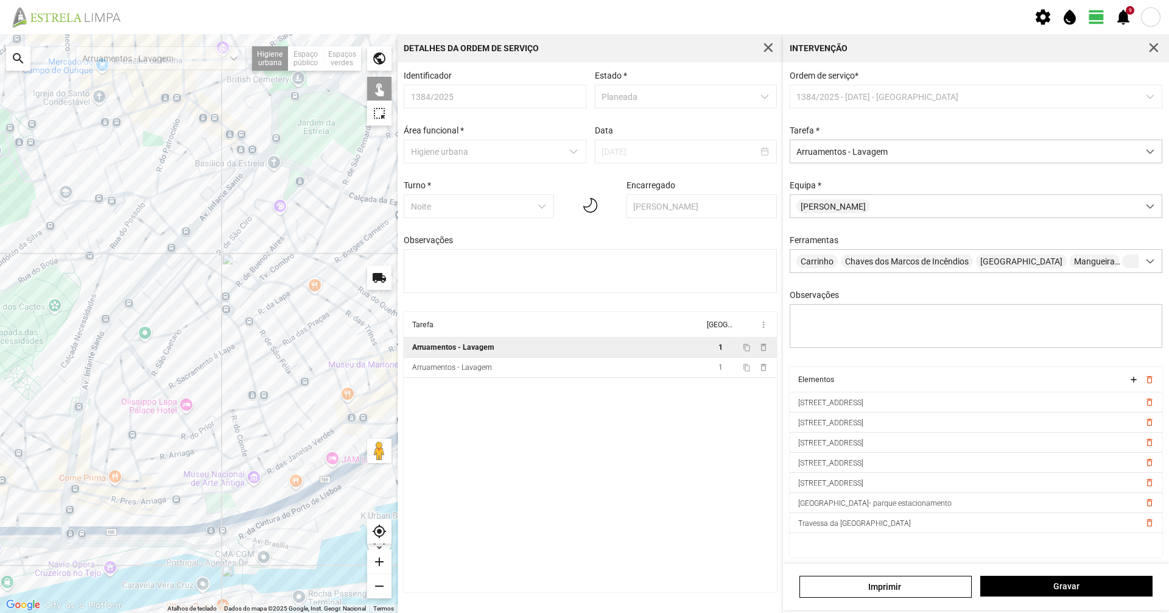
drag, startPoint x: 79, startPoint y: 289, endPoint x: 164, endPoint y: 291, distance: 84.7
click at [164, 291] on div "A carregar..." at bounding box center [199, 323] width 398 height 578
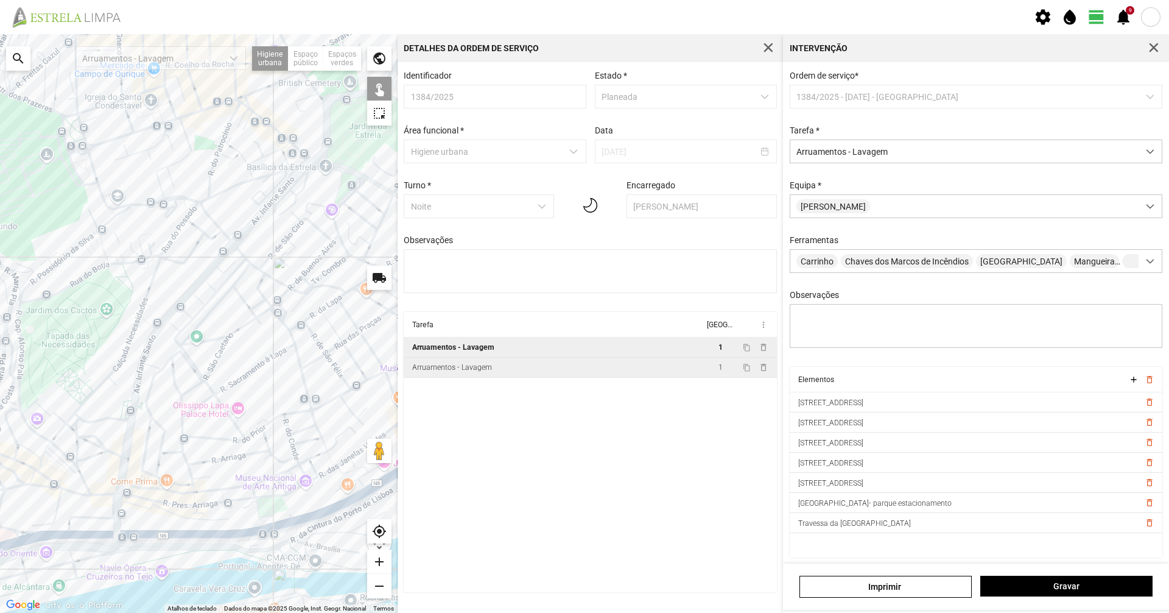
click at [573, 371] on td "Arruamentos - Lavagem" at bounding box center [554, 367] width 300 height 20
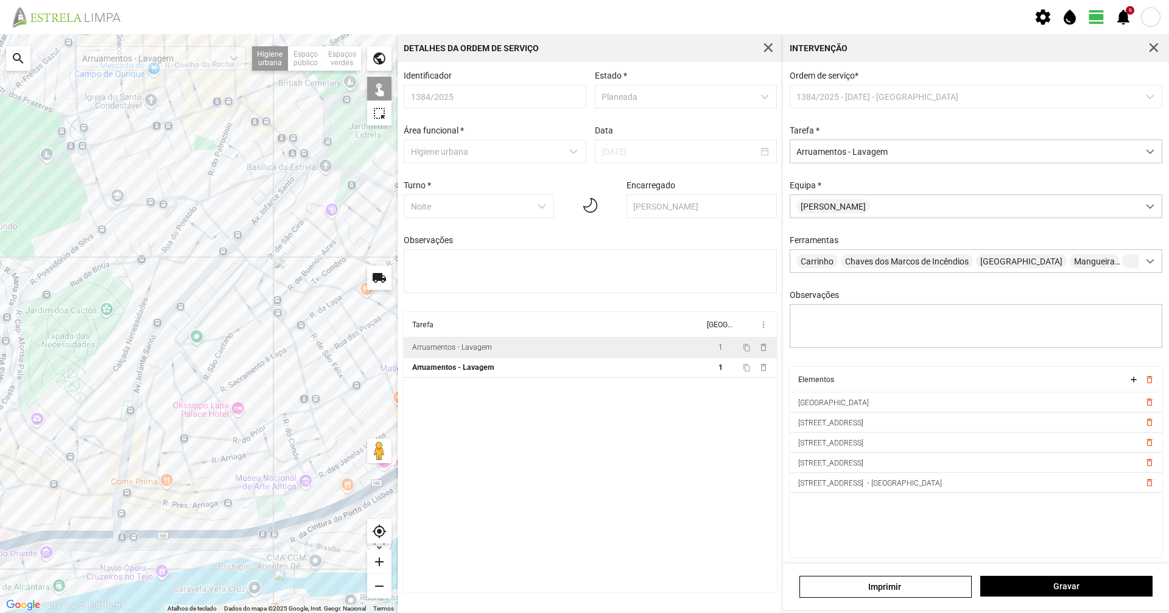
click at [212, 391] on div "A carregar..." at bounding box center [199, 323] width 398 height 578
click at [220, 402] on div "A carregar..." at bounding box center [199, 323] width 398 height 578
click at [1027, 589] on span "Gravar" at bounding box center [1067, 586] width 160 height 10
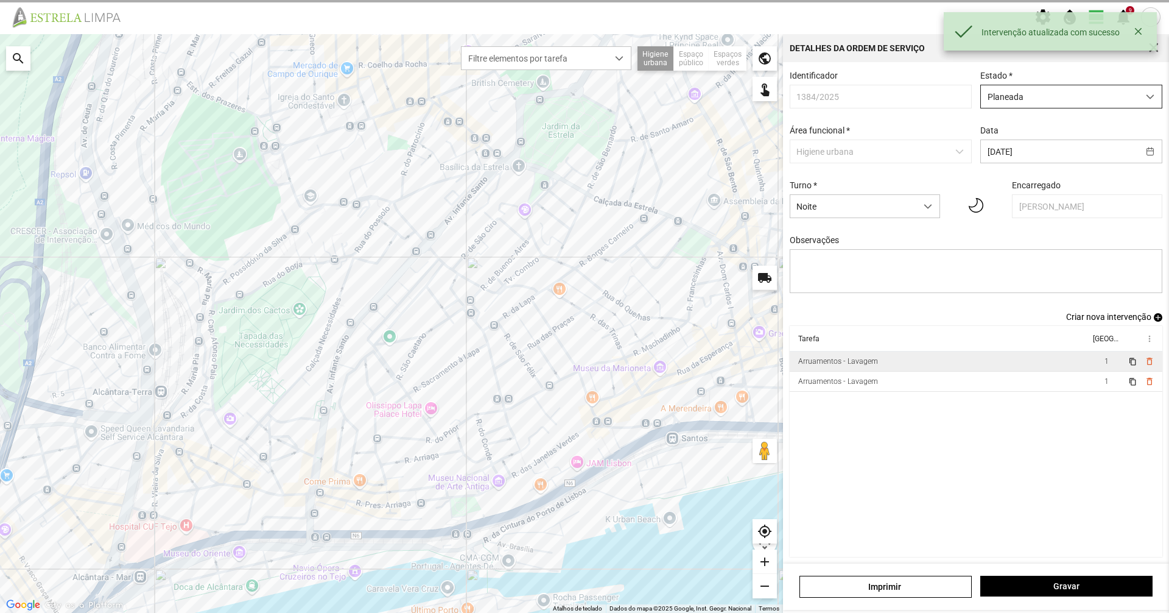
click at [1128, 94] on span "Planeada" at bounding box center [1060, 96] width 158 height 23
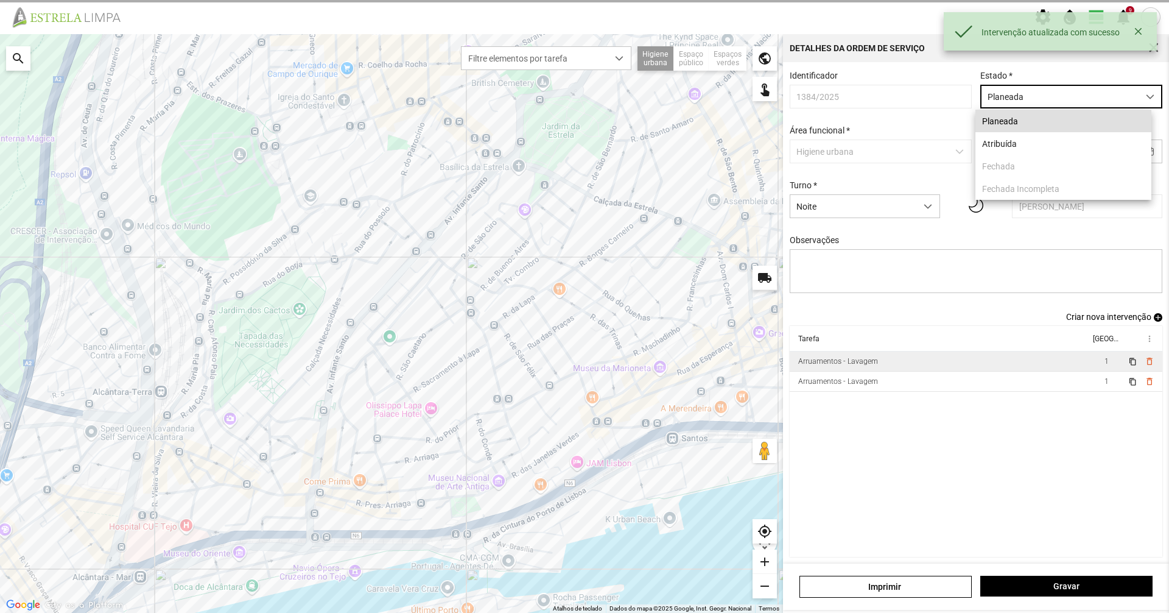
scroll to position [7, 54]
click at [1105, 138] on li "Atribuída" at bounding box center [1063, 143] width 176 height 23
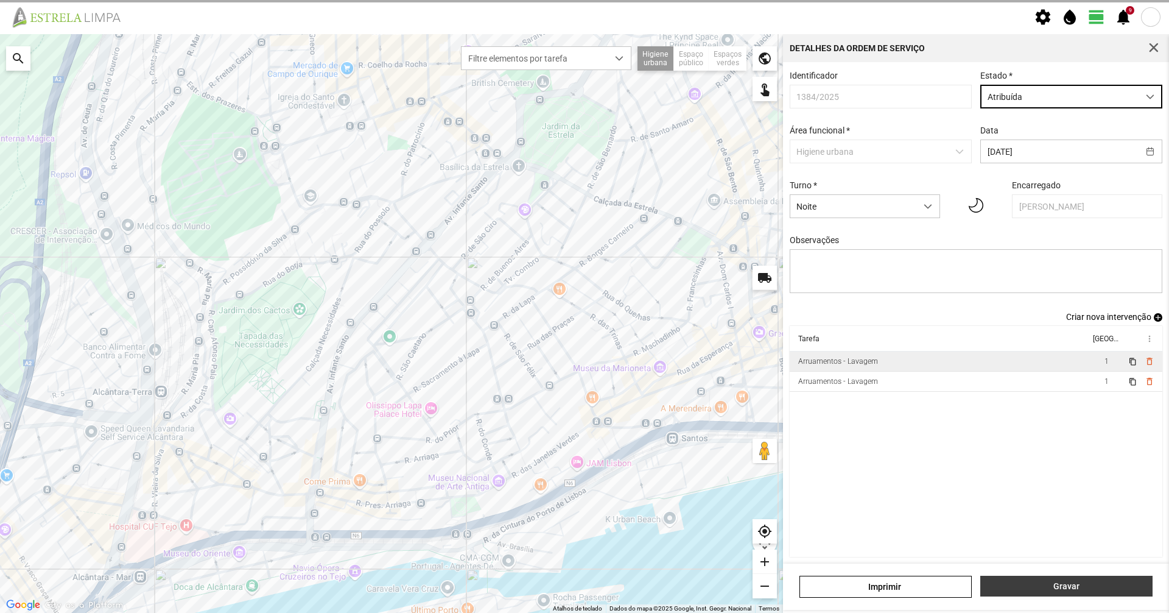
click at [1041, 578] on button "Gravar" at bounding box center [1066, 585] width 172 height 21
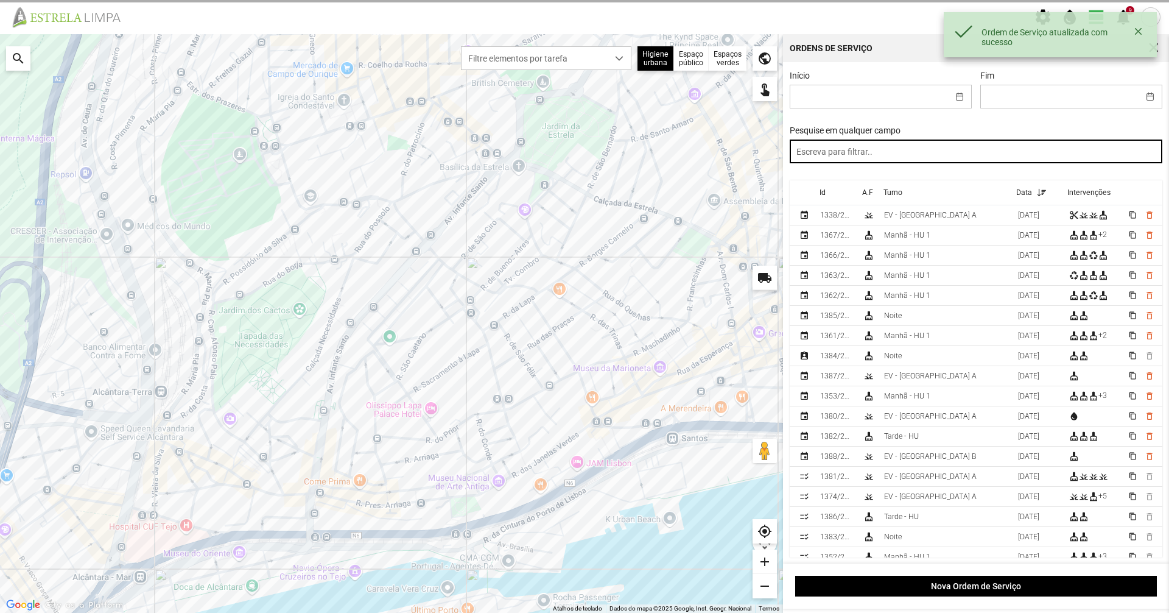
click at [874, 152] on input "text" at bounding box center [976, 151] width 373 height 24
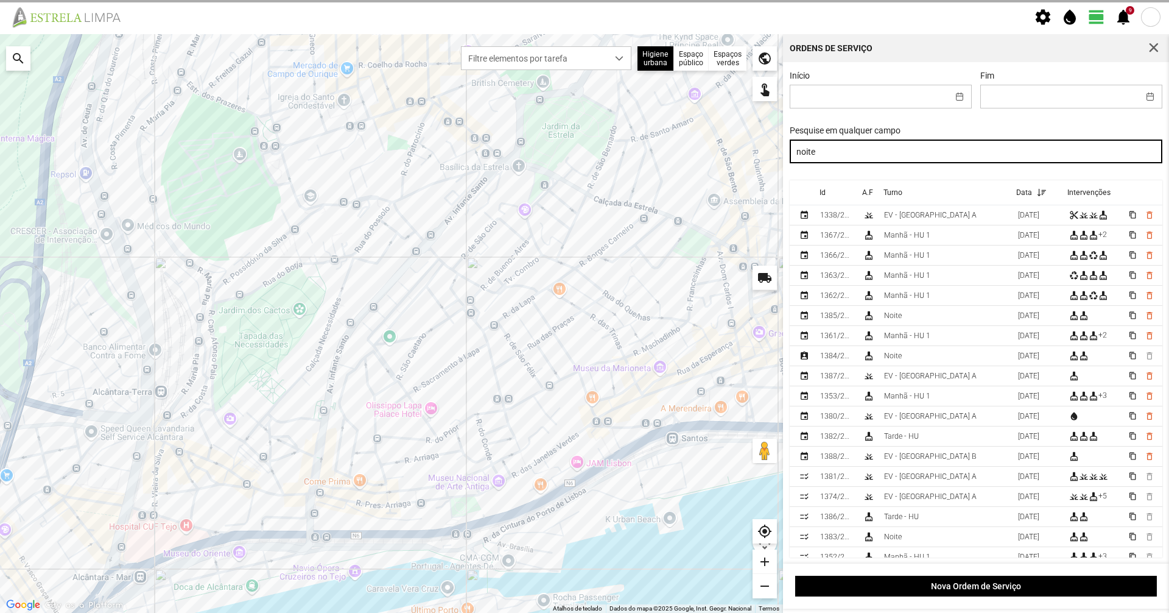
type input "noite"
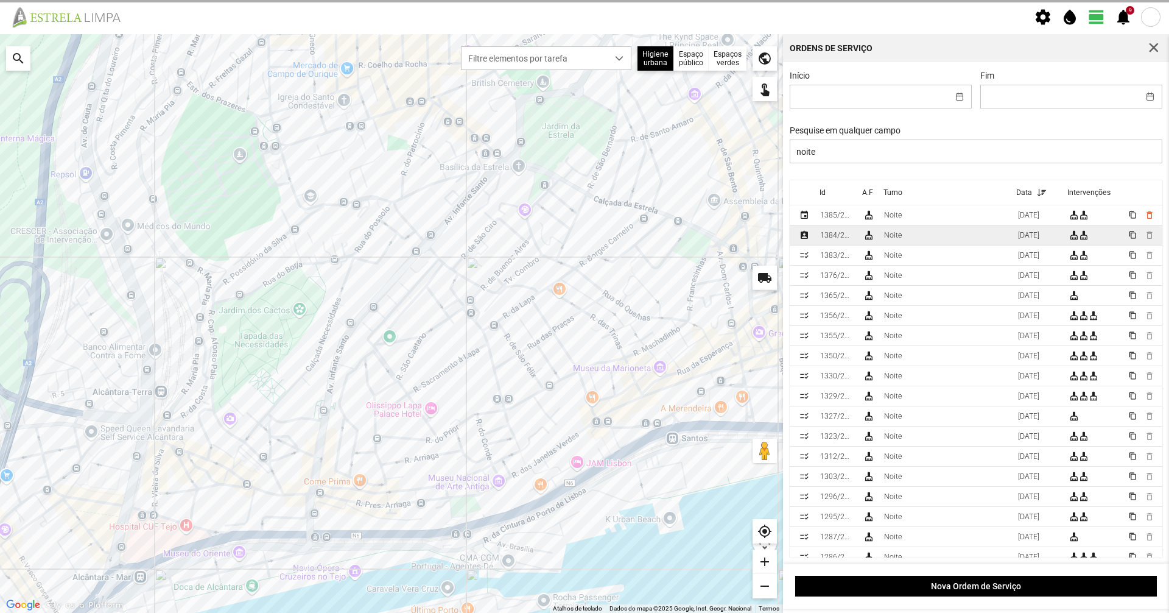
click at [888, 229] on td "Noite" at bounding box center [946, 235] width 134 height 20
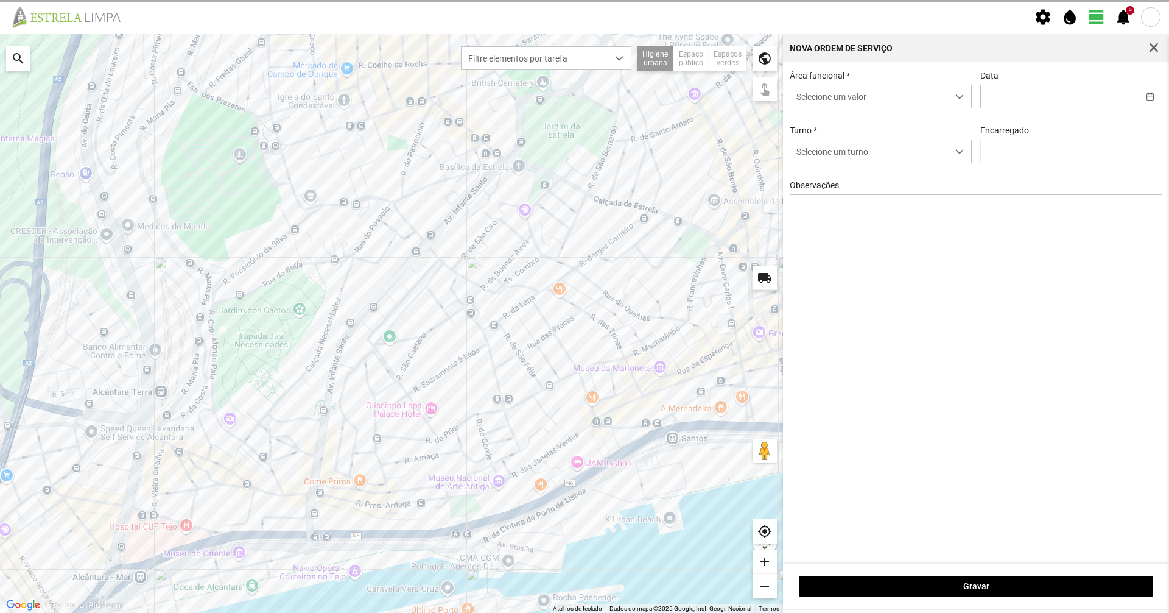
type input "[DATE]"
type input "[PERSON_NAME]"
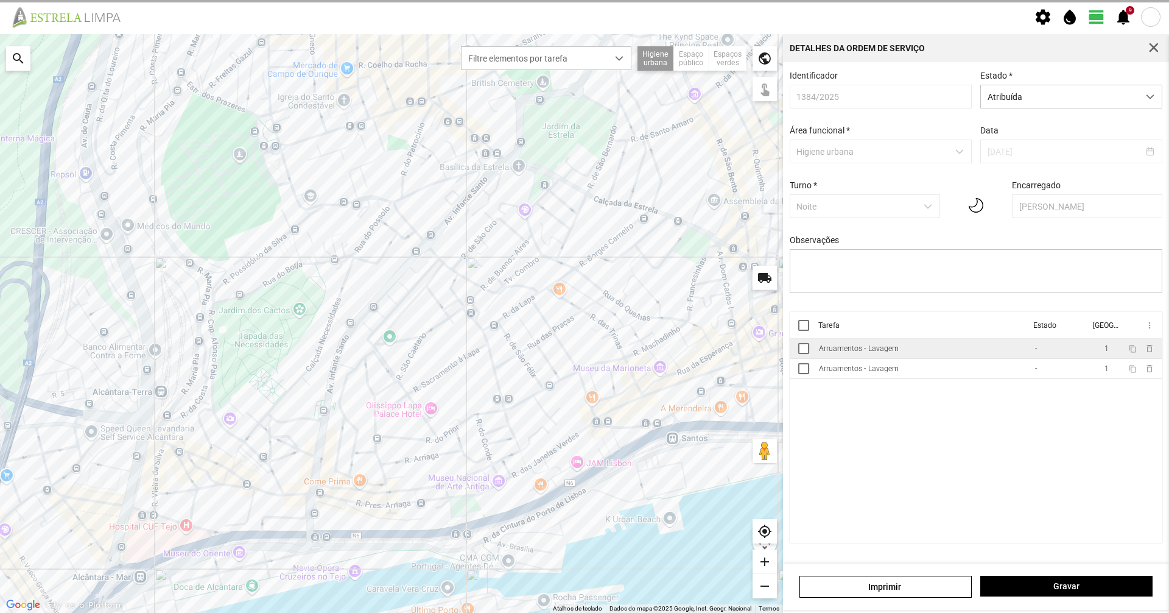
click at [895, 359] on td "Arruamentos - Lavagem" at bounding box center [922, 349] width 216 height 20
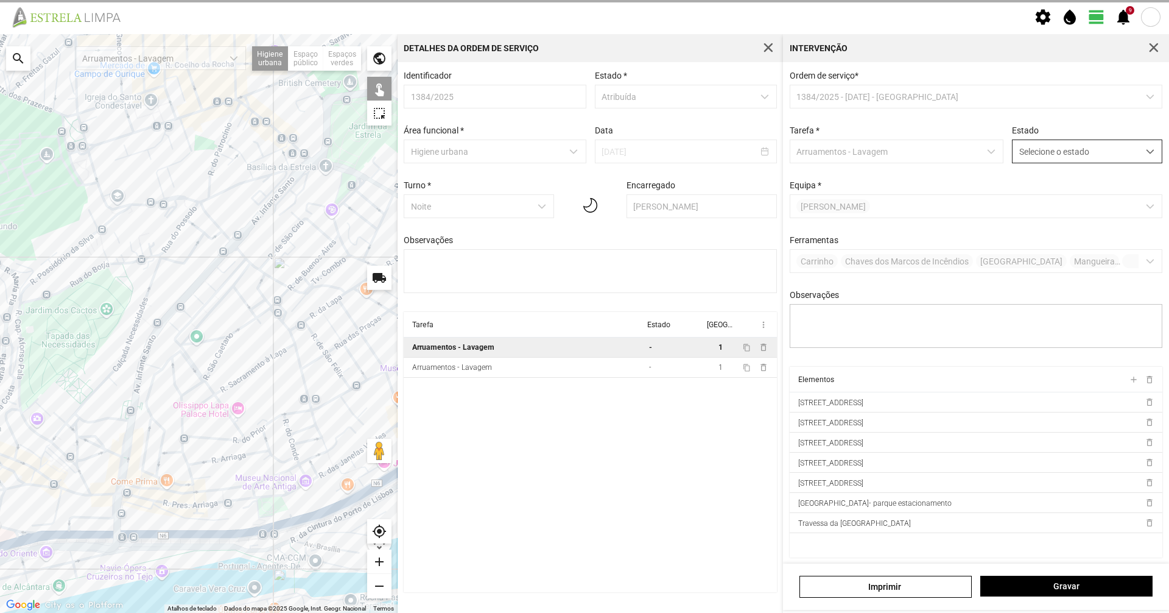
click at [1050, 155] on span "Selecione o estado" at bounding box center [1076, 151] width 126 height 23
click at [1047, 206] on li "Concluída" at bounding box center [1078, 199] width 145 height 23
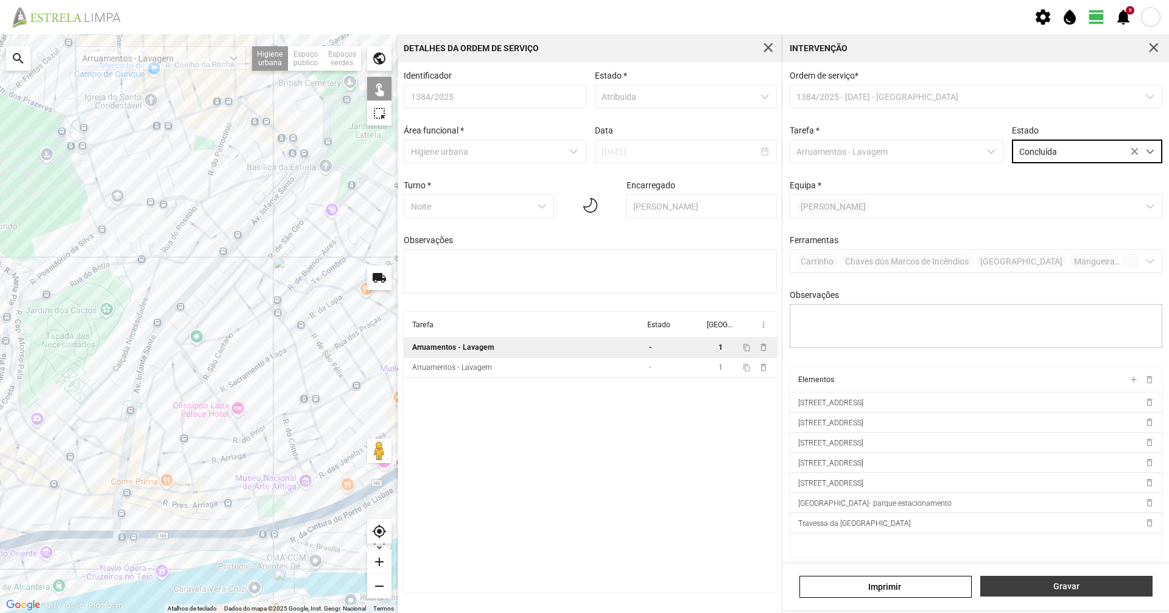
click at [1053, 585] on span "Gravar" at bounding box center [1067, 586] width 160 height 10
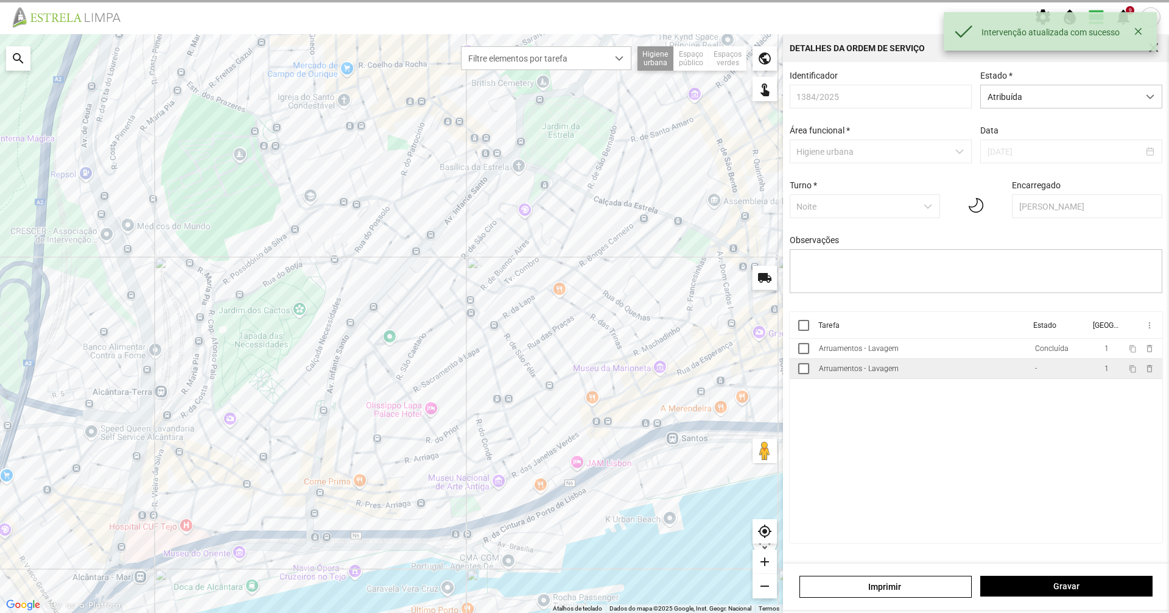
click at [994, 375] on td "Arruamentos - Lavagem" at bounding box center [922, 369] width 216 height 20
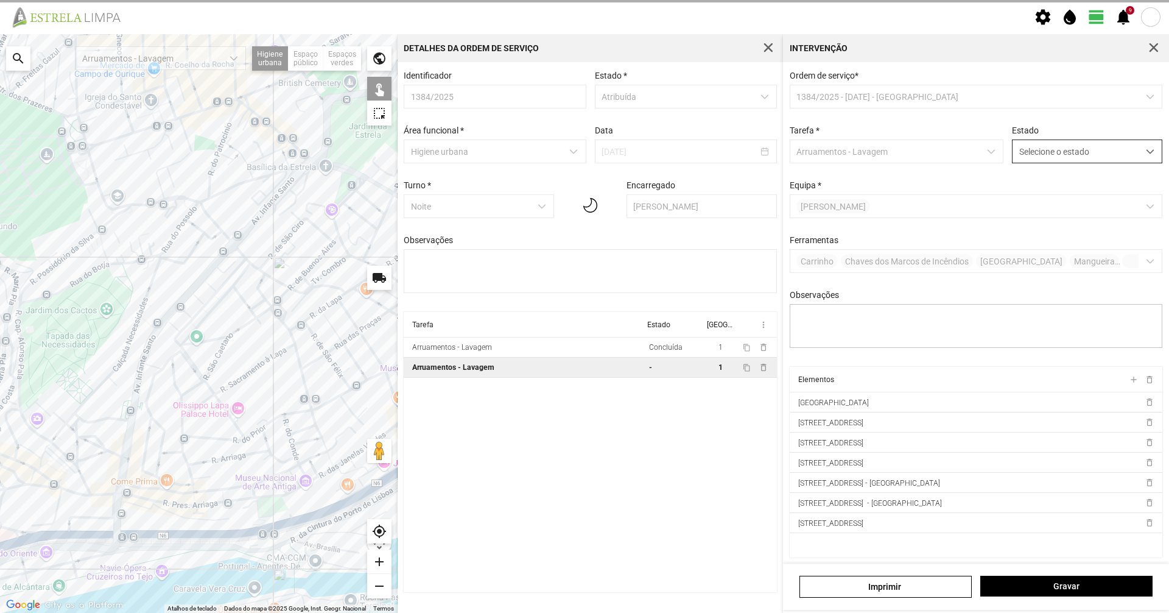
click at [1026, 150] on span "Selecione o estado" at bounding box center [1076, 151] width 126 height 23
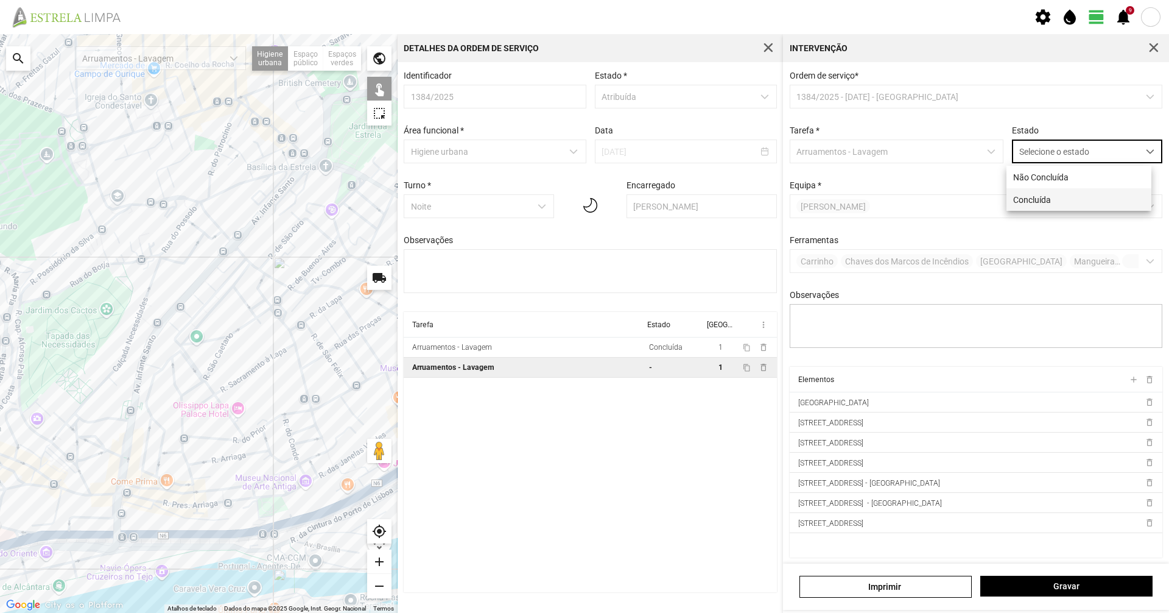
click at [1024, 203] on li "Concluída" at bounding box center [1078, 199] width 145 height 23
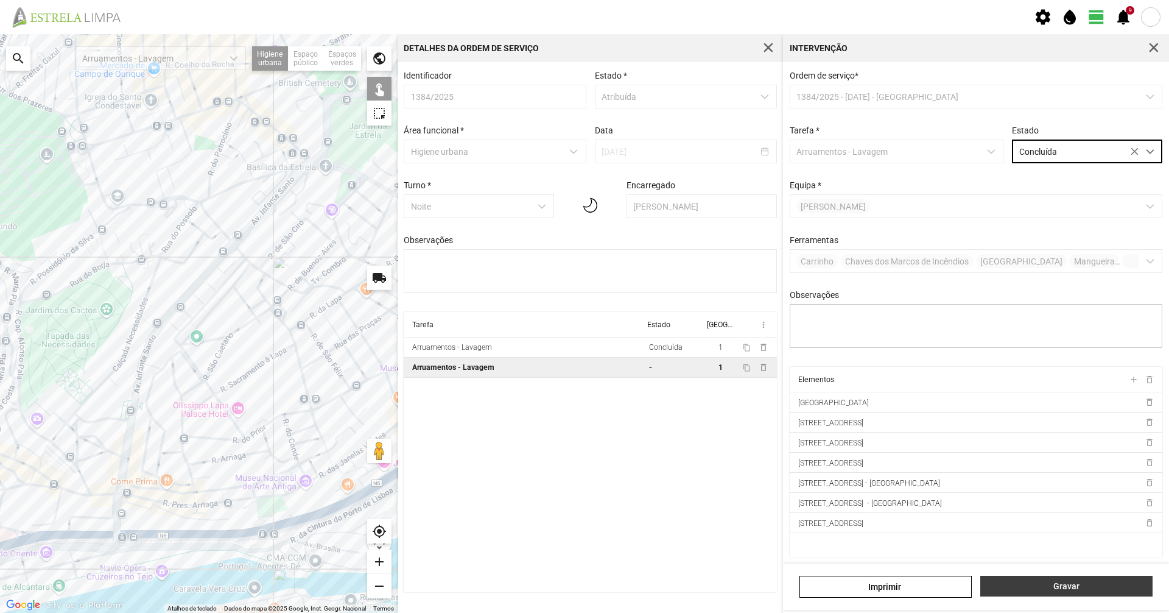
click at [1069, 593] on button "Gravar" at bounding box center [1066, 585] width 172 height 21
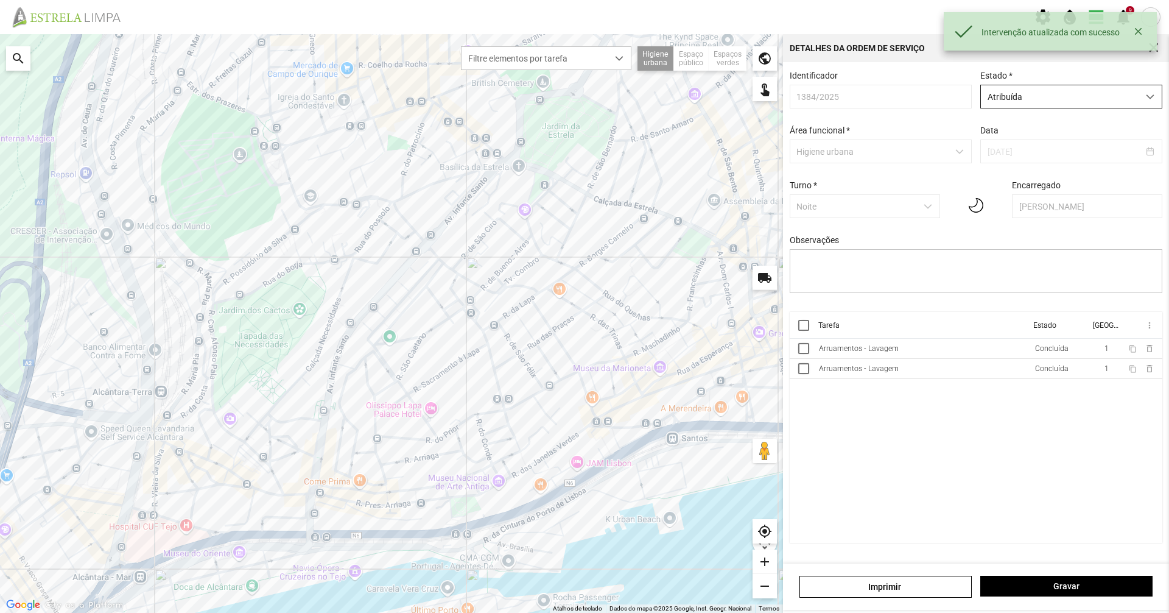
click at [1013, 106] on span "Atribuída" at bounding box center [1060, 96] width 158 height 23
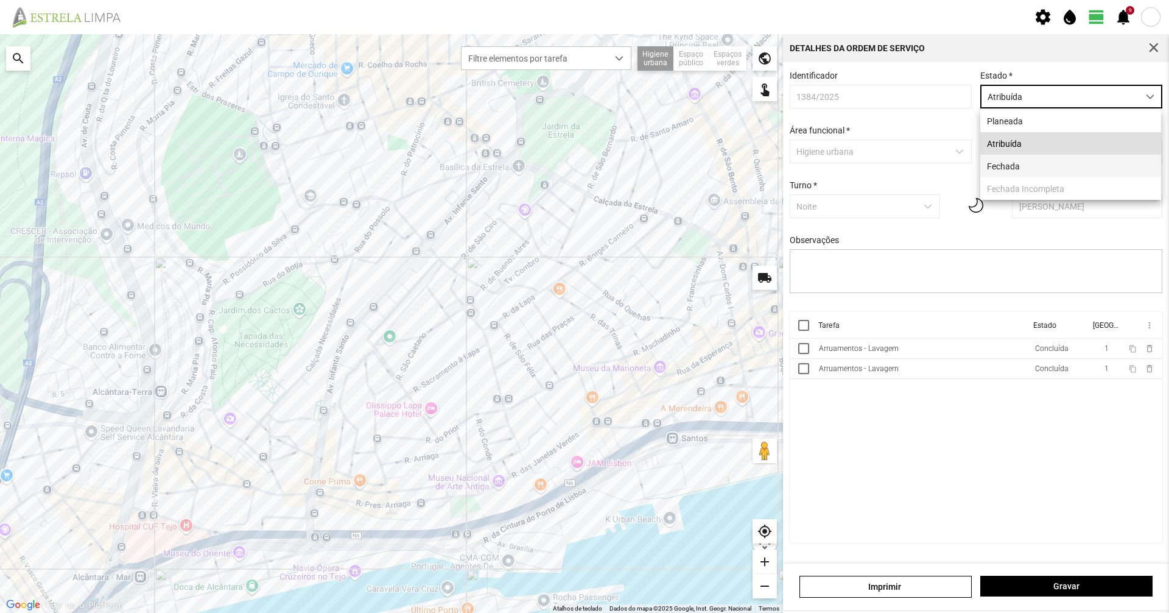
click at [1017, 167] on li "Fechada" at bounding box center [1070, 166] width 181 height 23
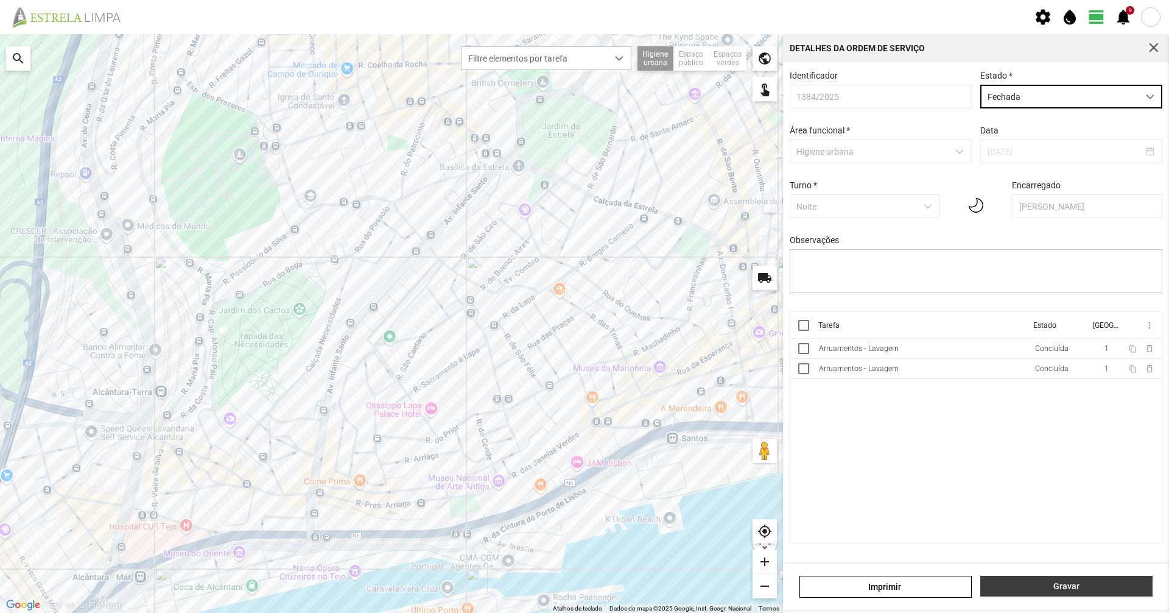
click at [1120, 589] on span "Gravar" at bounding box center [1067, 586] width 160 height 10
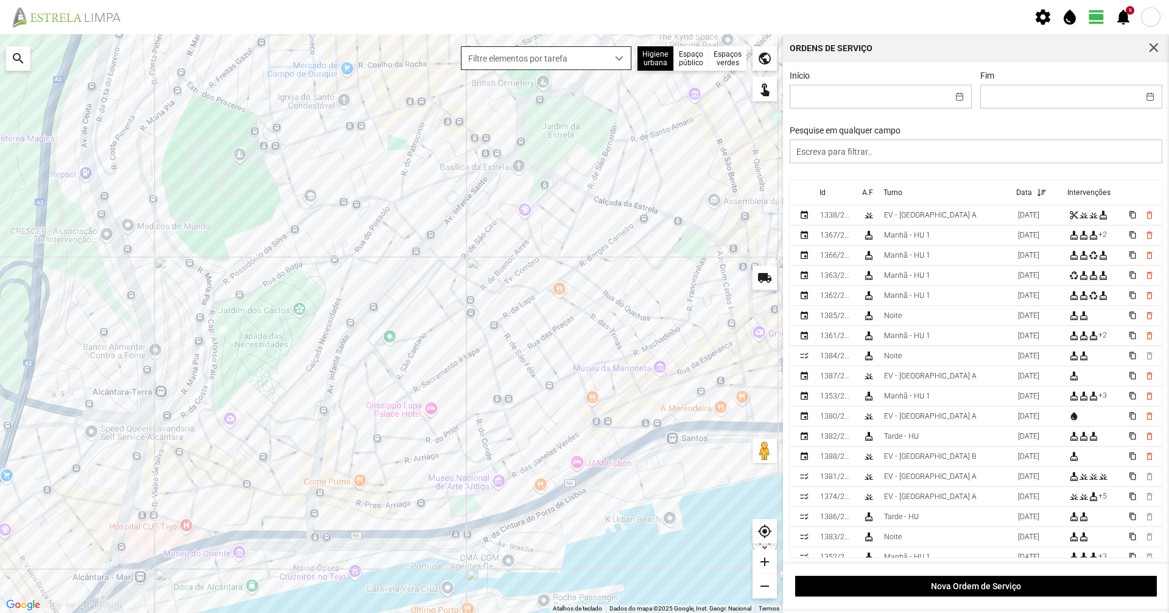
click at [530, 50] on span "Filtre elementos por tarefa" at bounding box center [535, 58] width 146 height 23
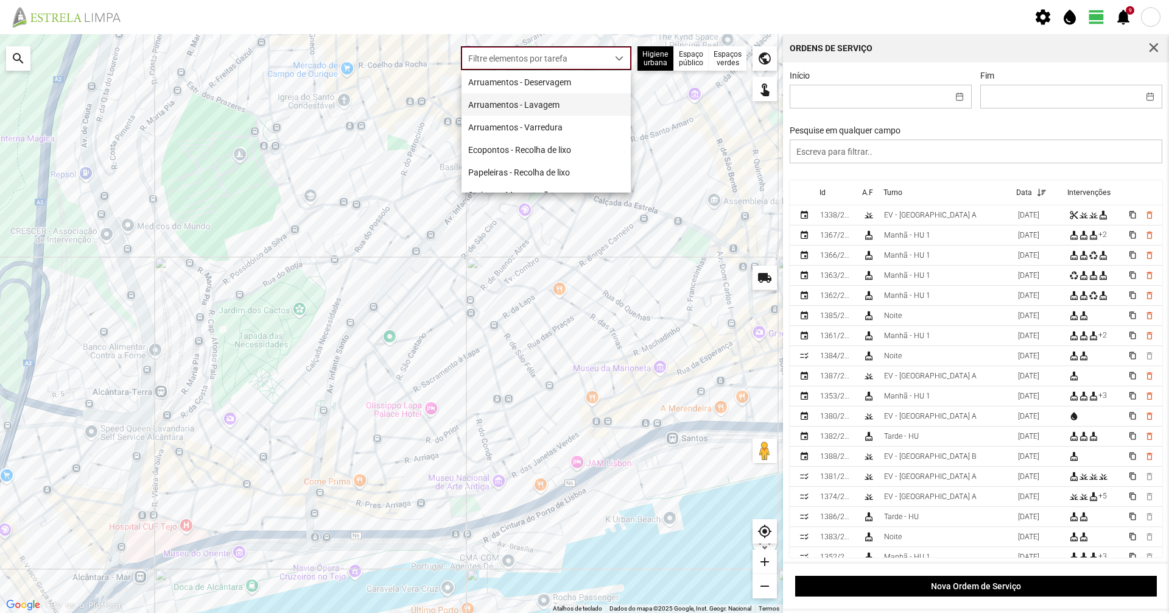
click at [537, 107] on li "Arruamentos - Lavagem" at bounding box center [546, 104] width 169 height 23
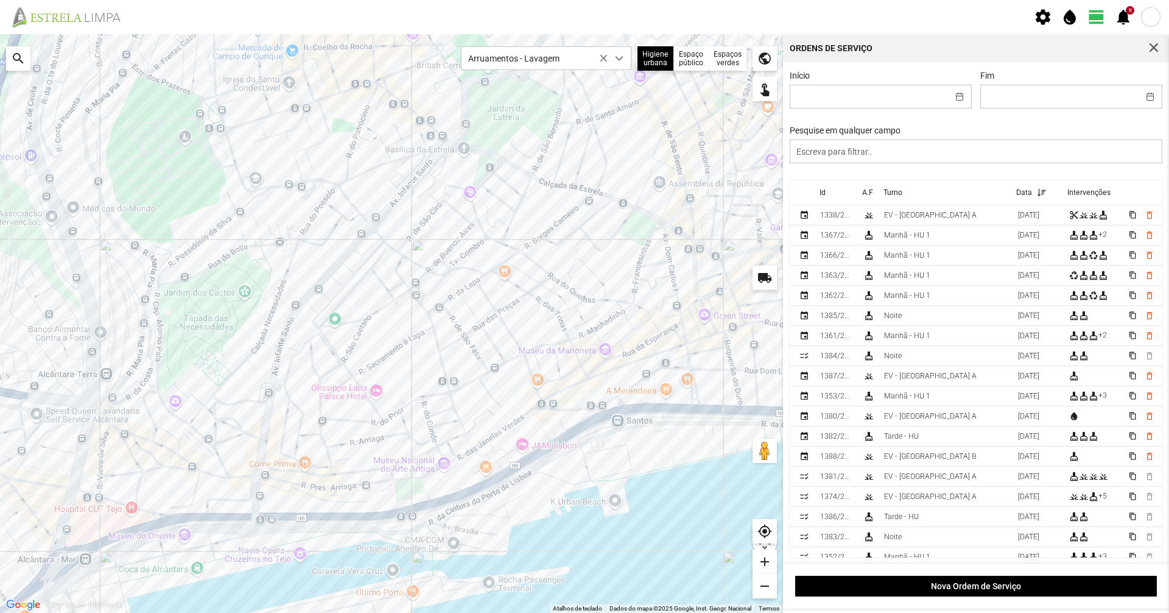
drag, startPoint x: 441, startPoint y: 343, endPoint x: 382, endPoint y: 325, distance: 62.6
click at [382, 325] on div "A carregar..." at bounding box center [391, 323] width 783 height 578
drag, startPoint x: 699, startPoint y: 1, endPoint x: 706, endPoint y: 91, distance: 89.8
click at [737, 255] on div "settings water_drop view_day 9 notifications Para navegar no mapa com gestos de…" at bounding box center [584, 306] width 1169 height 613
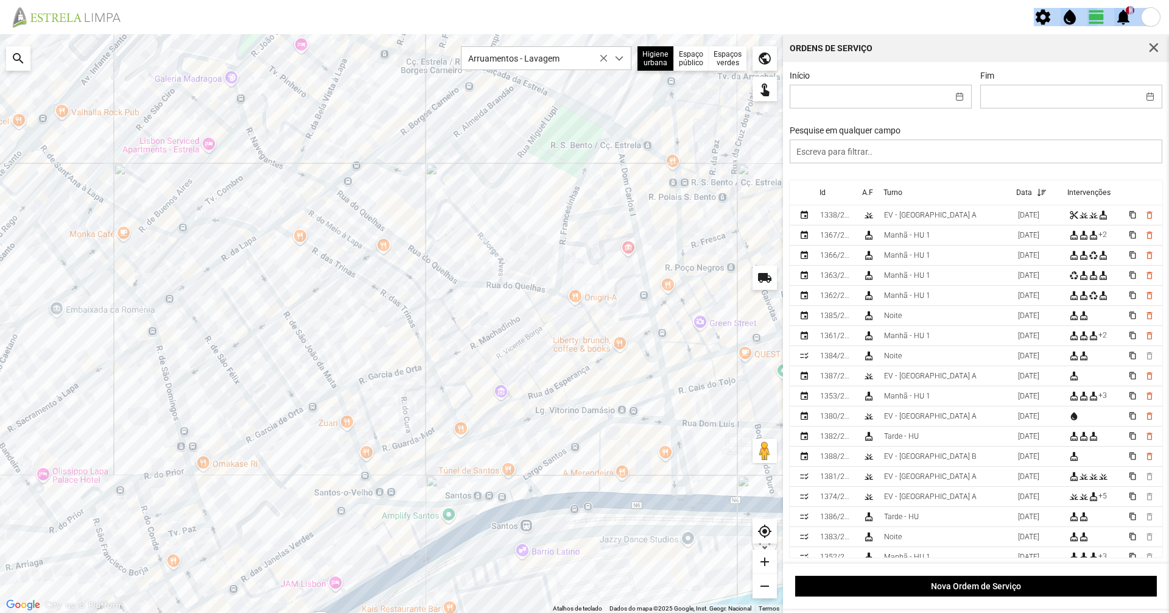
drag, startPoint x: 295, startPoint y: 335, endPoint x: 395, endPoint y: 345, distance: 100.3
click at [395, 345] on div "A carregar..." at bounding box center [391, 323] width 783 height 578
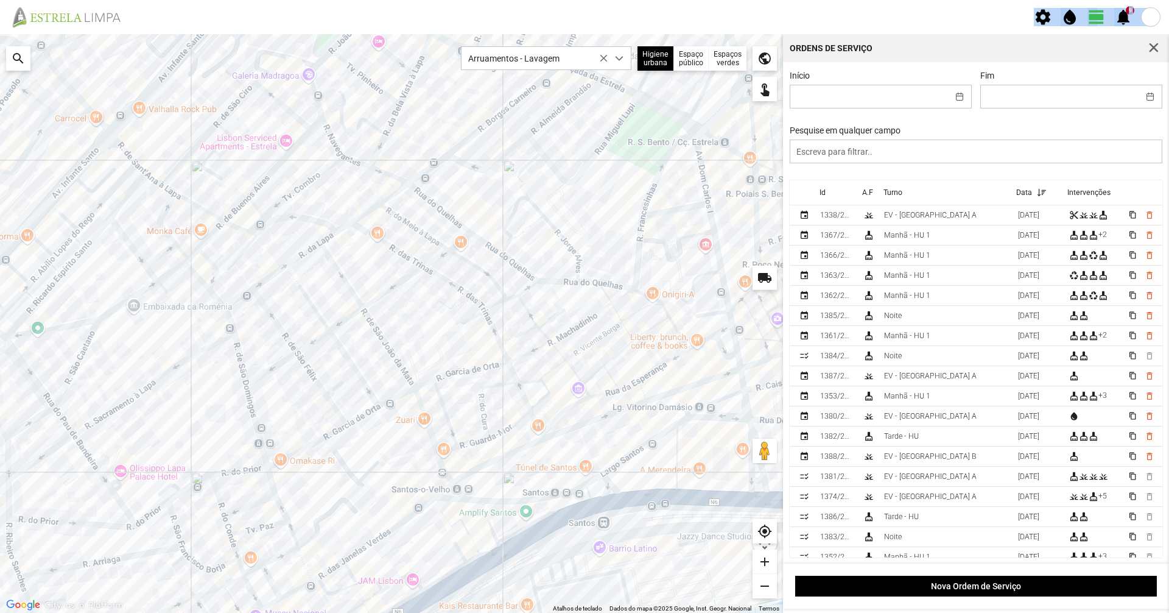
drag, startPoint x: 183, startPoint y: 393, endPoint x: 222, endPoint y: 372, distance: 43.9
click at [222, 372] on div "A carregar..." at bounding box center [391, 323] width 783 height 578
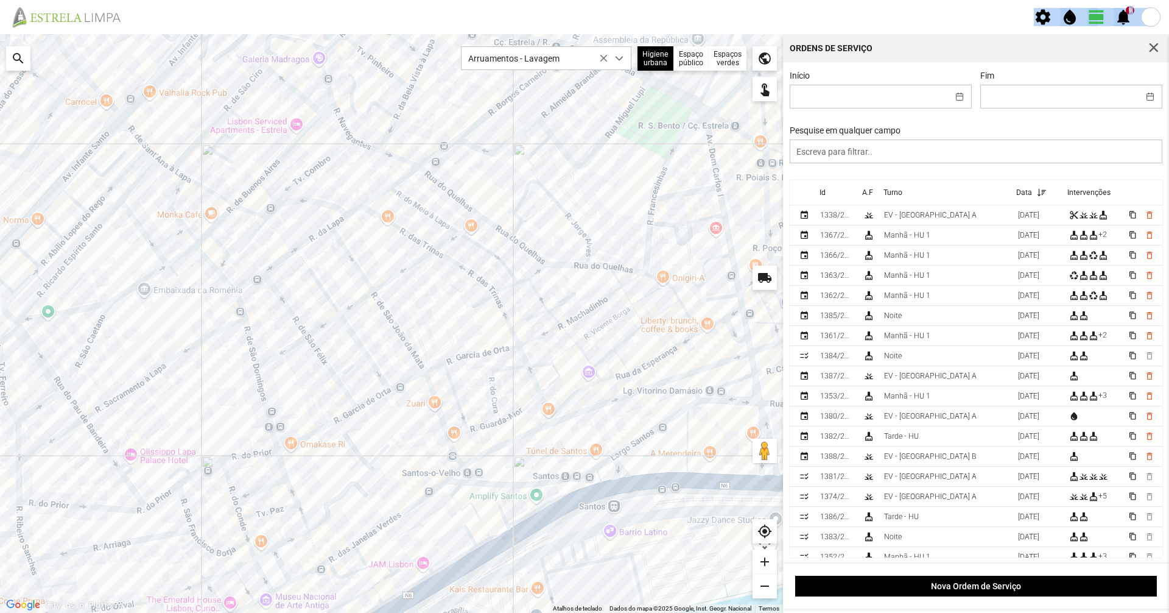
drag, startPoint x: 447, startPoint y: 340, endPoint x: 457, endPoint y: 321, distance: 21.0
click at [457, 321] on div "A carregar..." at bounding box center [391, 323] width 783 height 578
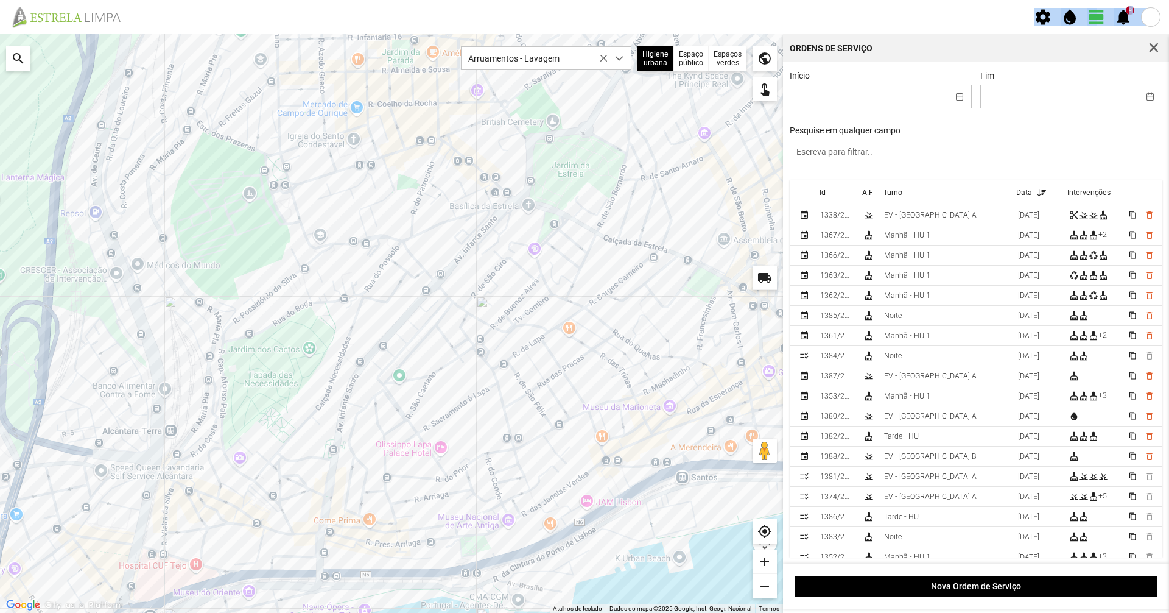
drag, startPoint x: 177, startPoint y: 353, endPoint x: 282, endPoint y: 406, distance: 117.4
click at [282, 406] on div "A carregar..." at bounding box center [391, 323] width 783 height 578
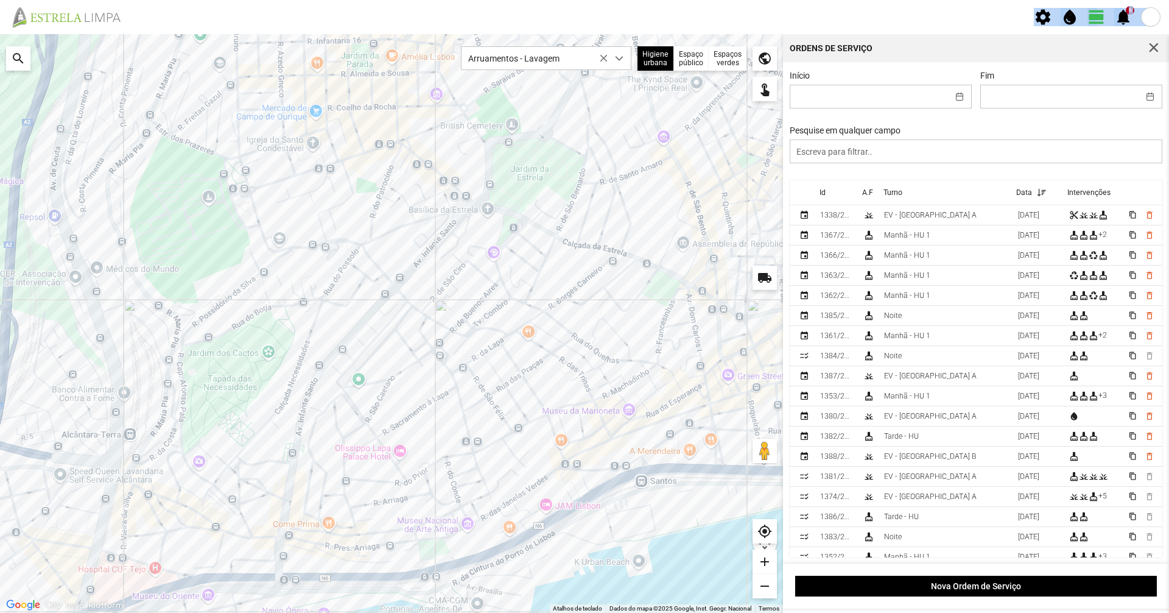
drag, startPoint x: 526, startPoint y: 342, endPoint x: 482, endPoint y: 348, distance: 44.2
click at [482, 348] on div "A carregar..." at bounding box center [391, 323] width 783 height 578
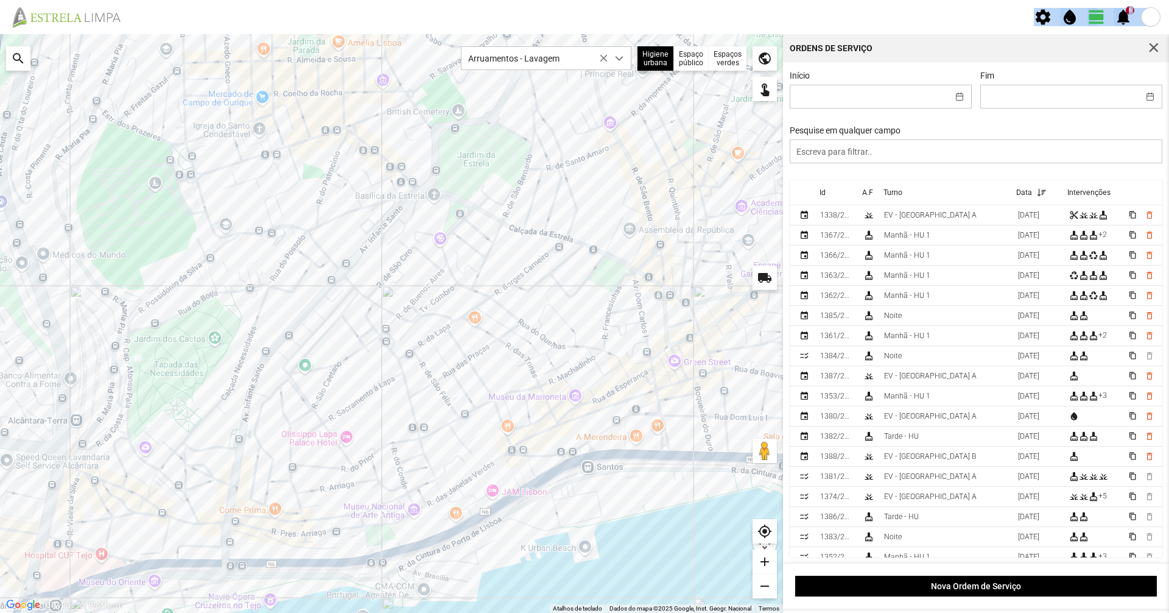
drag, startPoint x: 417, startPoint y: 399, endPoint x: 366, endPoint y: 384, distance: 53.4
click at [366, 384] on div "A carregar..." at bounding box center [391, 323] width 783 height 578
click at [459, 320] on div "A carregar..." at bounding box center [391, 323] width 783 height 578
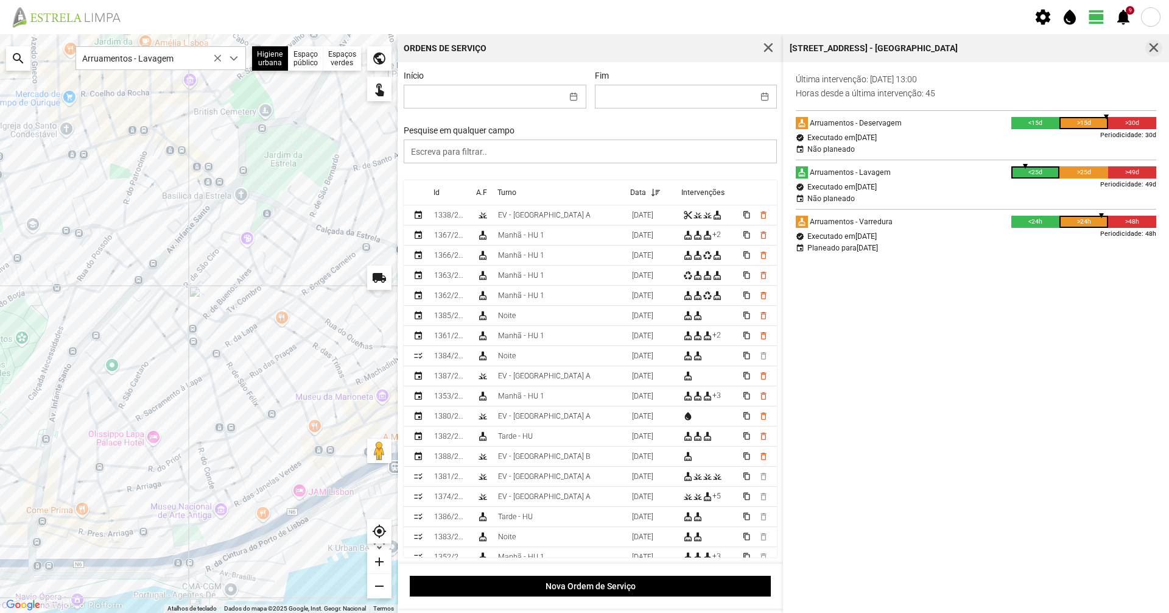
click at [1150, 41] on button "button" at bounding box center [1153, 48] width 17 height 17
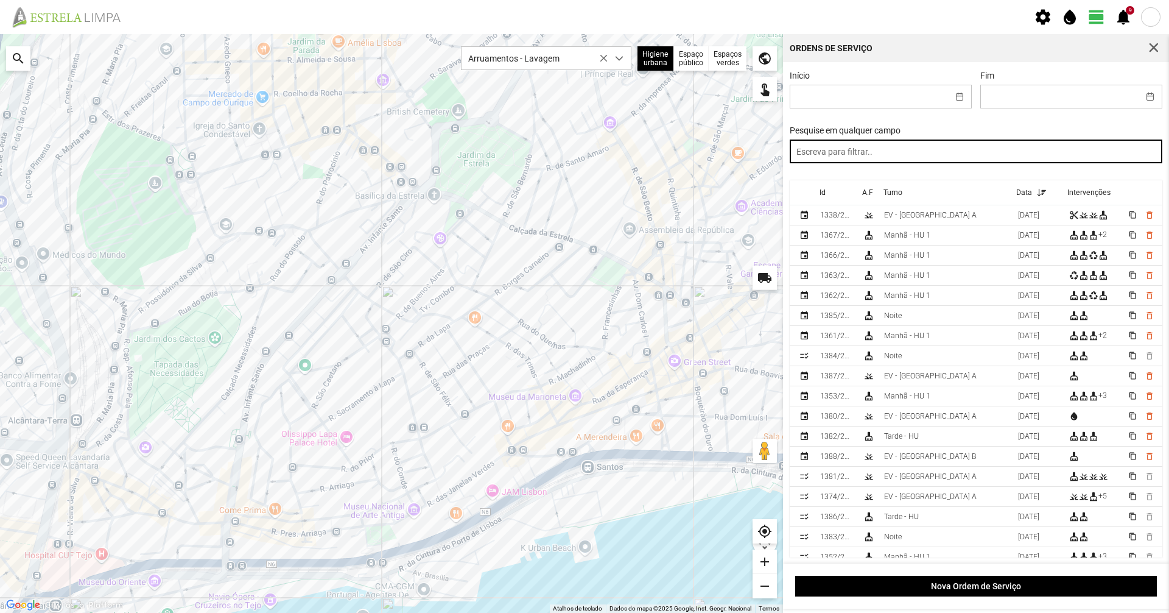
click at [956, 153] on input "text" at bounding box center [976, 151] width 373 height 24
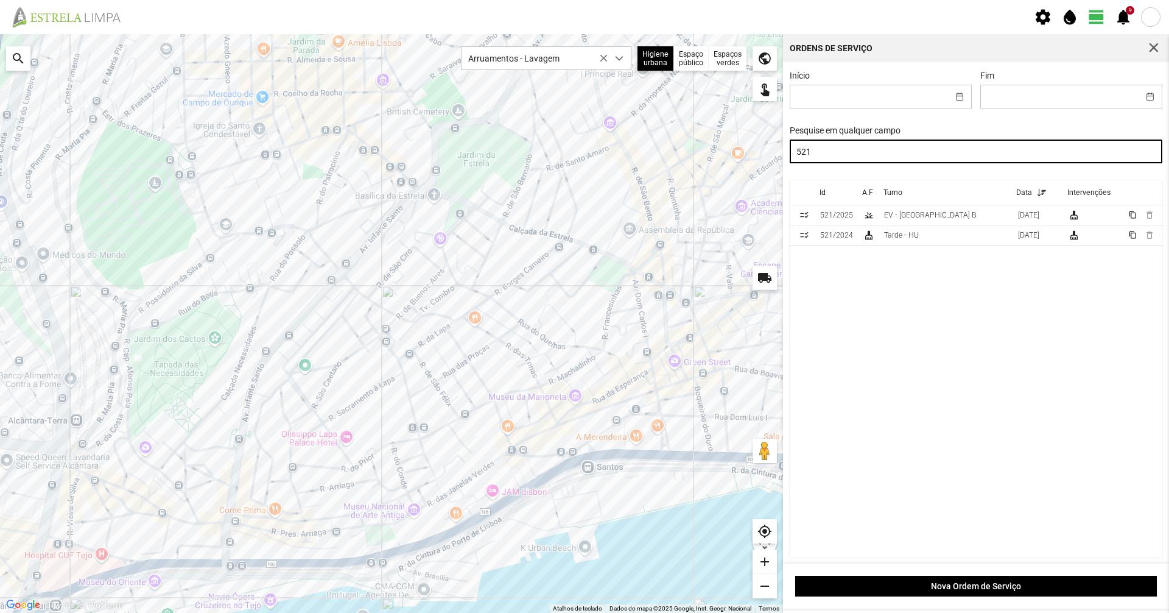
drag, startPoint x: 916, startPoint y: 156, endPoint x: 751, endPoint y: 175, distance: 165.5
click at [756, 178] on div "Para navegar no mapa com gestos de toque, toque duas vezes sem soltar no mapa e…" at bounding box center [584, 323] width 1169 height 578
type input "521"
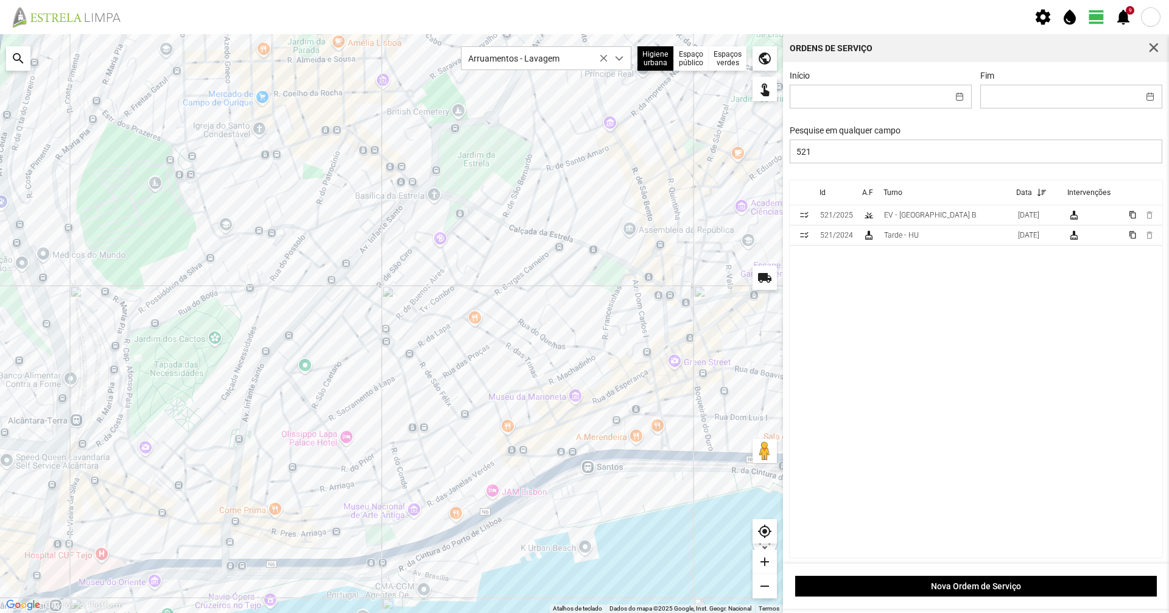
click at [154, 136] on div "A carregar..." at bounding box center [391, 323] width 783 height 578
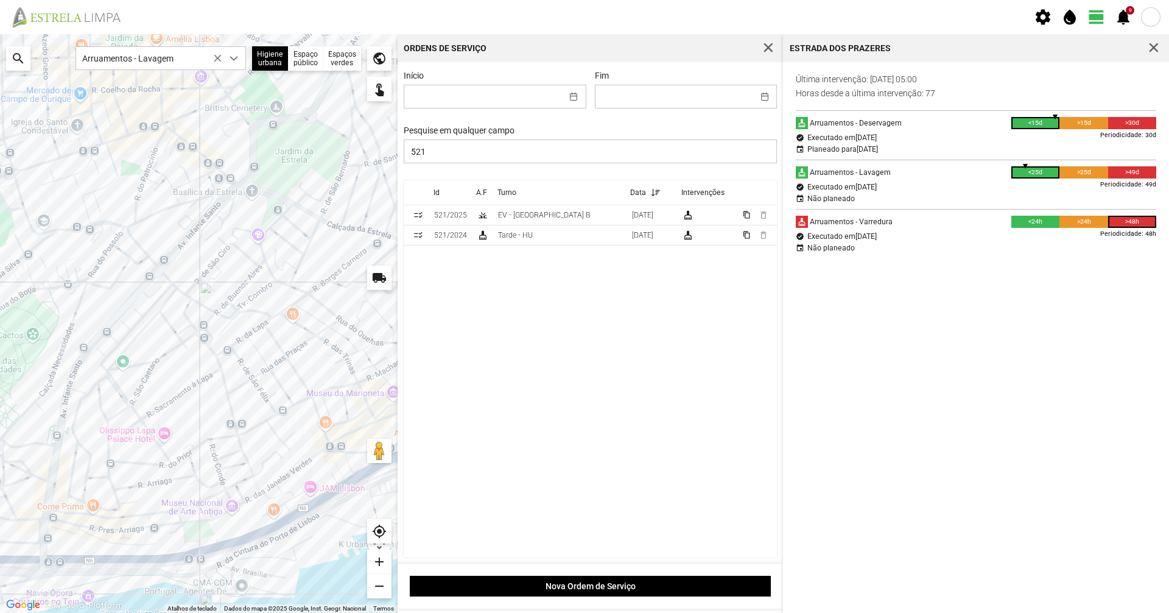
drag, startPoint x: 55, startPoint y: 398, endPoint x: 212, endPoint y: 382, distance: 157.9
click at [212, 382] on div "A carregar..." at bounding box center [199, 323] width 398 height 578
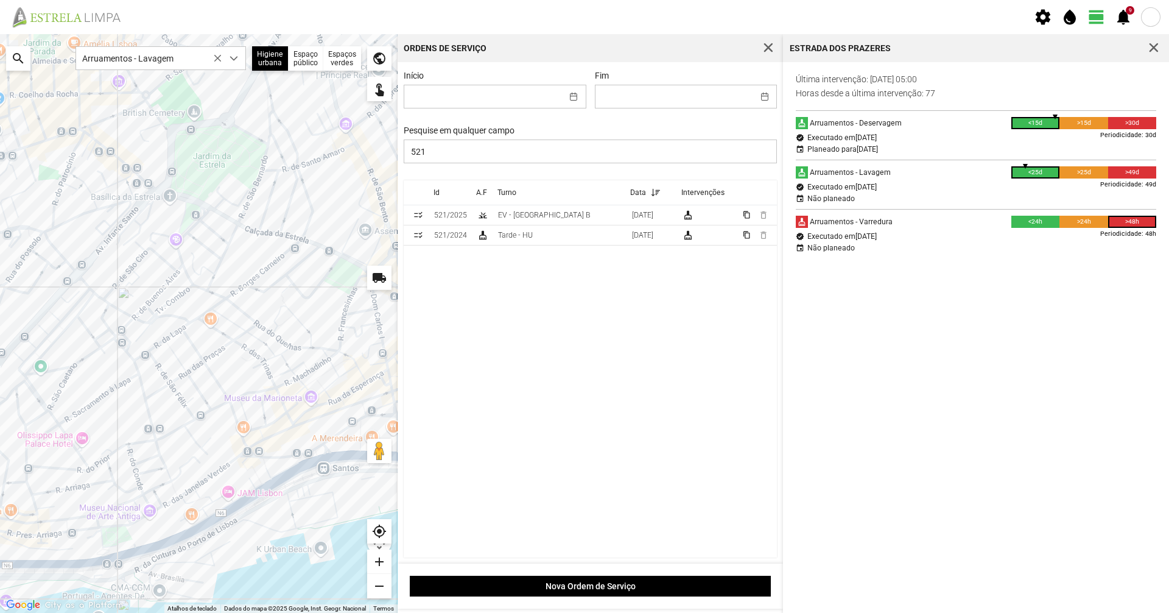
drag, startPoint x: 269, startPoint y: 332, endPoint x: 0, endPoint y: 359, distance: 269.8
click at [0, 359] on div "A carregar..." at bounding box center [199, 323] width 398 height 578
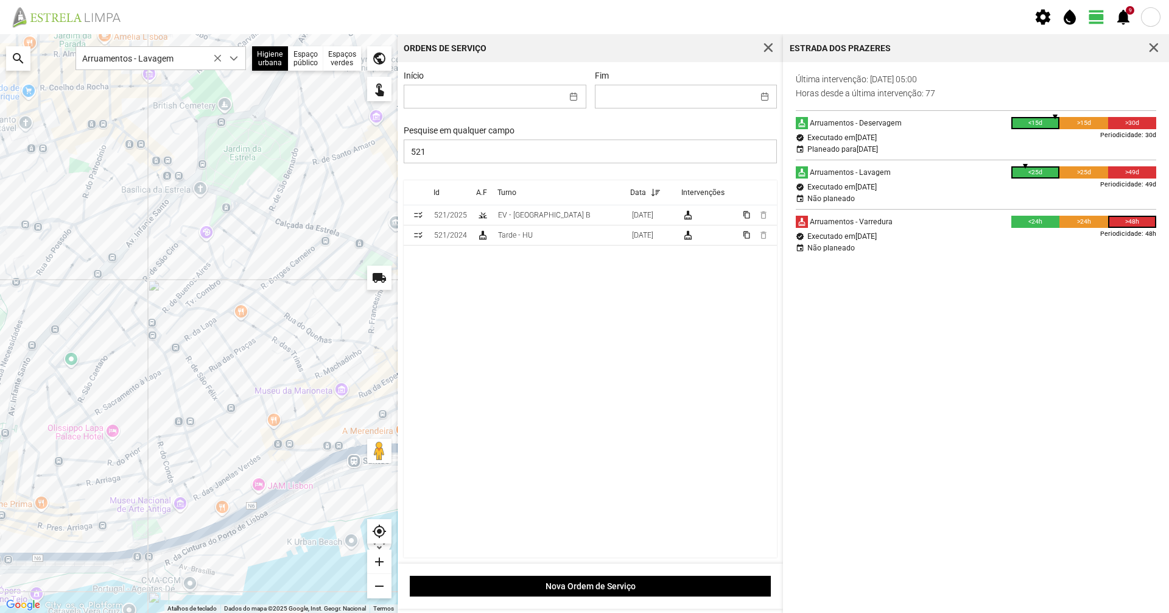
drag, startPoint x: 136, startPoint y: 241, endPoint x: 180, endPoint y: 230, distance: 45.2
click at [180, 230] on div "A carregar..." at bounding box center [199, 323] width 398 height 578
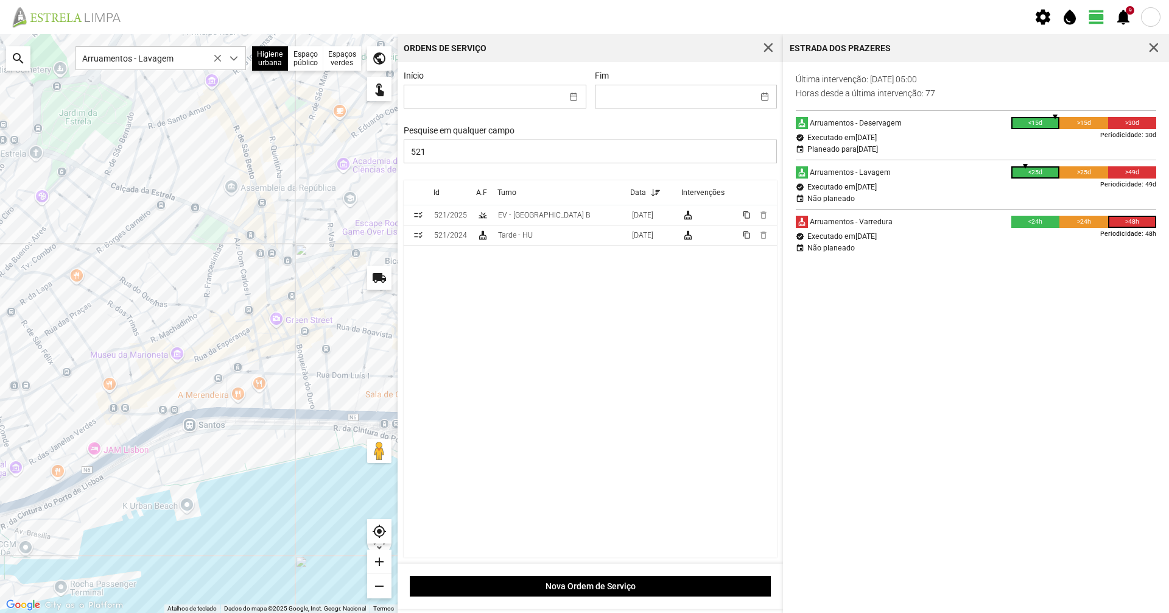
drag, startPoint x: 301, startPoint y: 217, endPoint x: 175, endPoint y: 194, distance: 127.5
click at [175, 194] on div "A carregar..." at bounding box center [199, 323] width 398 height 578
